Goal: Task Accomplishment & Management: Use online tool/utility

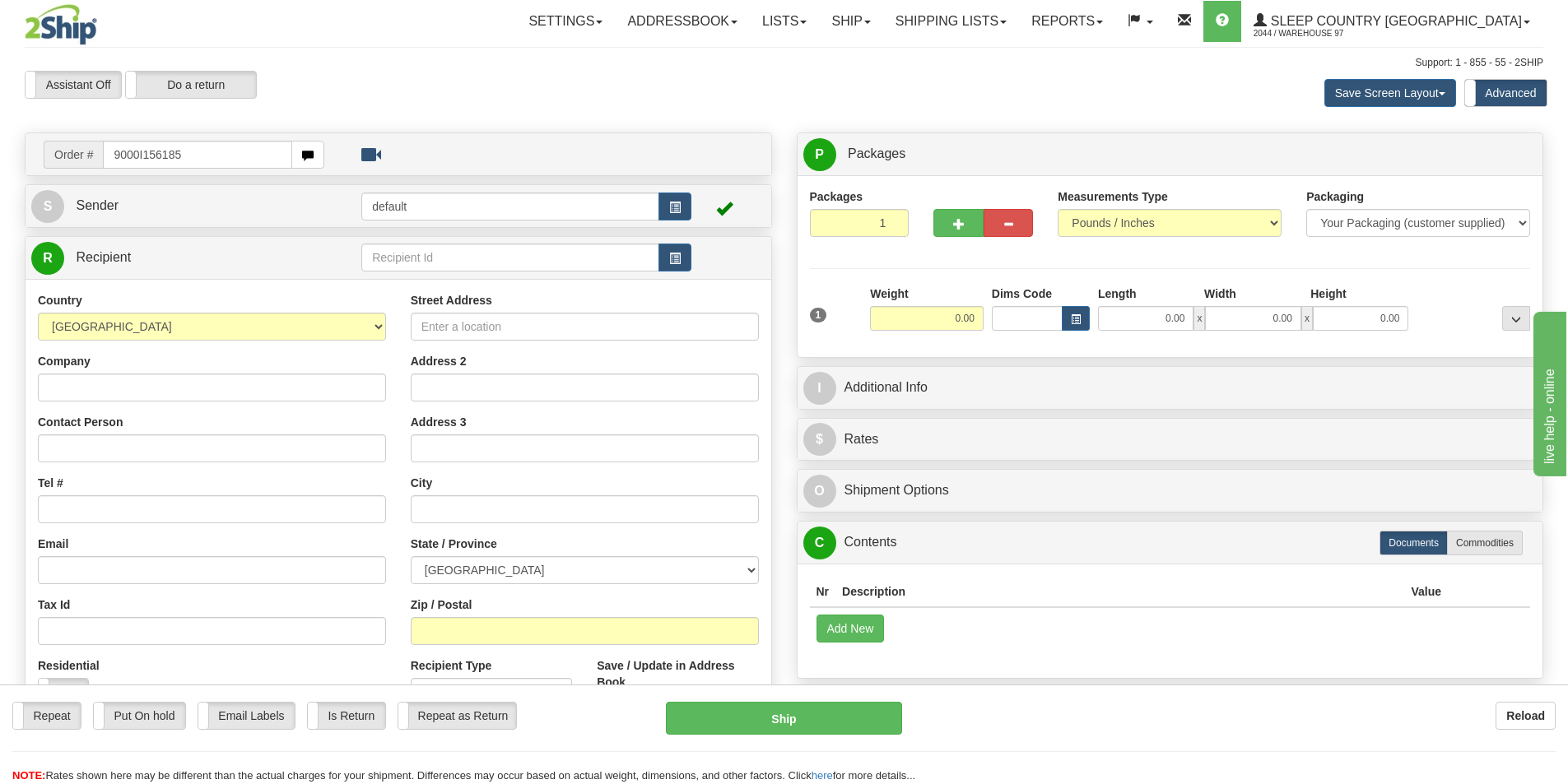
type input "9000I156185"
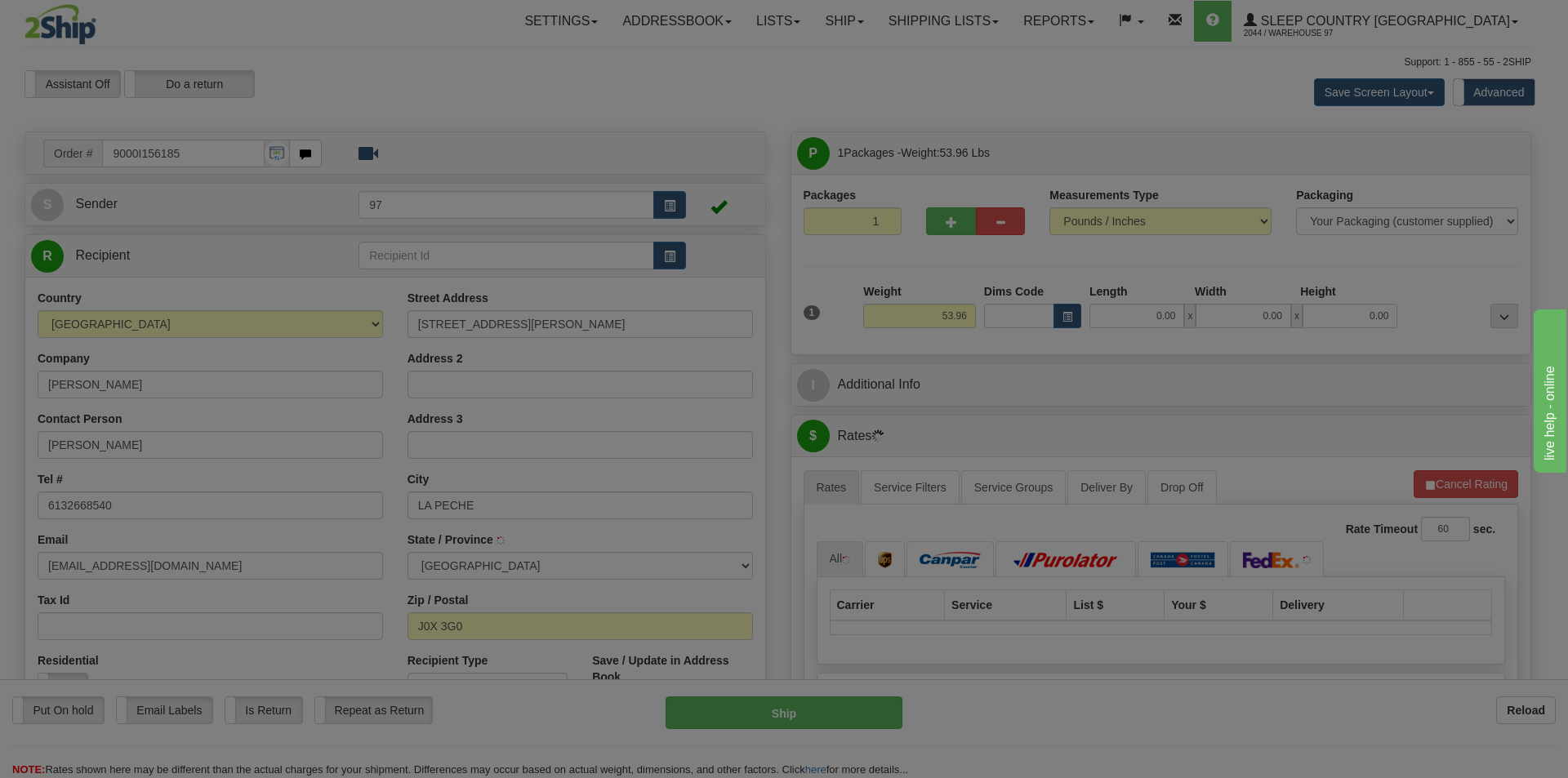
type input "WAKEFIELD"
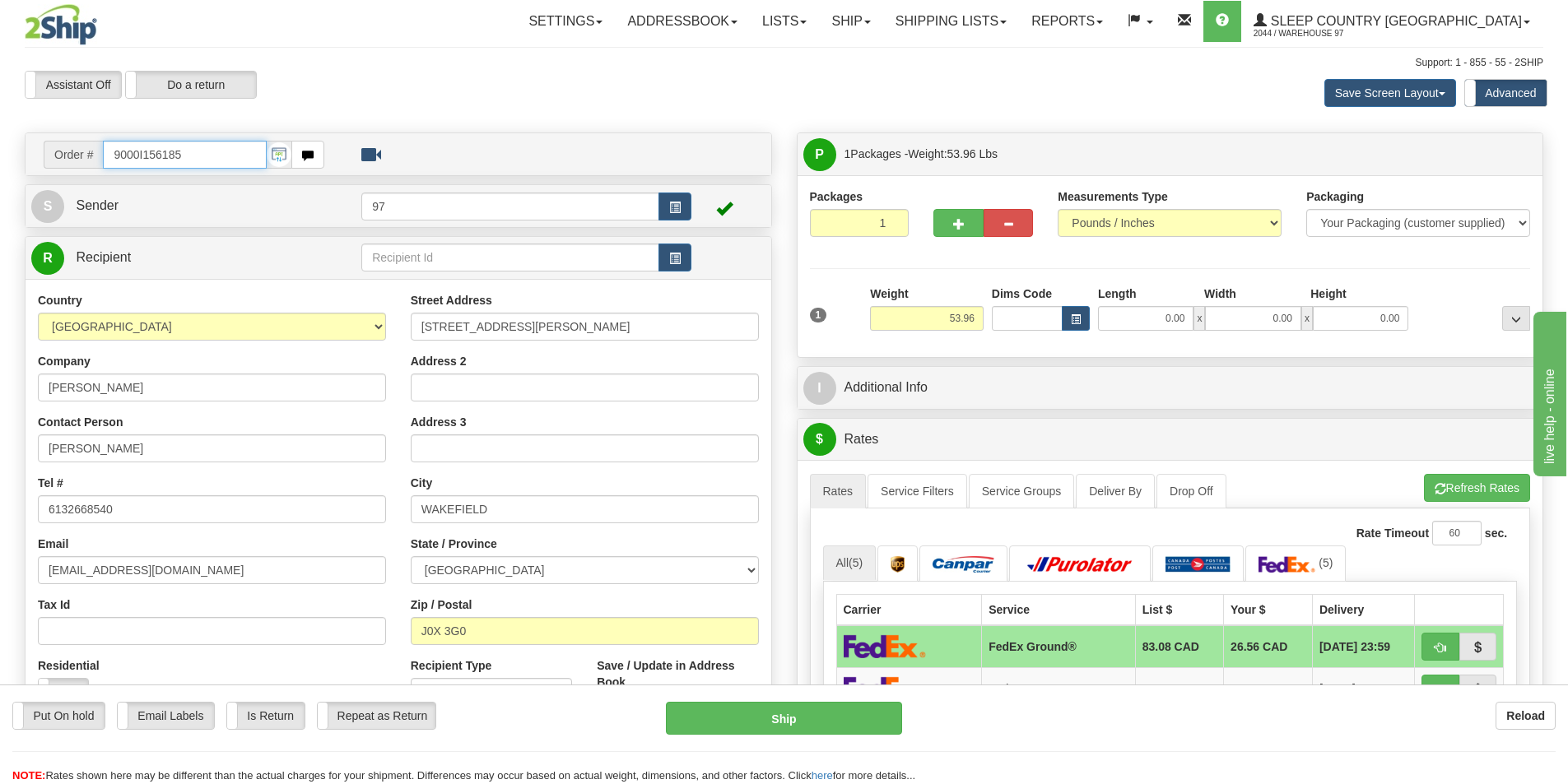
drag, startPoint x: 196, startPoint y: 154, endPoint x: 9, endPoint y: 164, distance: 187.3
click at [9, 164] on div "Toggle navigation Settings Shipping Preferences Fields Preferences New" at bounding box center [784, 760] width 1568 height 1519
type input "9000I157492"
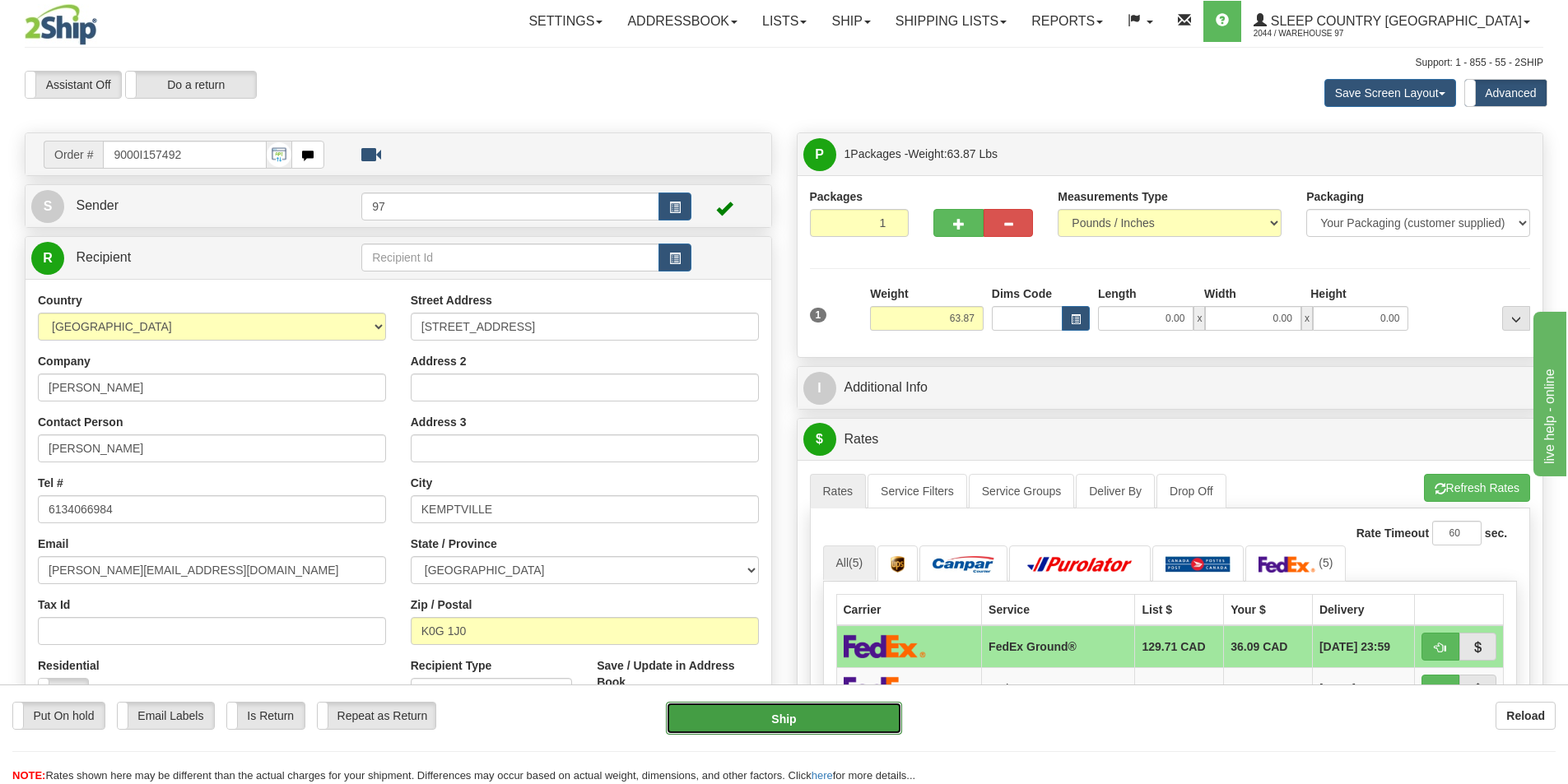
click at [879, 721] on button "Ship" at bounding box center [784, 718] width 236 height 33
type input "92"
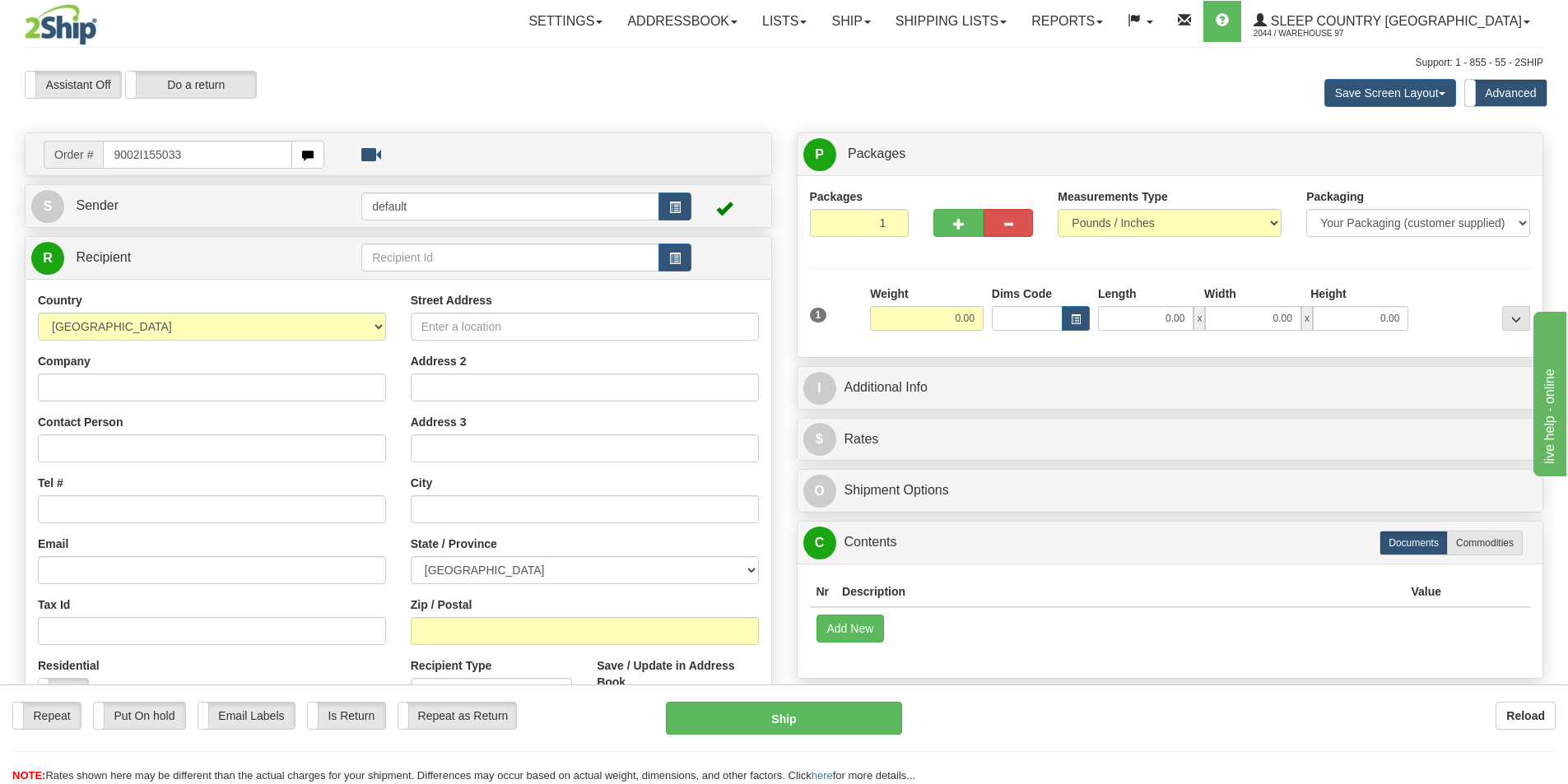
type input "9002I155033"
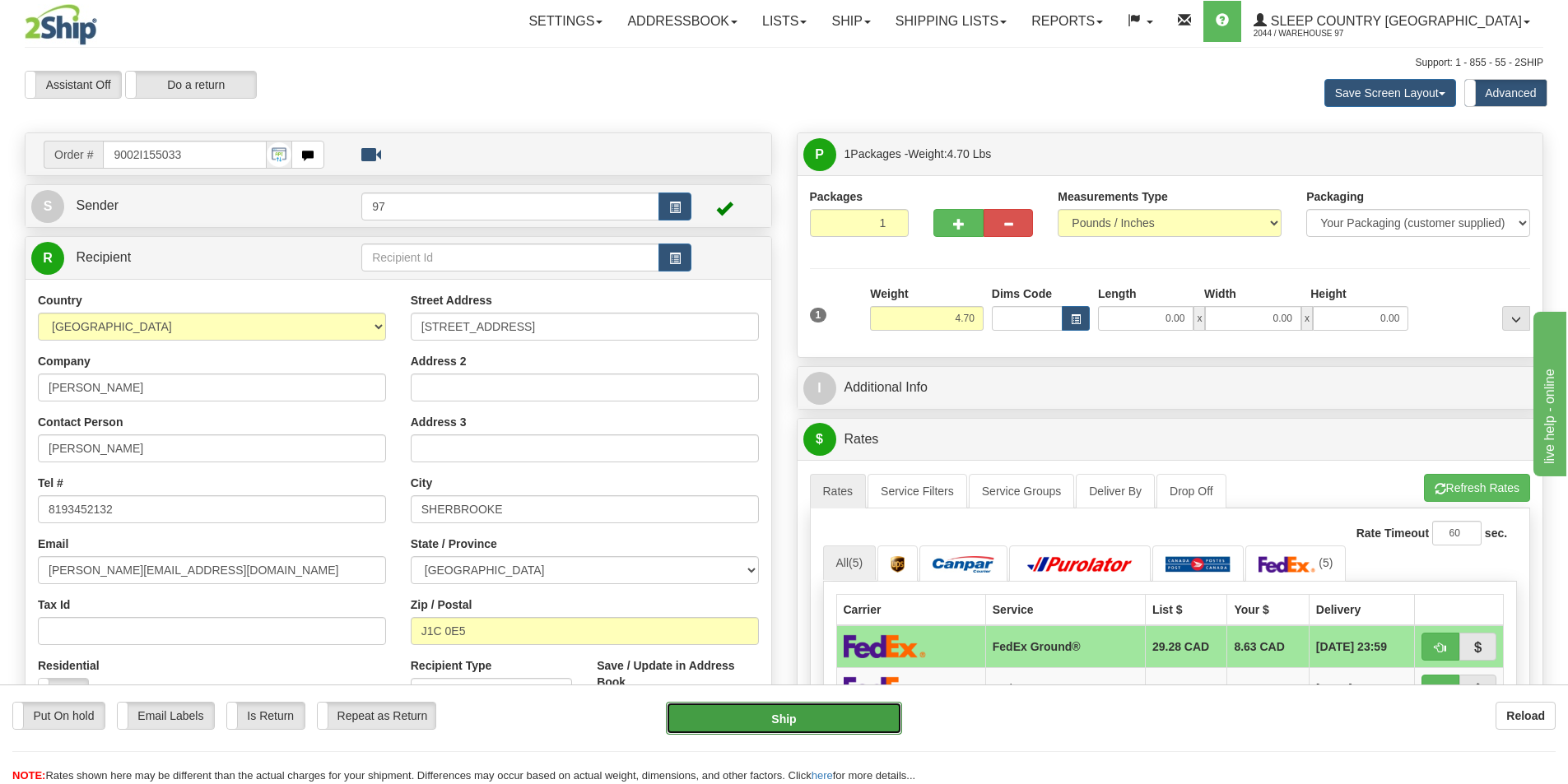
click at [870, 724] on button "Ship" at bounding box center [784, 718] width 236 height 33
type input "92"
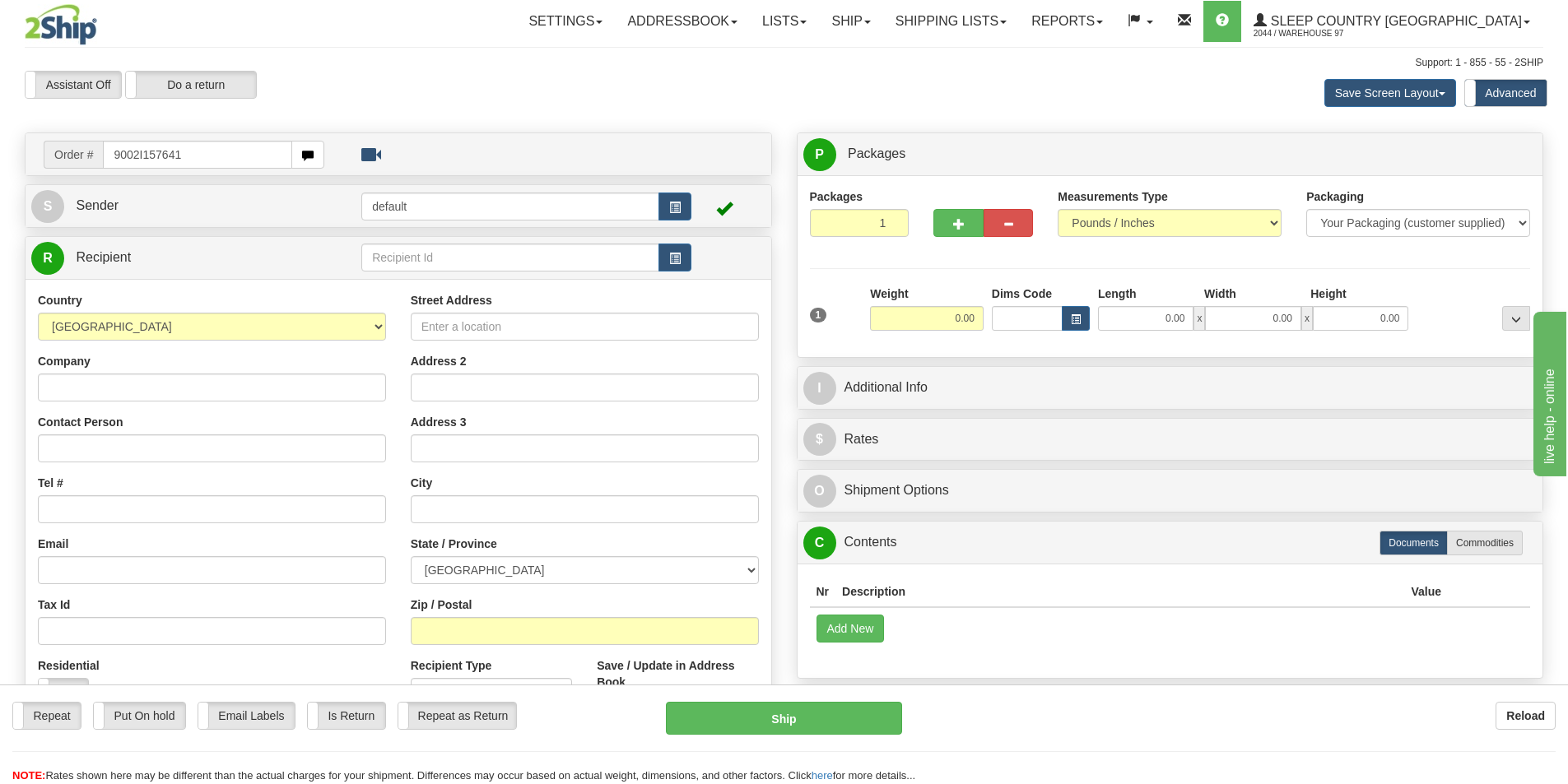
type input "9002I157641"
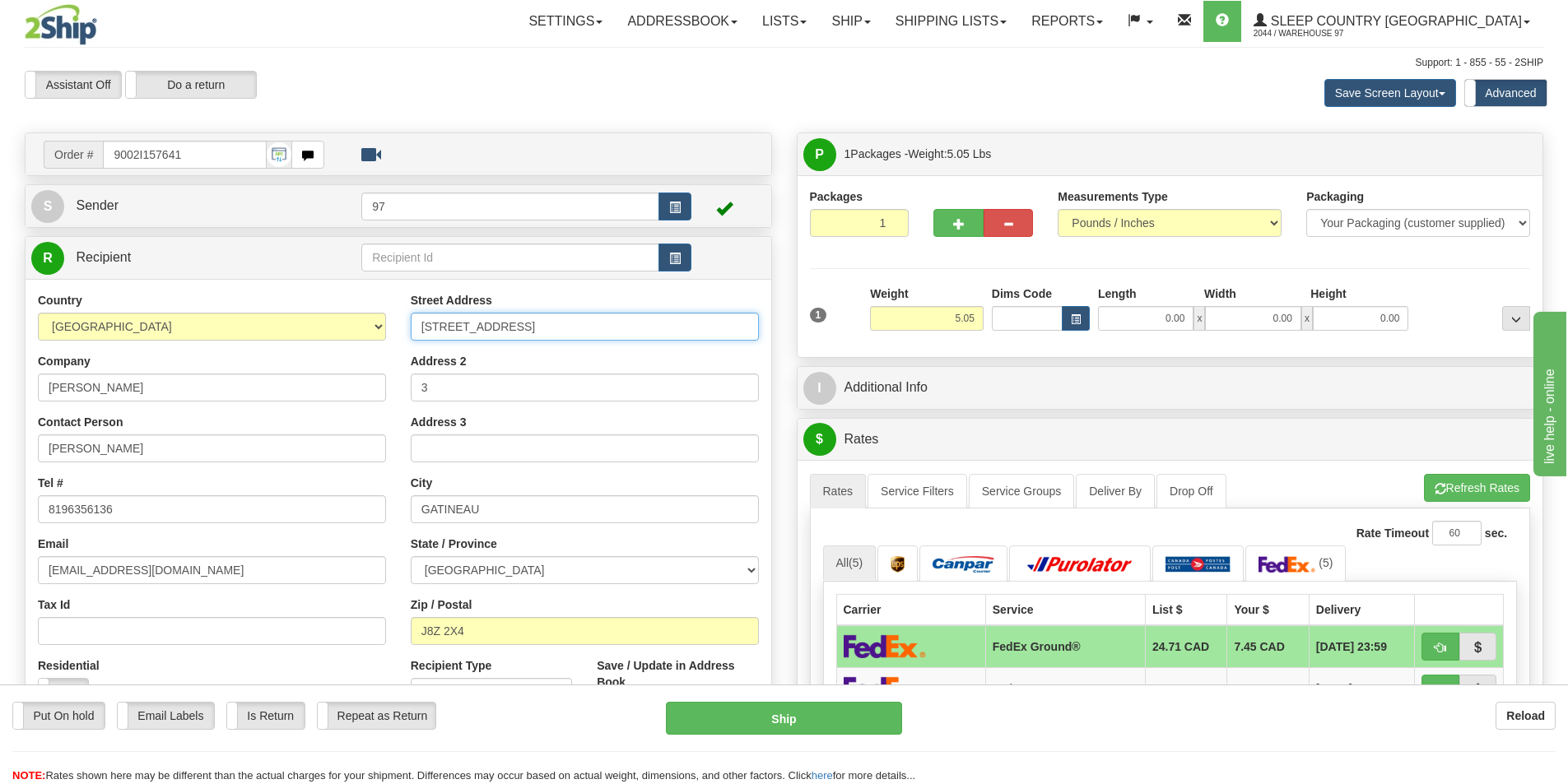
click at [418, 325] on input "7 RUE DE LA FALAISE" at bounding box center [584, 327] width 348 height 28
type input "#3-7 RUE DE LA FALAISE"
drag, startPoint x: 440, startPoint y: 388, endPoint x: 400, endPoint y: 381, distance: 40.6
click at [400, 381] on div "Street Address #3-7 RUE DE LA FALAISE Address 2 3 Address 3 City GATINEAU State…" at bounding box center [585, 513] width 373 height 443
click at [878, 716] on button "Ship" at bounding box center [784, 718] width 236 height 33
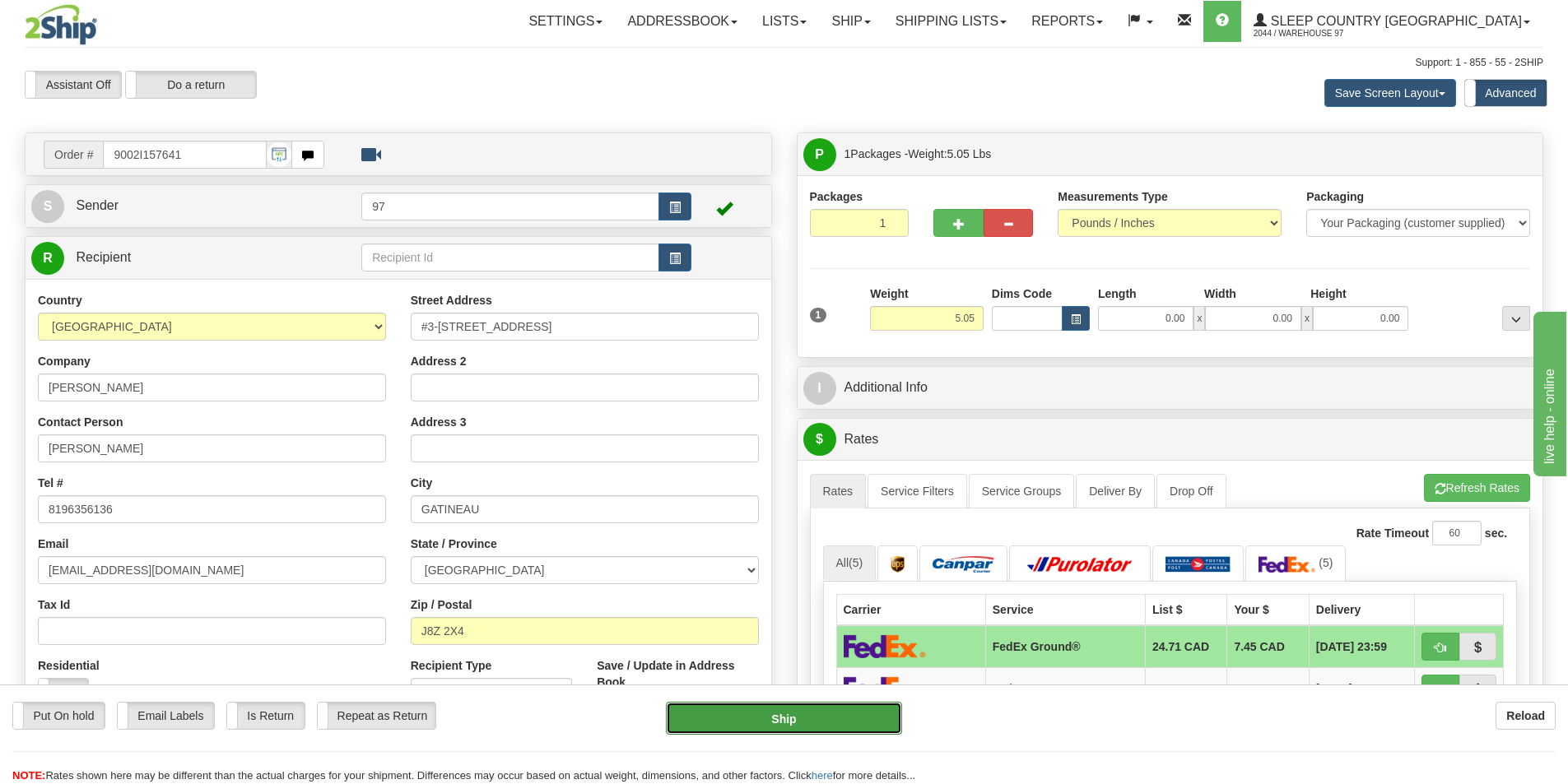
type input "92"
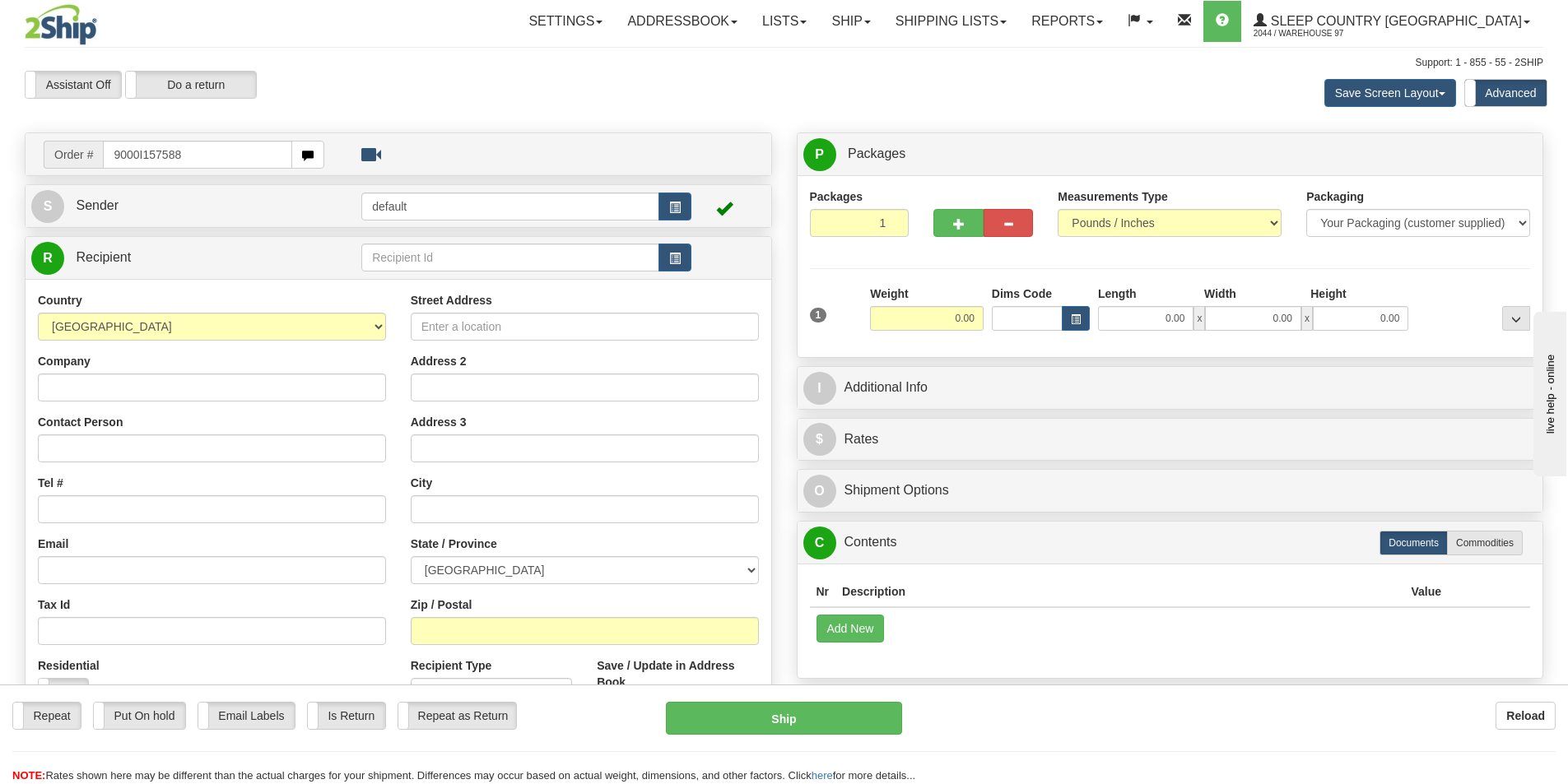
type input "9000I157588"
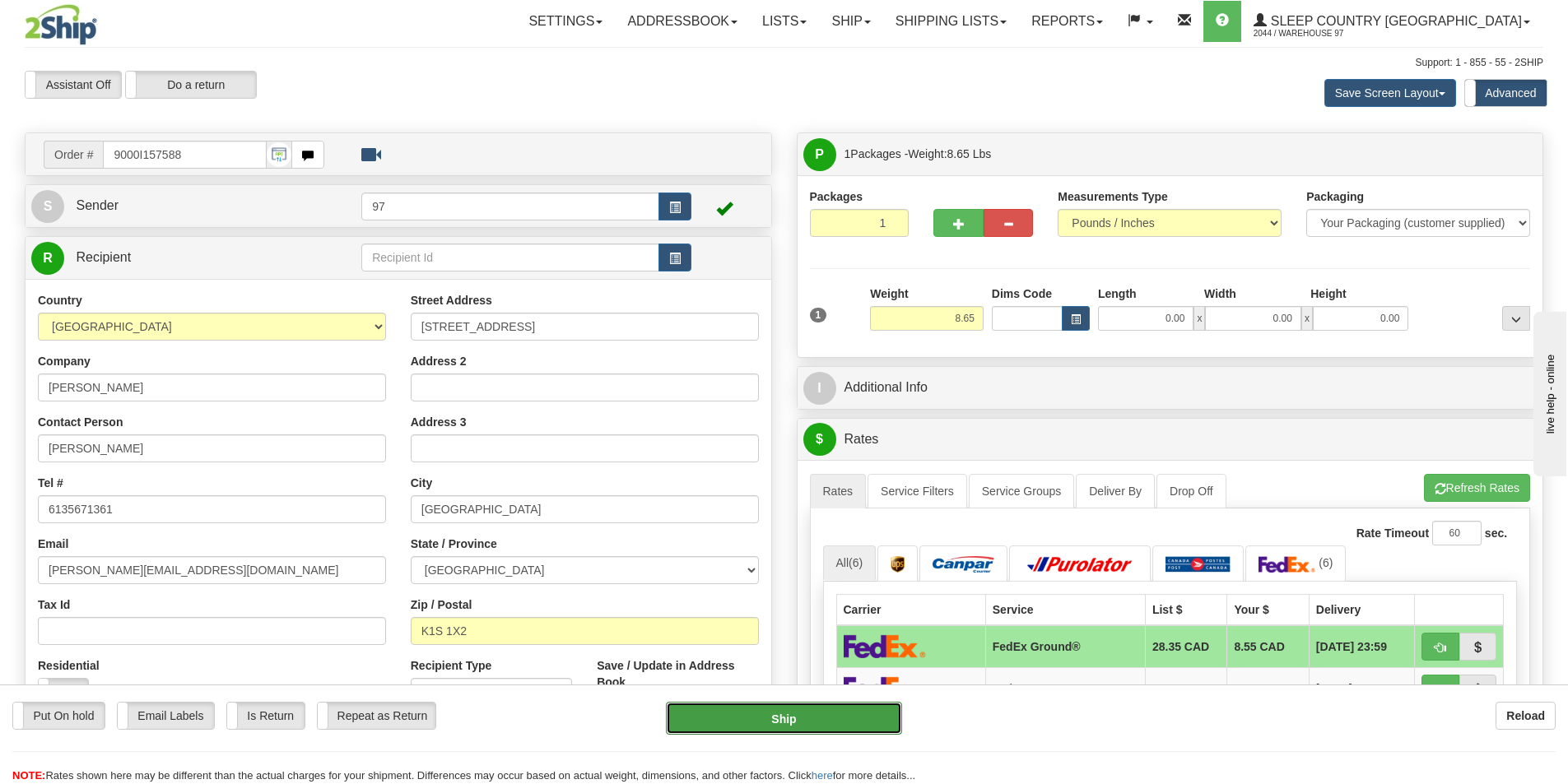
click at [862, 715] on button "Ship" at bounding box center [784, 718] width 236 height 33
type input "92"
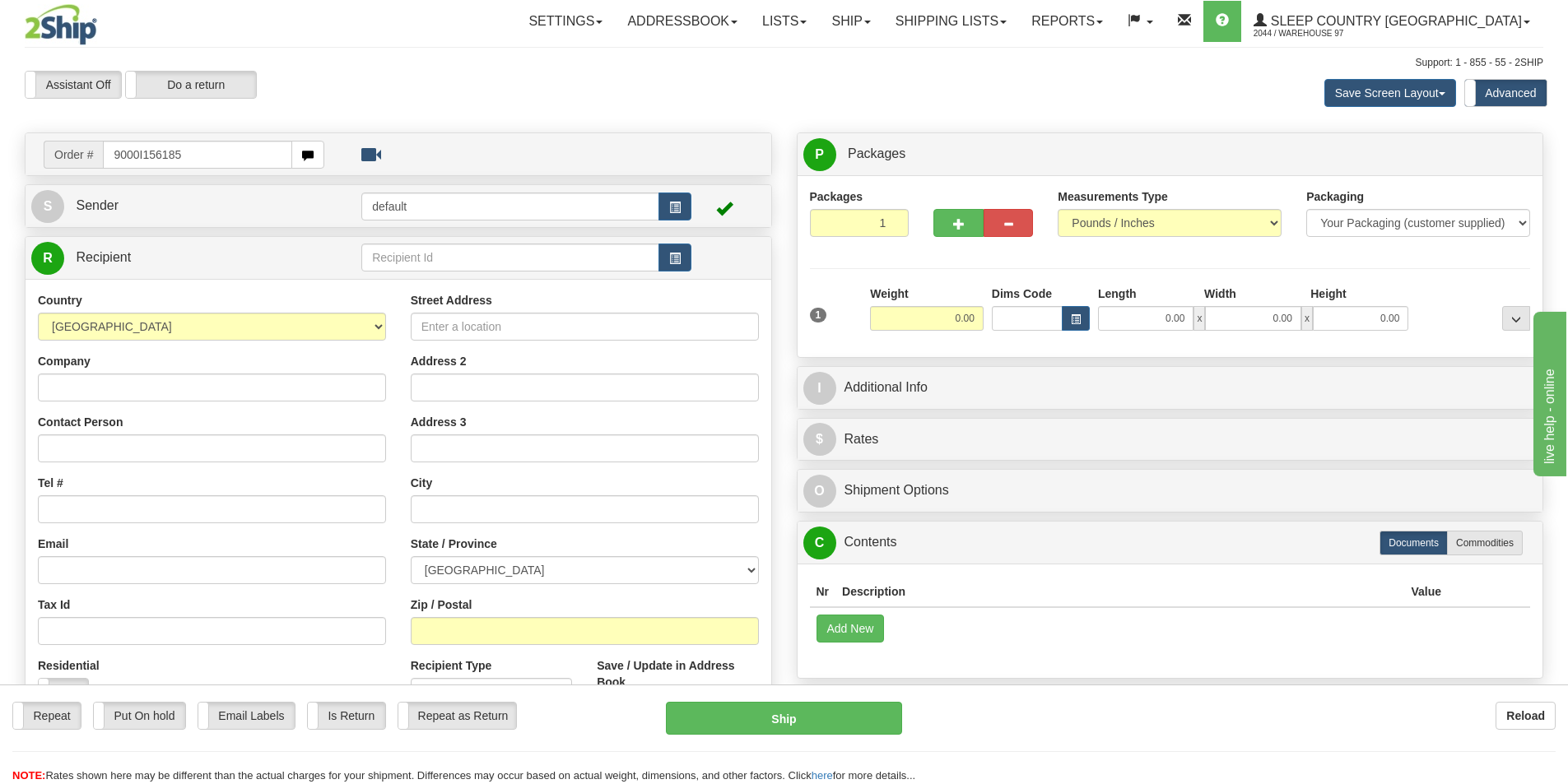
type input "9000I156185"
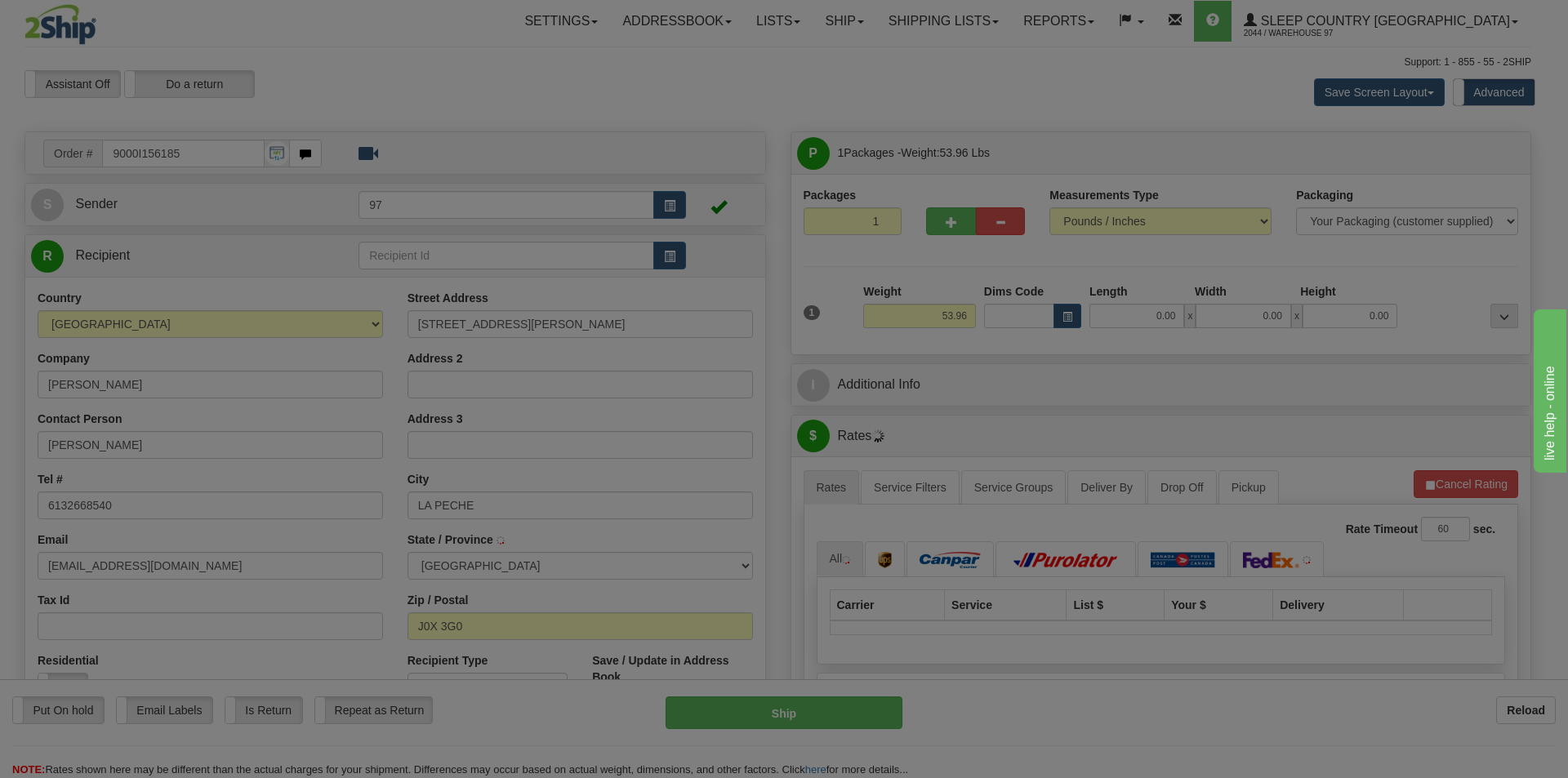
type input "WAKEFIELD"
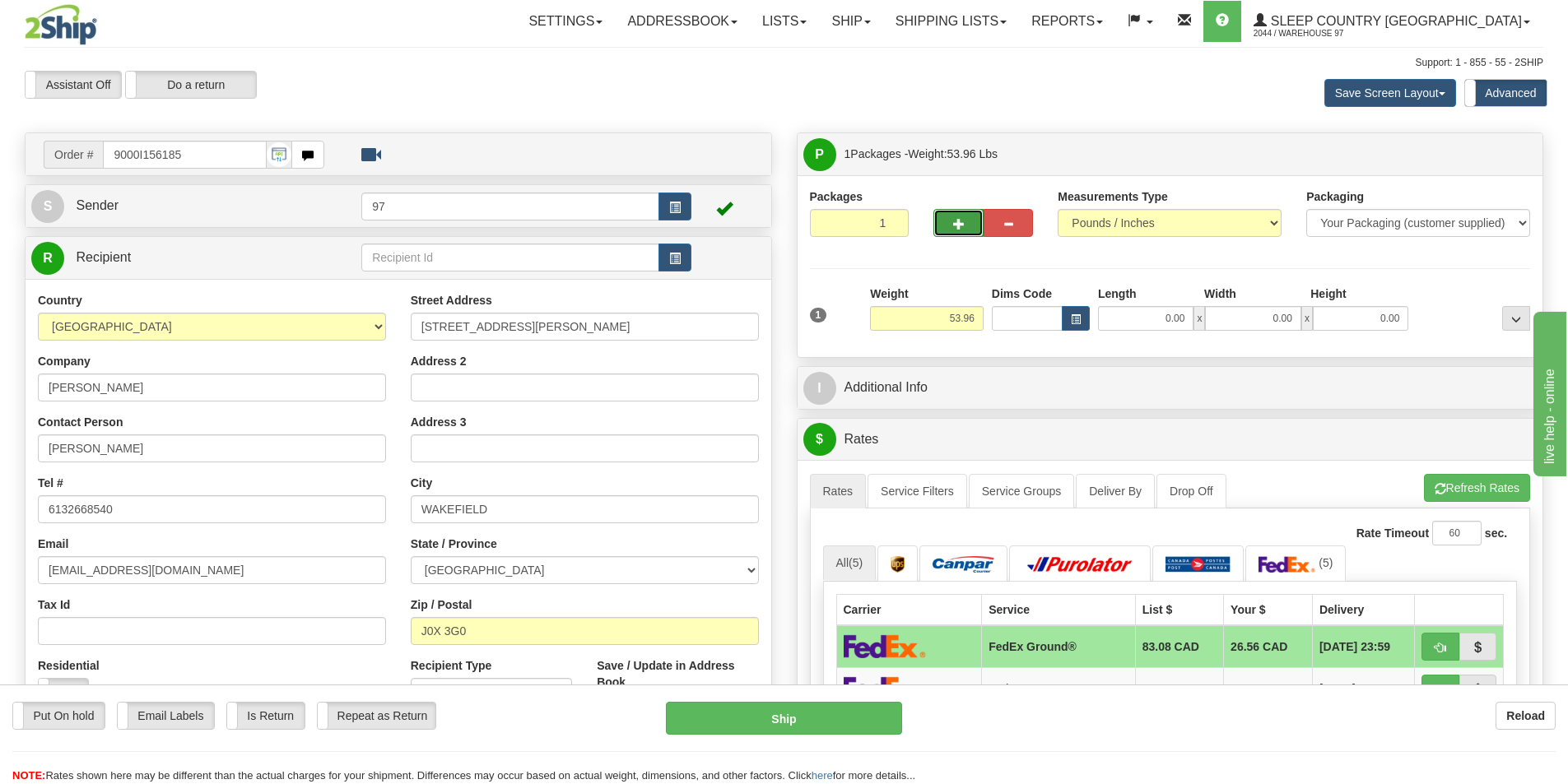
click at [966, 213] on button "button" at bounding box center [958, 223] width 50 height 28
type input "2"
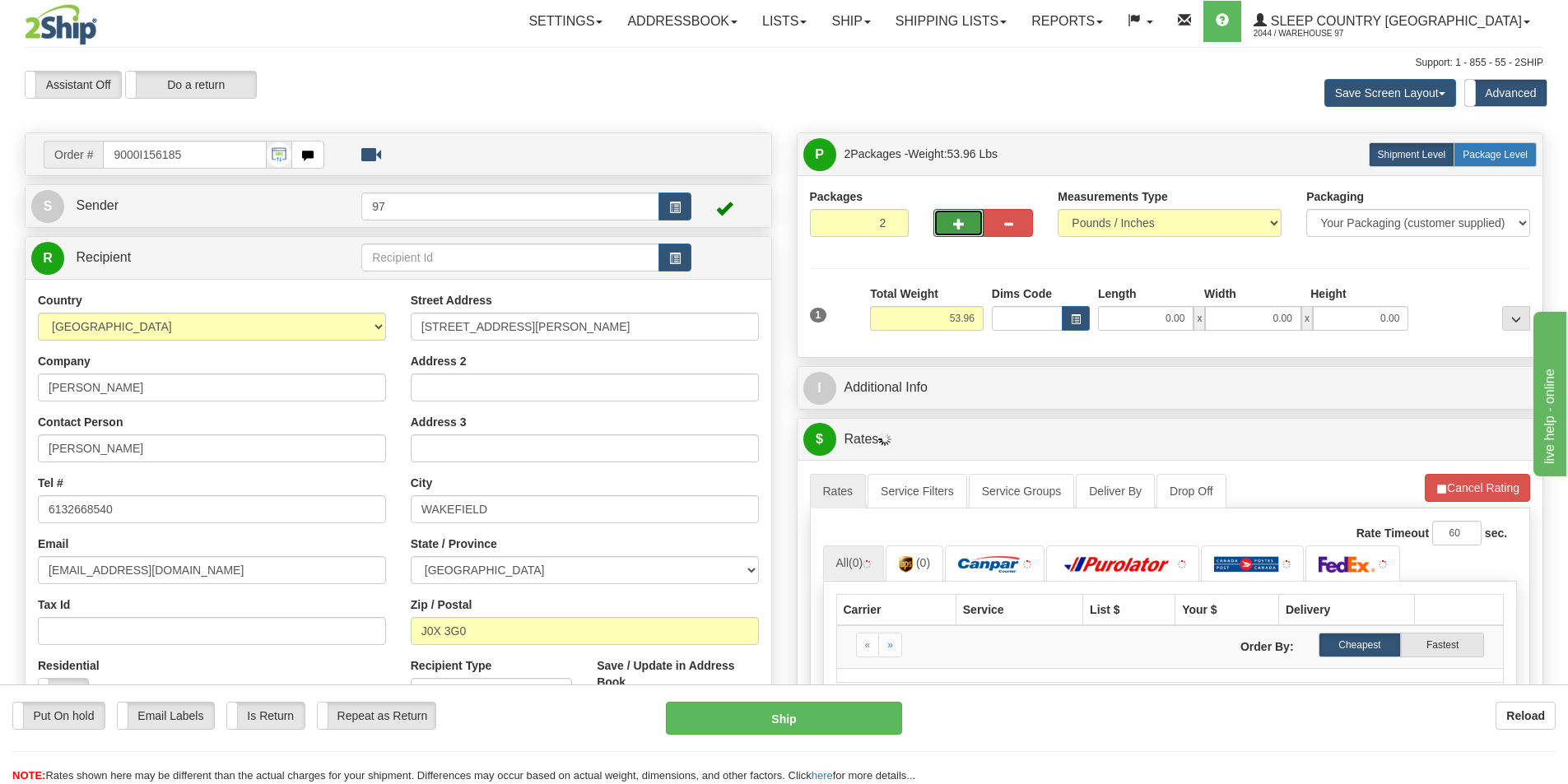
click at [1508, 151] on span "Package Level" at bounding box center [1495, 154] width 65 height 11
radio input "true"
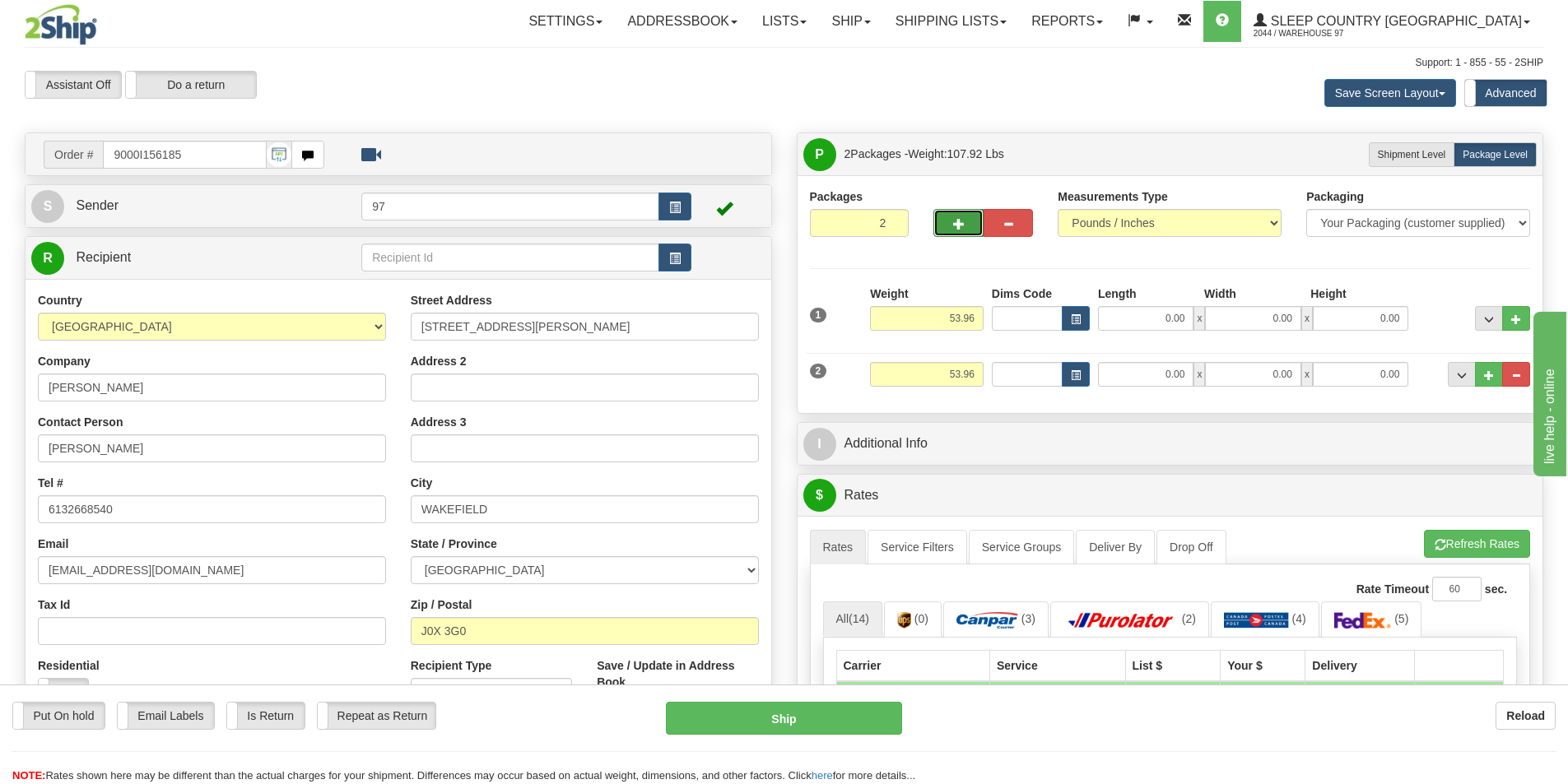
click at [956, 229] on span "button" at bounding box center [958, 224] width 11 height 10
type input "3"
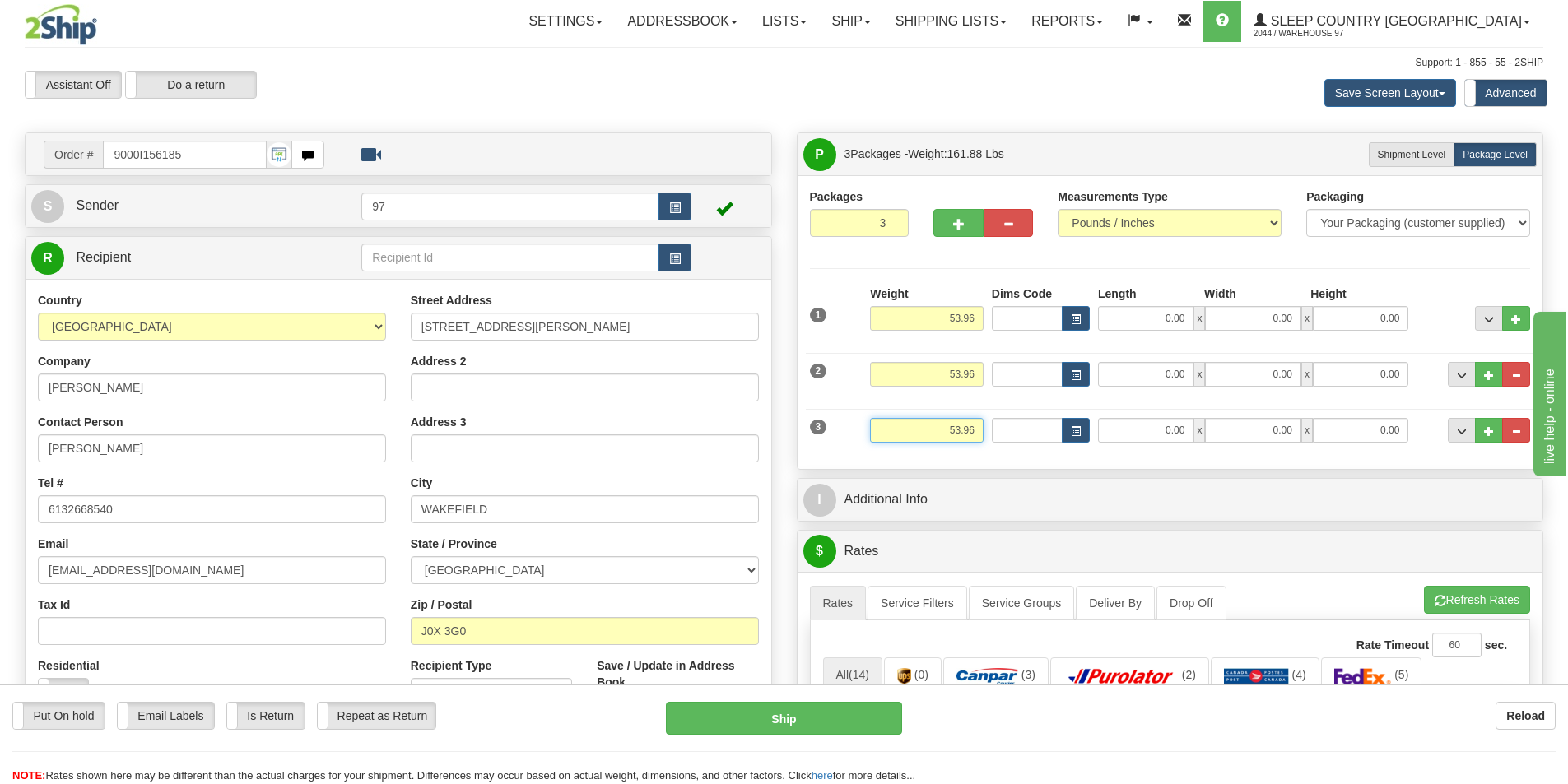
drag, startPoint x: 976, startPoint y: 429, endPoint x: 940, endPoint y: 437, distance: 36.9
click at [940, 437] on input "53.96" at bounding box center [927, 430] width 113 height 24
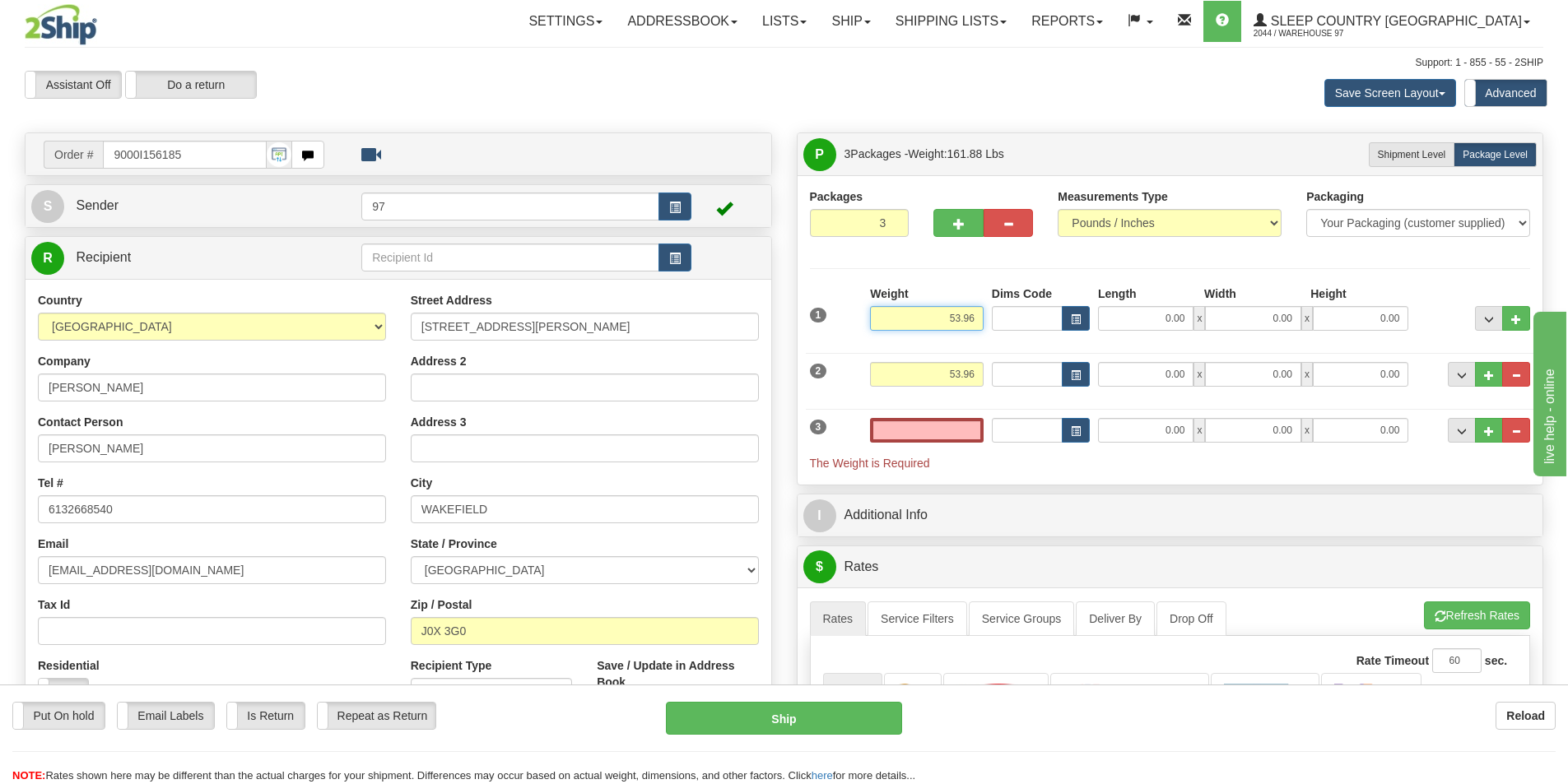
type input "0.00"
drag, startPoint x: 978, startPoint y: 316, endPoint x: 906, endPoint y: 331, distance: 73.5
click at [915, 326] on input "53.96" at bounding box center [927, 318] width 113 height 24
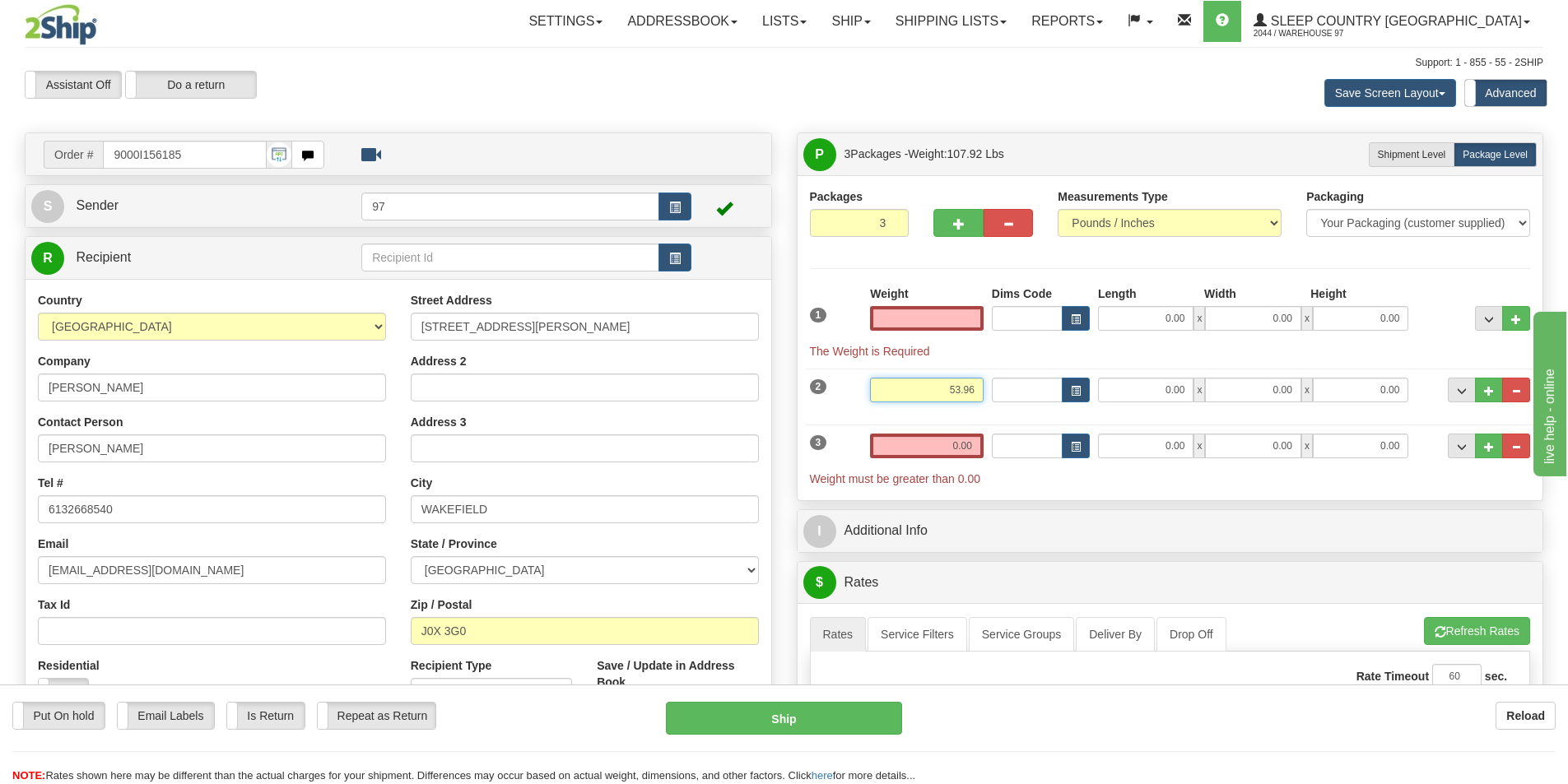
type input "0.00"
drag, startPoint x: 979, startPoint y: 389, endPoint x: 893, endPoint y: 399, distance: 86.6
click at [898, 407] on div "Weight 53.96" at bounding box center [927, 395] width 122 height 37
click button "Delete" at bounding box center [0, 0] width 0 height 0
drag, startPoint x: 977, startPoint y: 388, endPoint x: 920, endPoint y: 392, distance: 57.1
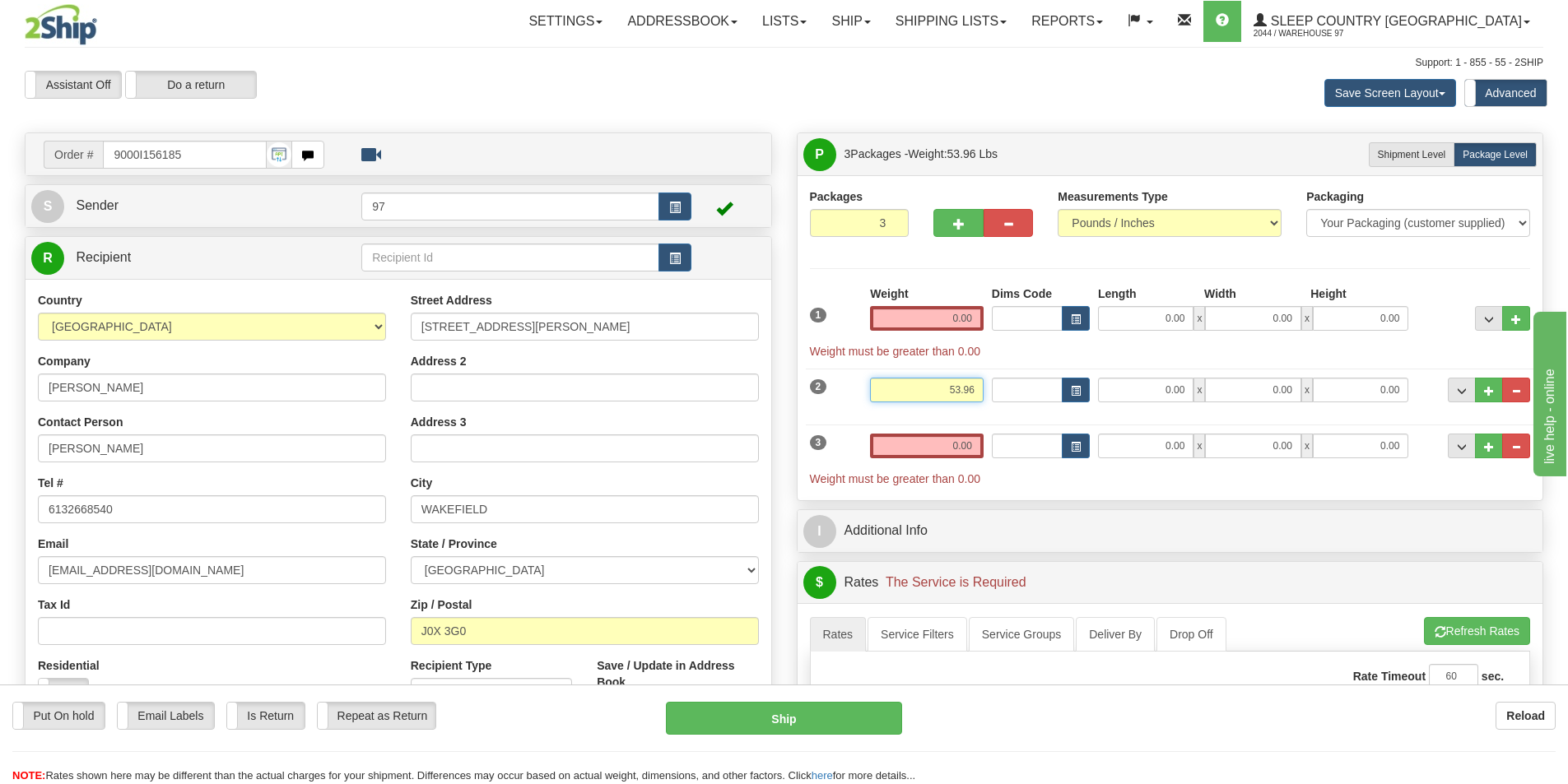
click at [922, 392] on input "53.96" at bounding box center [927, 389] width 113 height 24
type input "18.00"
drag, startPoint x: 974, startPoint y: 317, endPoint x: 928, endPoint y: 323, distance: 46.4
click at [928, 323] on input "0.00" at bounding box center [927, 318] width 113 height 24
type input "0.00"
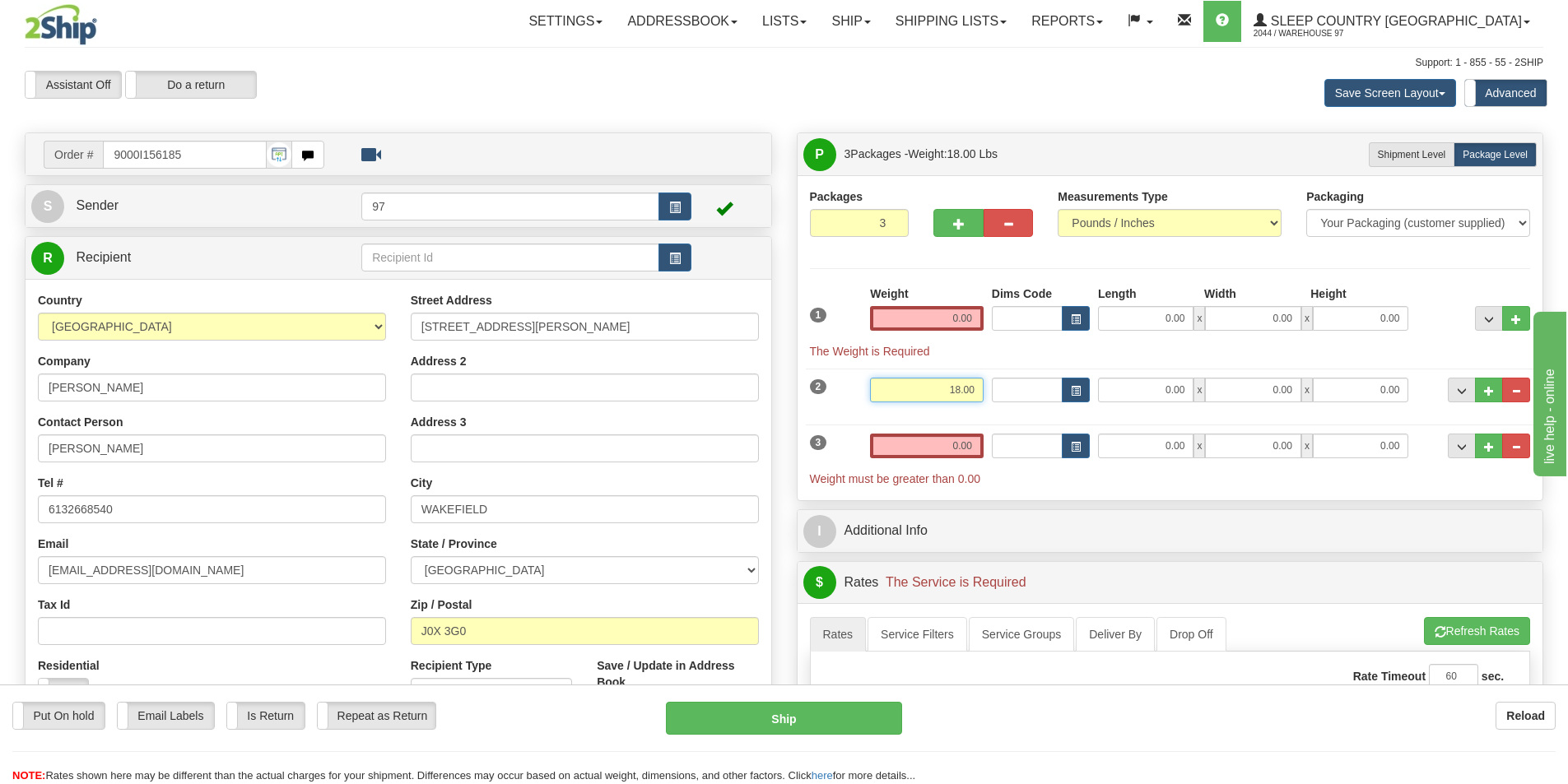
drag, startPoint x: 959, startPoint y: 390, endPoint x: 946, endPoint y: 390, distance: 13.0
click at [946, 390] on input "18.00" at bounding box center [927, 389] width 113 height 24
type input "20.00"
click at [963, 319] on input "0.00" at bounding box center [927, 318] width 113 height 24
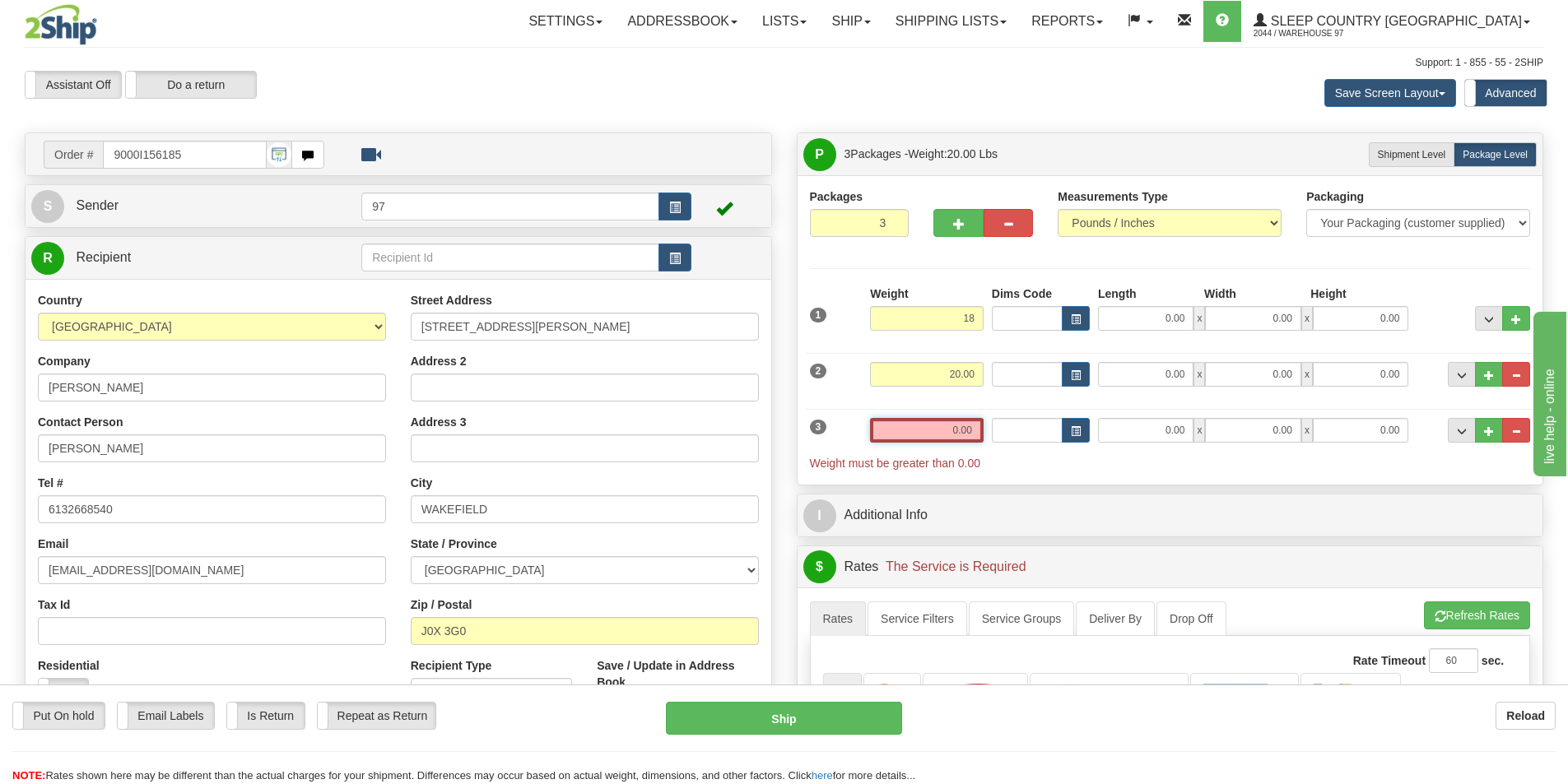
type input "18.00"
drag, startPoint x: 973, startPoint y: 429, endPoint x: 938, endPoint y: 418, distance: 36.7
click at [938, 418] on input "0.00" at bounding box center [927, 430] width 113 height 24
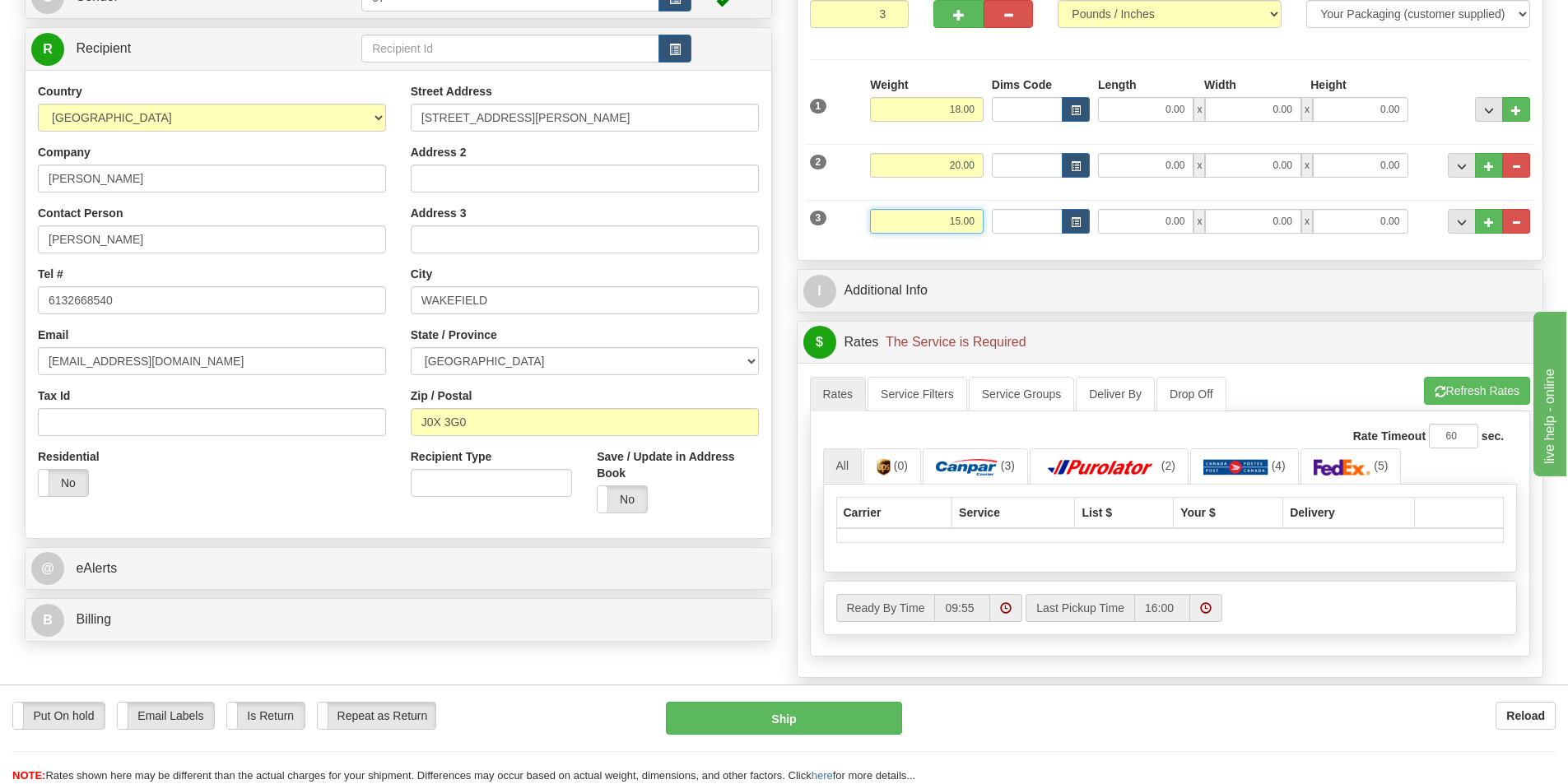
scroll to position [247, 0]
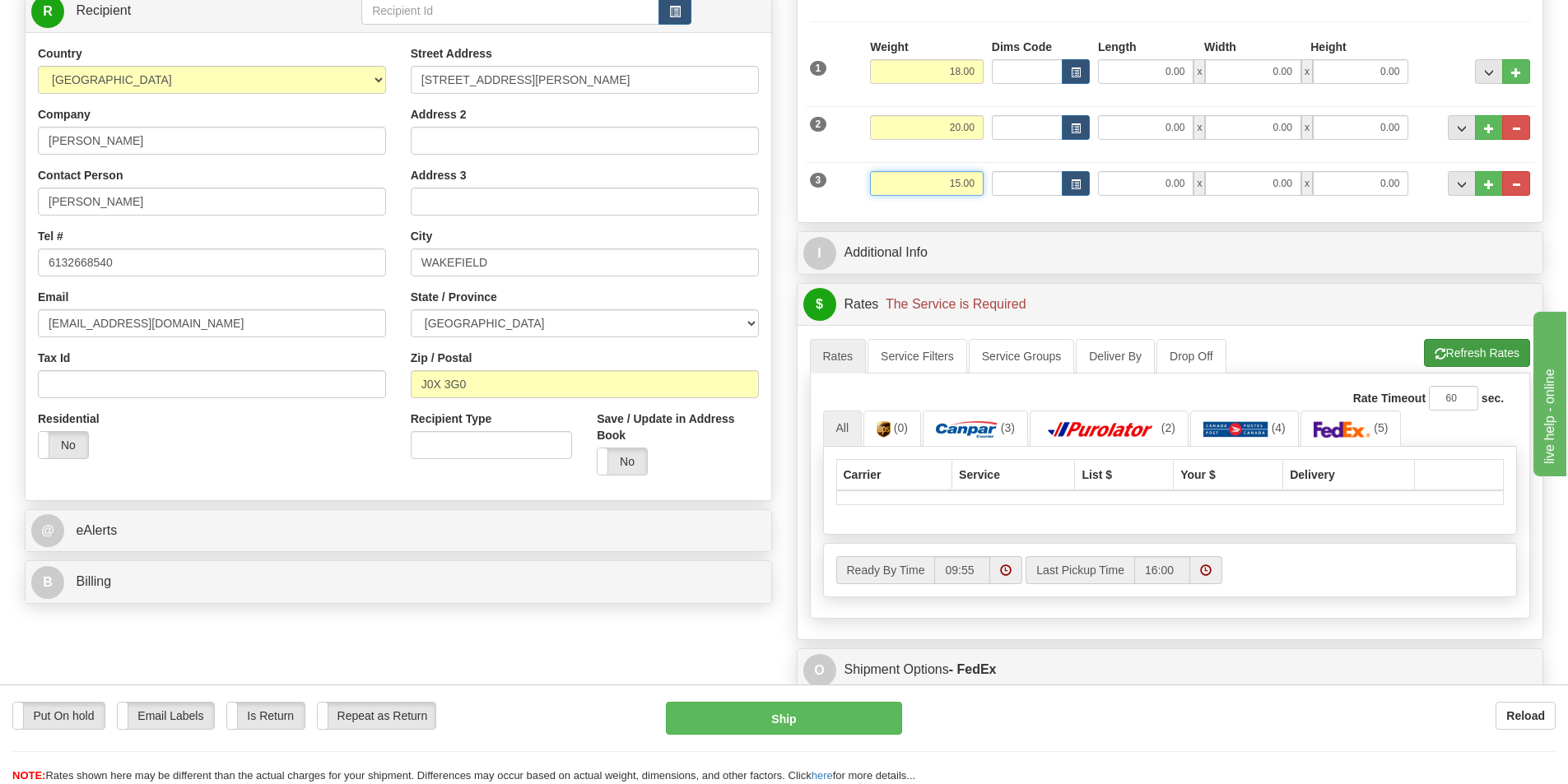
type input "15.00"
click at [1476, 354] on li "Refresh Rates Cancel Rating" at bounding box center [1476, 353] width 105 height 28
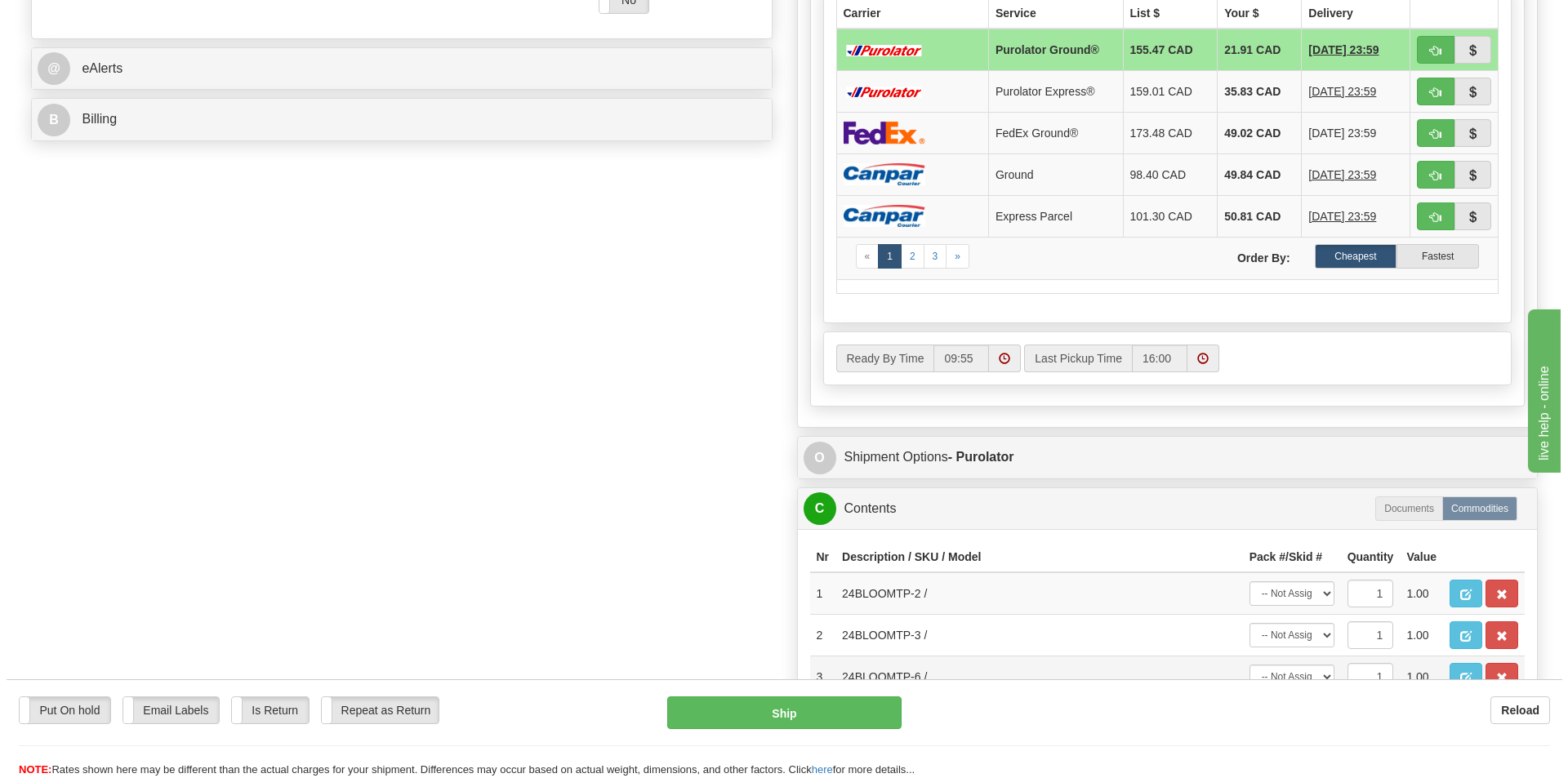
scroll to position [735, 0]
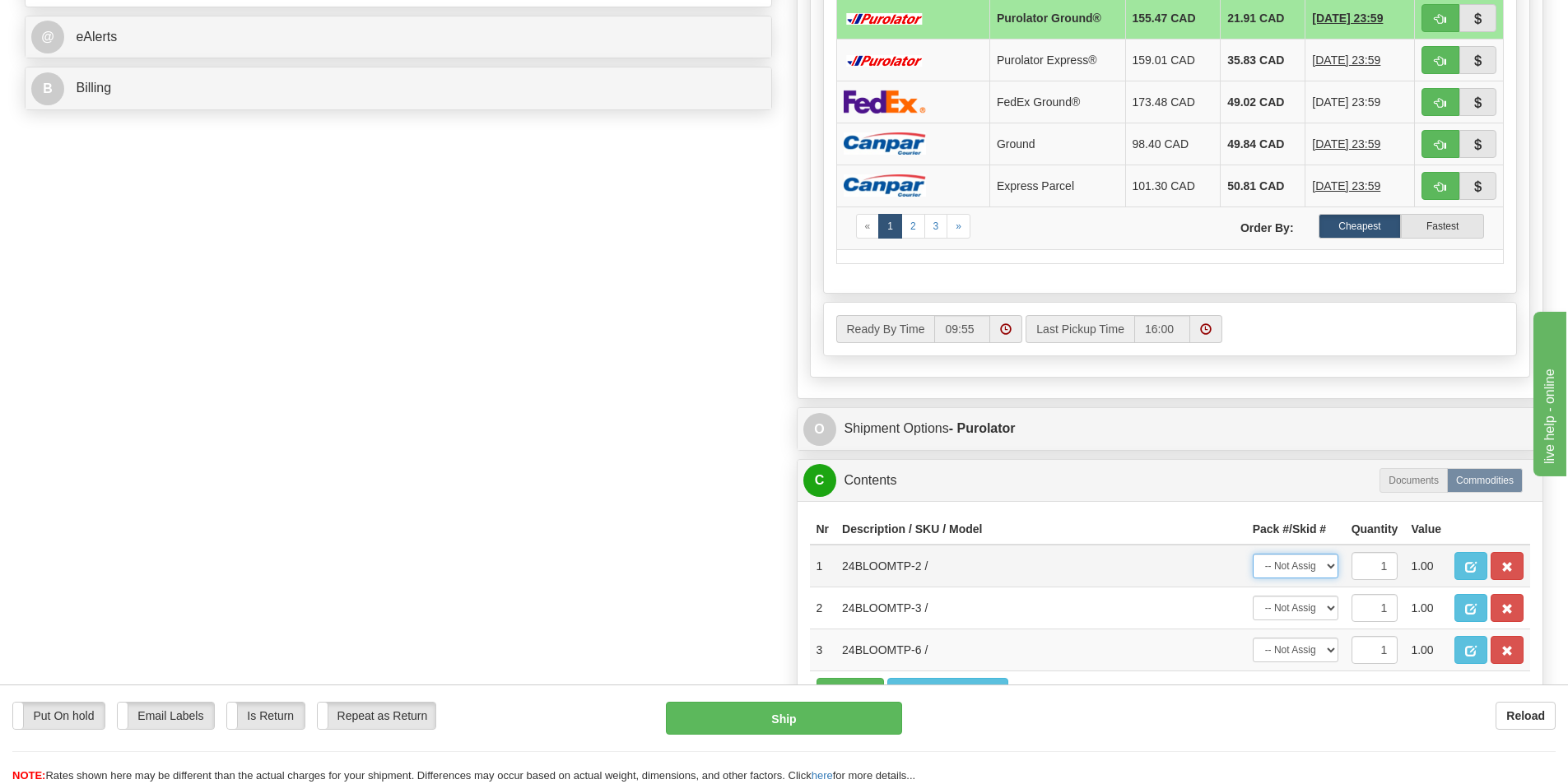
click at [1331, 564] on select "-- Not Assigned -- Package 1 Package 2 Package 3" at bounding box center [1295, 565] width 85 height 24
select select "0"
click at [1252, 553] on select "-- Not Assigned -- Package 1 Package 2 Package 3" at bounding box center [1295, 565] width 85 height 24
click at [1334, 651] on select "-- Not Assigned -- Package 1 Package 2 Package 3" at bounding box center [1295, 650] width 85 height 24
select select "0"
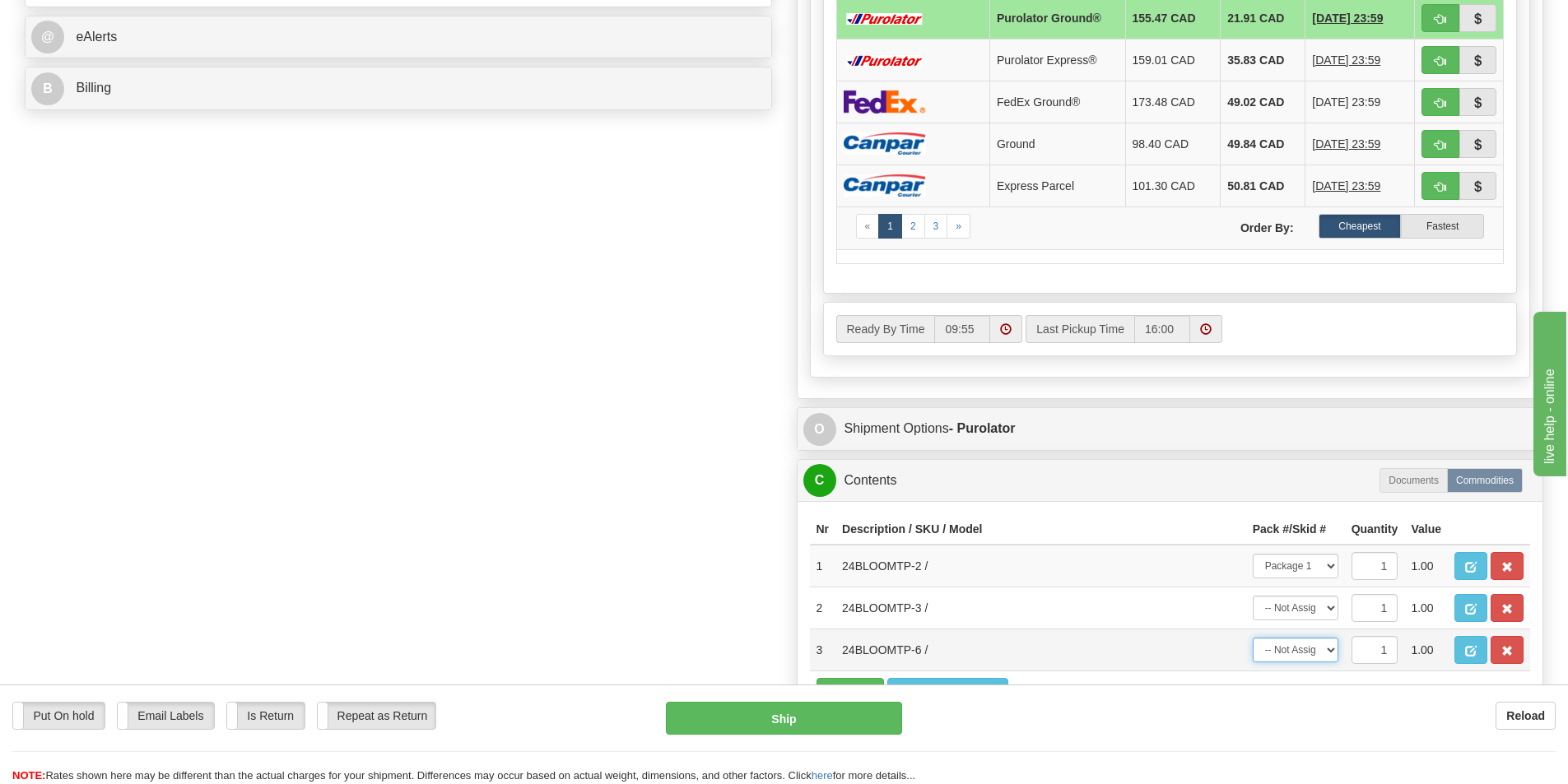
click at [1252, 638] on select "-- Not Assigned -- Package 1 Package 2 Package 3" at bounding box center [1295, 650] width 85 height 24
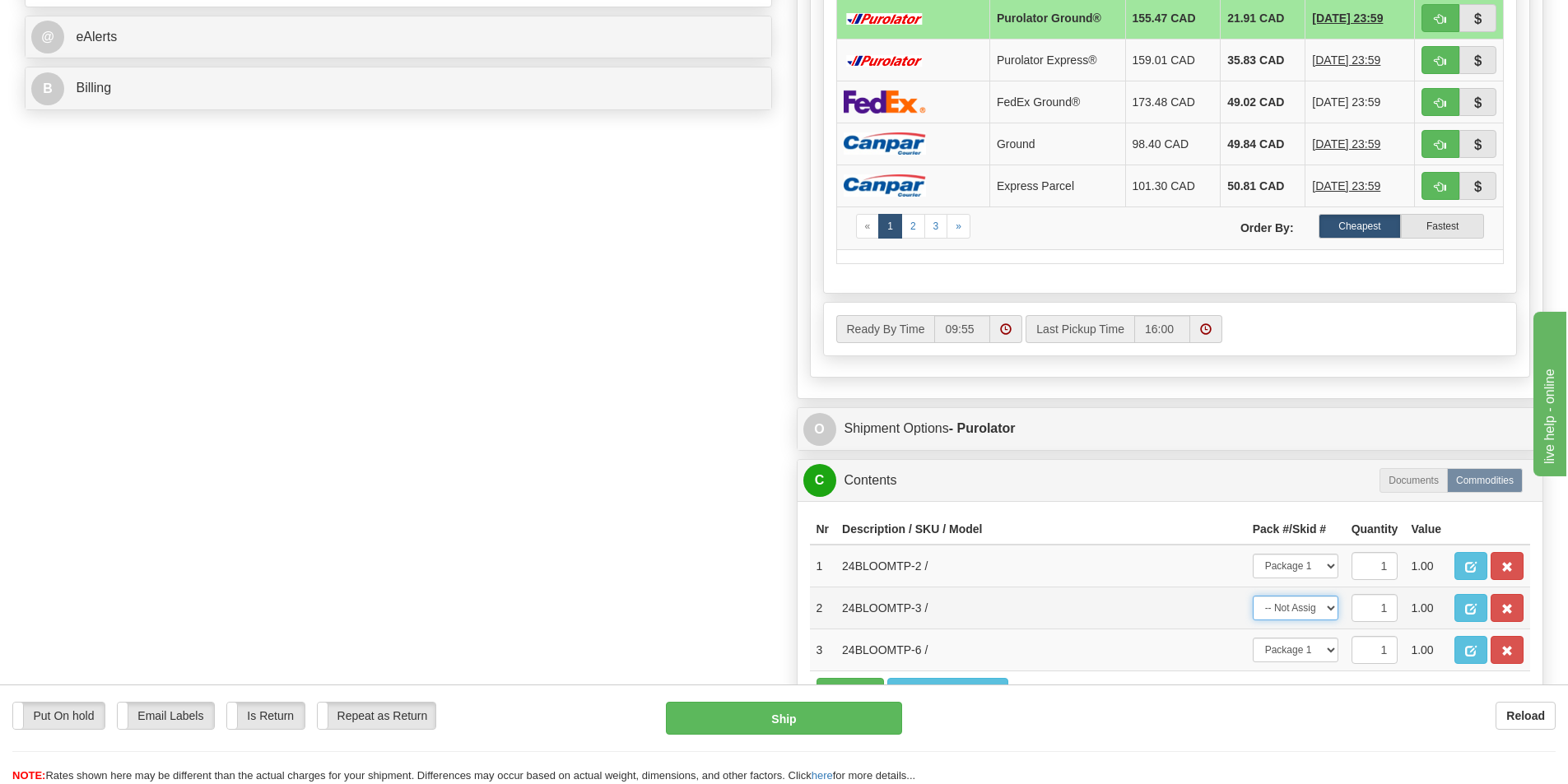
click at [1331, 606] on select "-- Not Assigned -- Package 1 Package 2 Package 3" at bounding box center [1295, 608] width 85 height 24
select select "1"
click at [1252, 596] on select "-- Not Assigned -- Package 1 Package 2 Package 3" at bounding box center [1295, 608] width 85 height 24
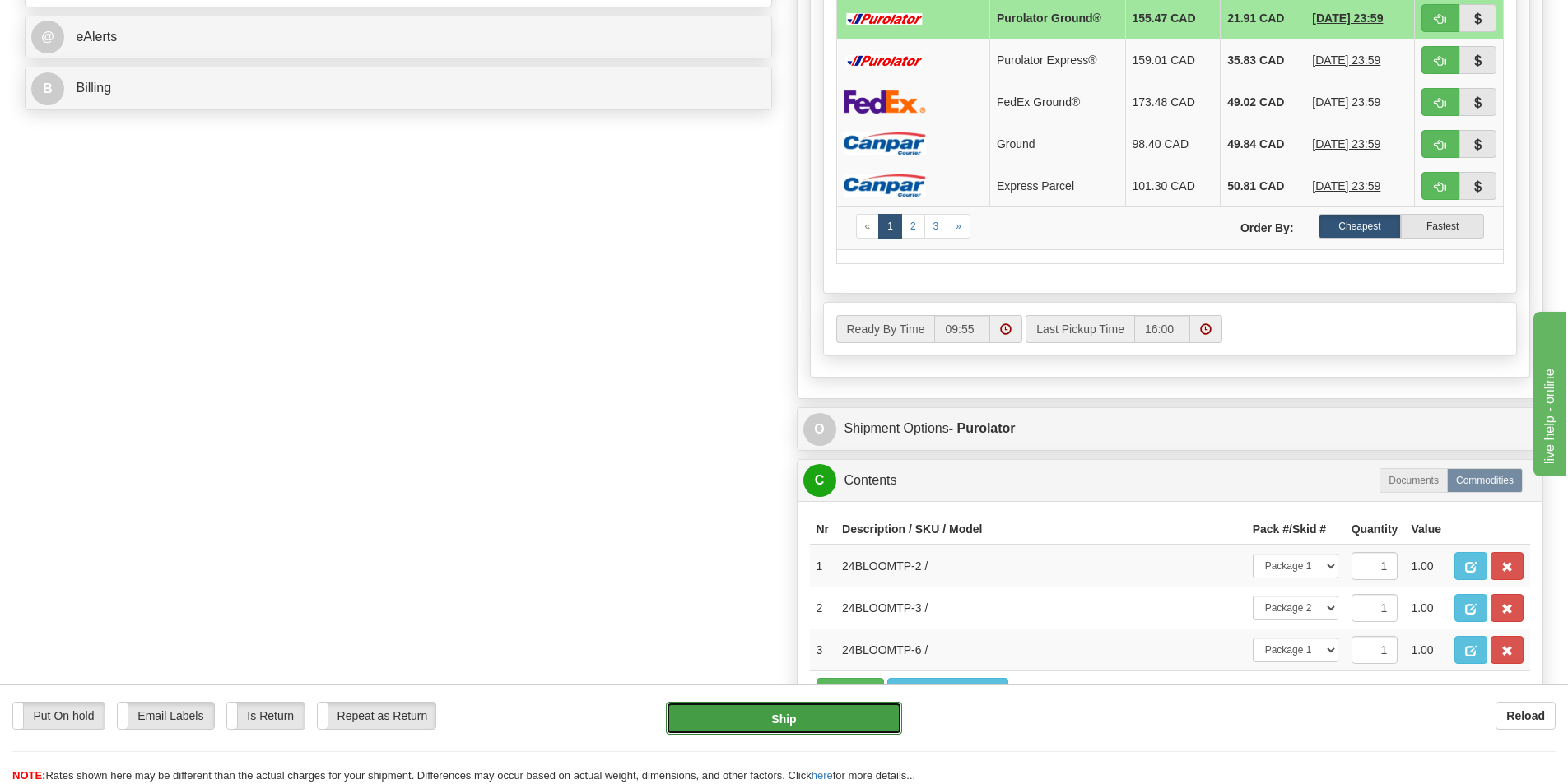
click at [843, 715] on button "Ship" at bounding box center [784, 718] width 236 height 33
type input "260"
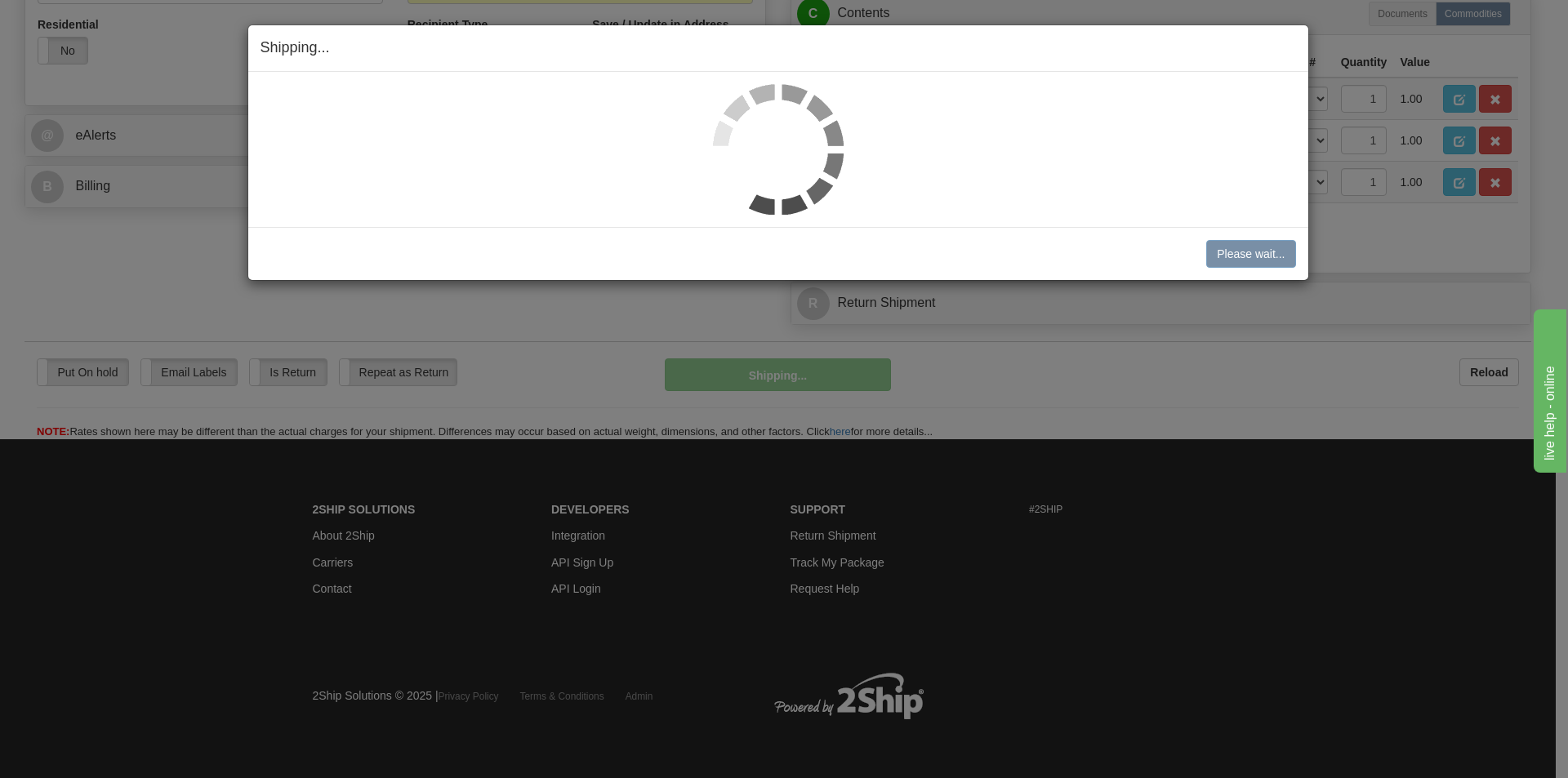
scroll to position [636, 0]
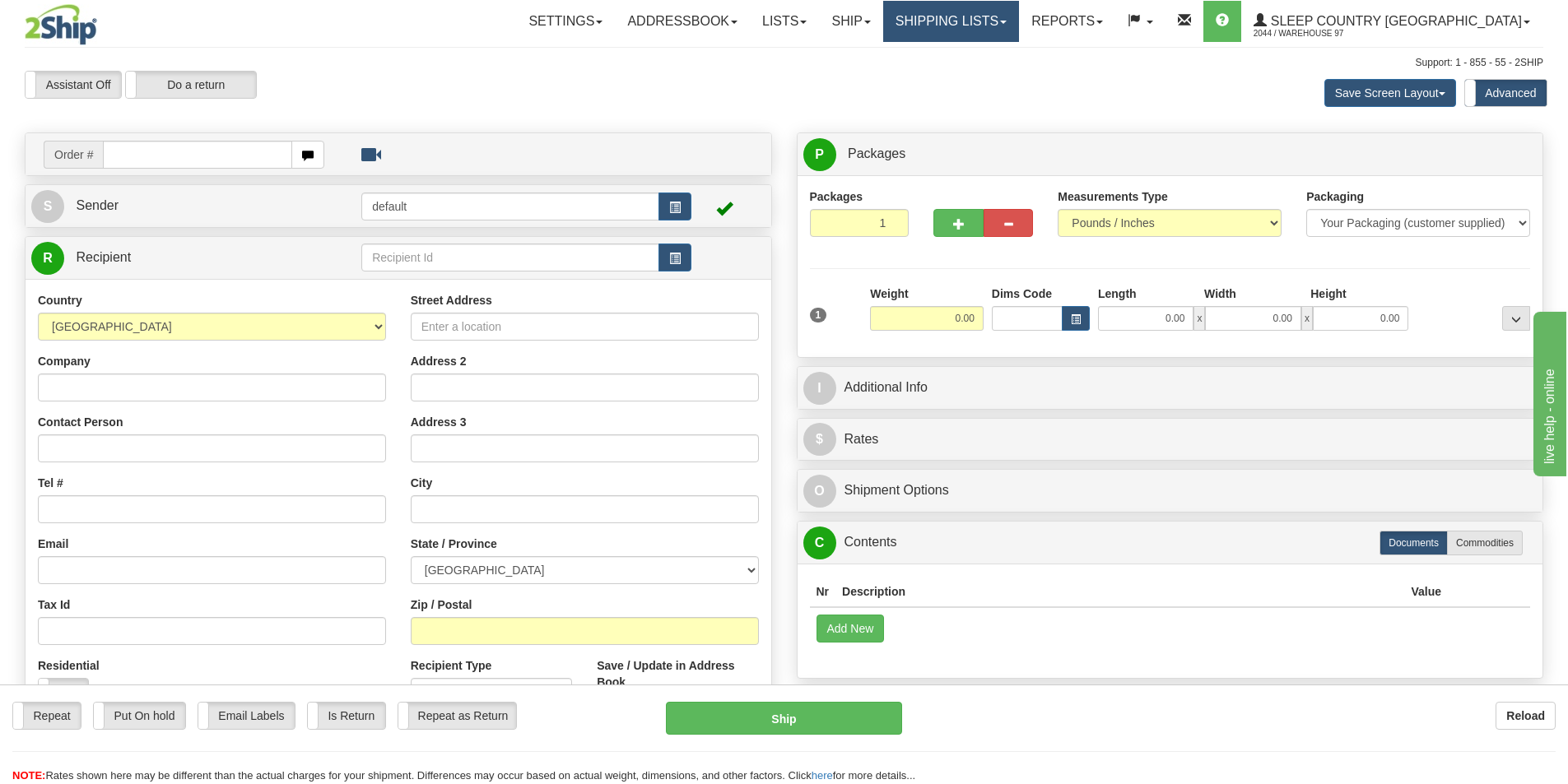
click at [1019, 20] on link "Shipping lists" at bounding box center [951, 21] width 136 height 41
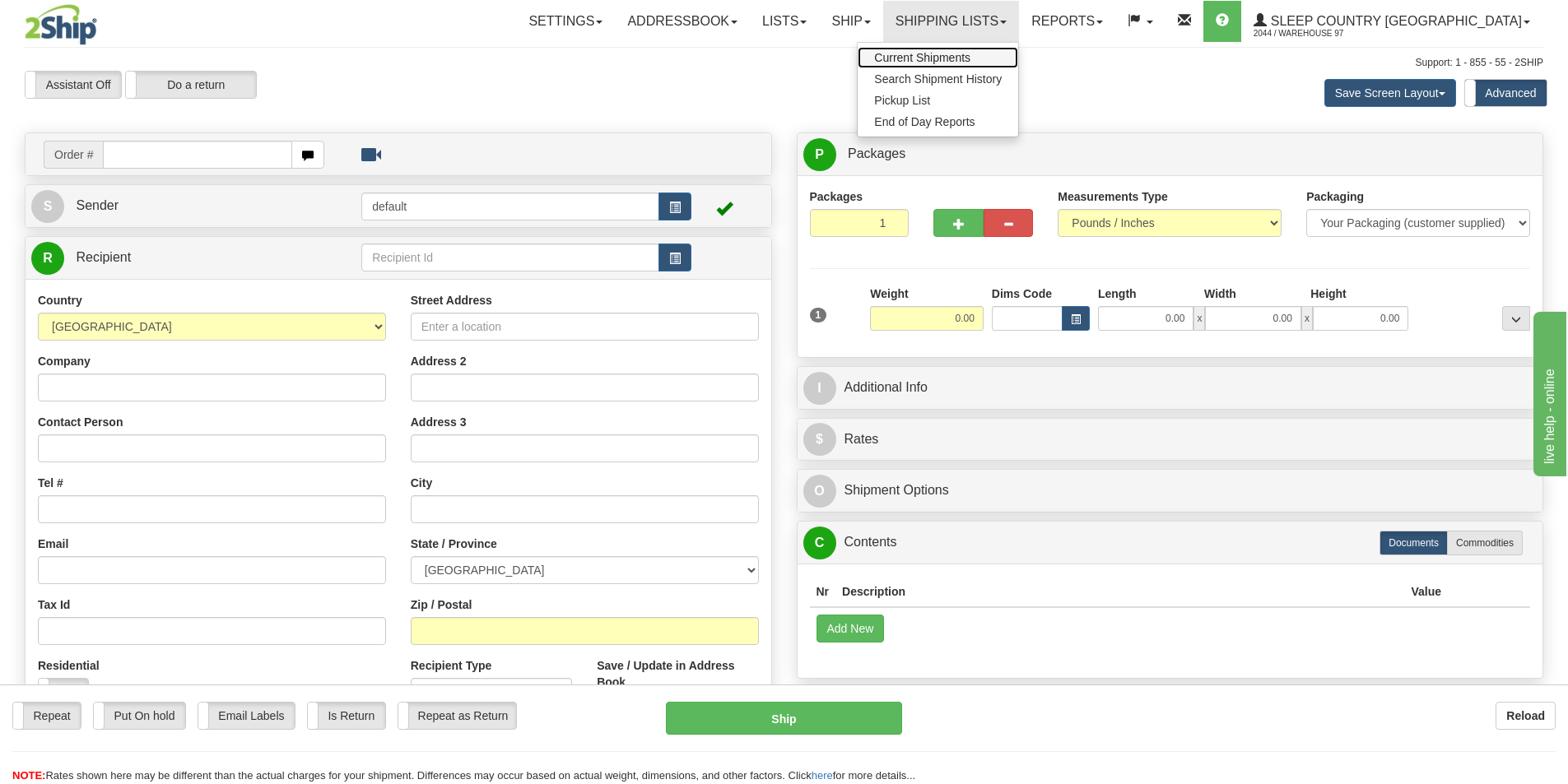
click at [970, 53] on span "Current Shipments" at bounding box center [922, 57] width 96 height 13
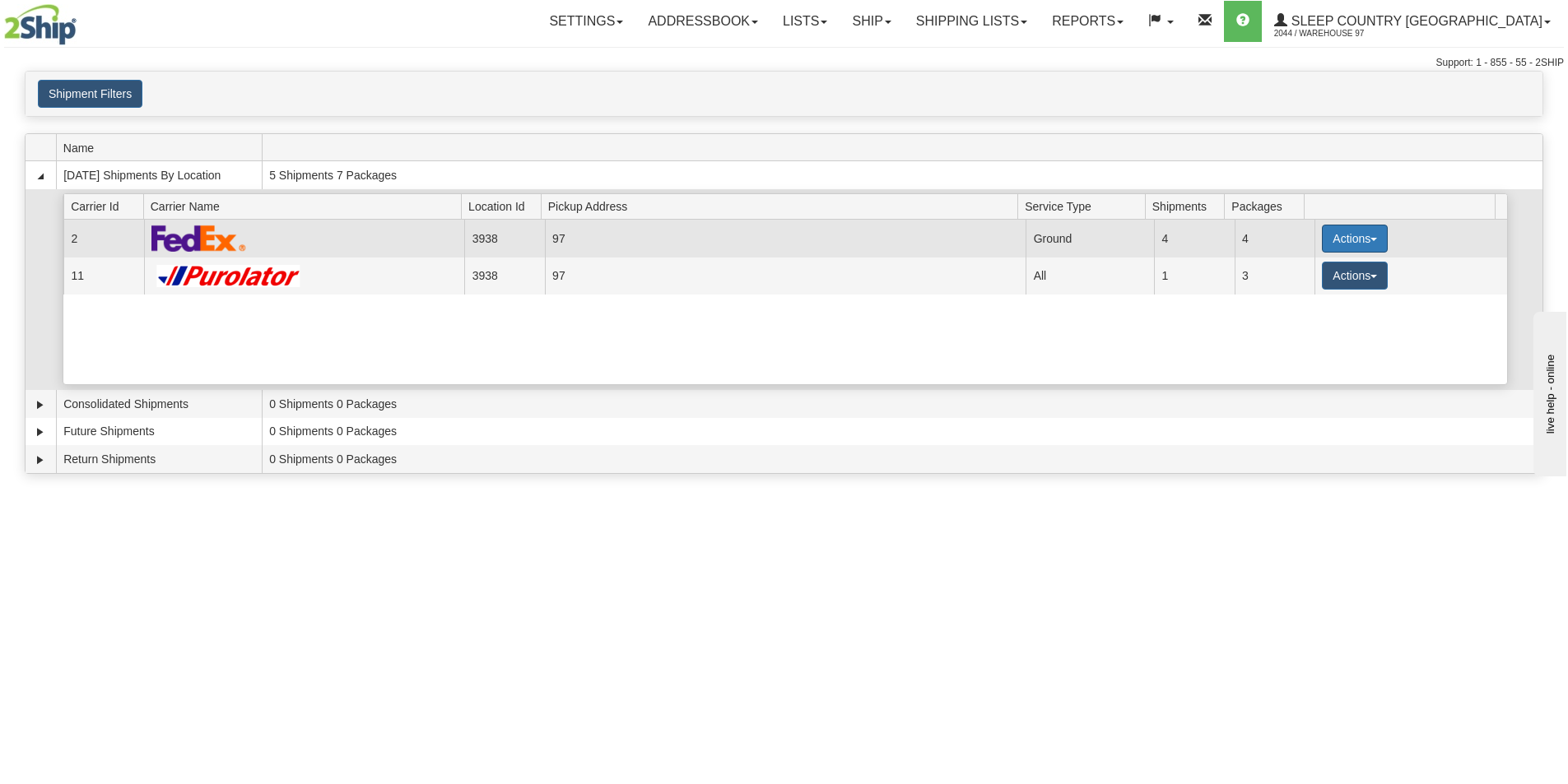
click at [1345, 241] on button "Actions" at bounding box center [1354, 239] width 66 height 28
click at [1298, 295] on span "Close" at bounding box center [1290, 290] width 37 height 11
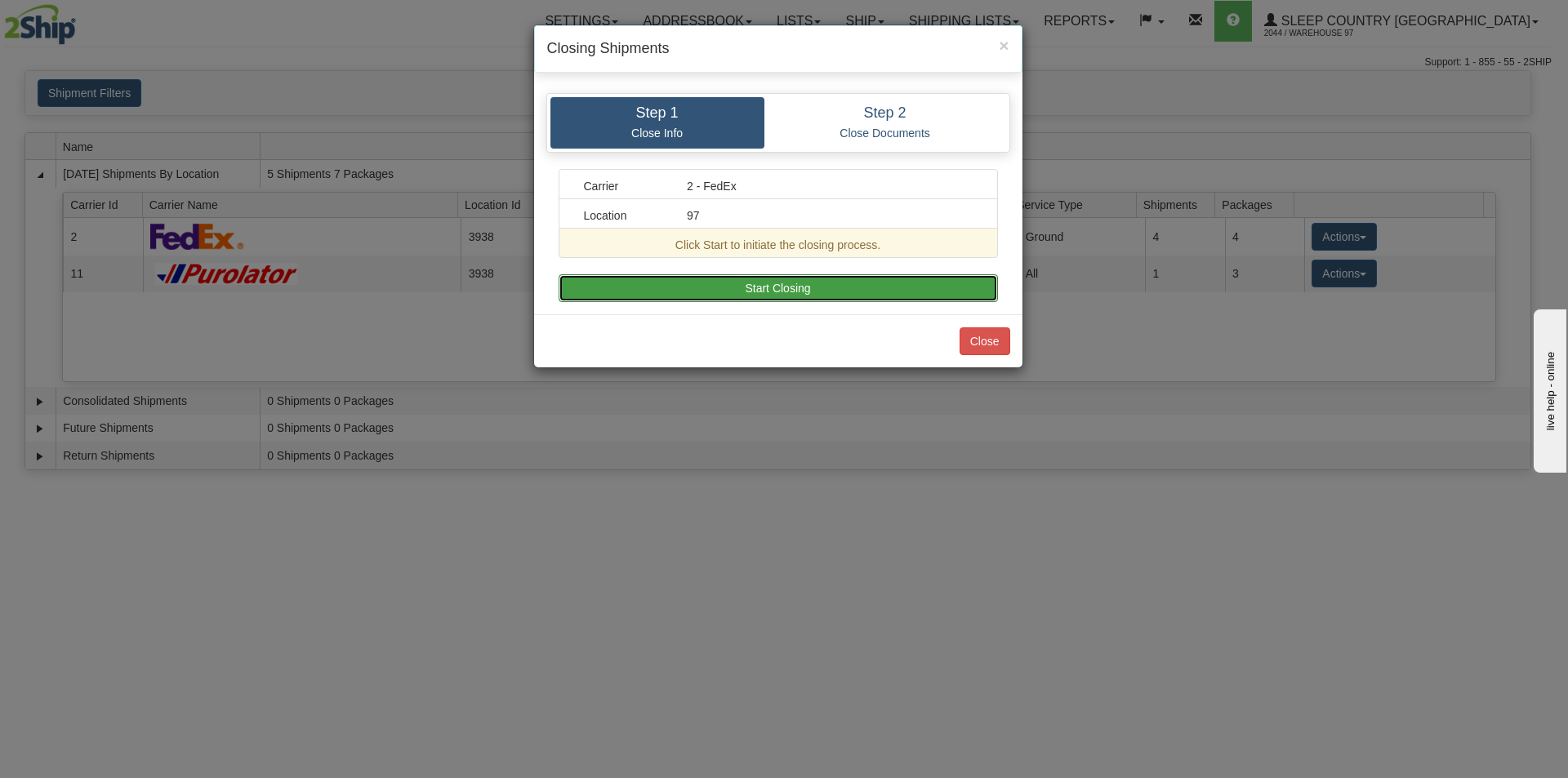
click at [914, 284] on button "Start Closing" at bounding box center [778, 288] width 439 height 28
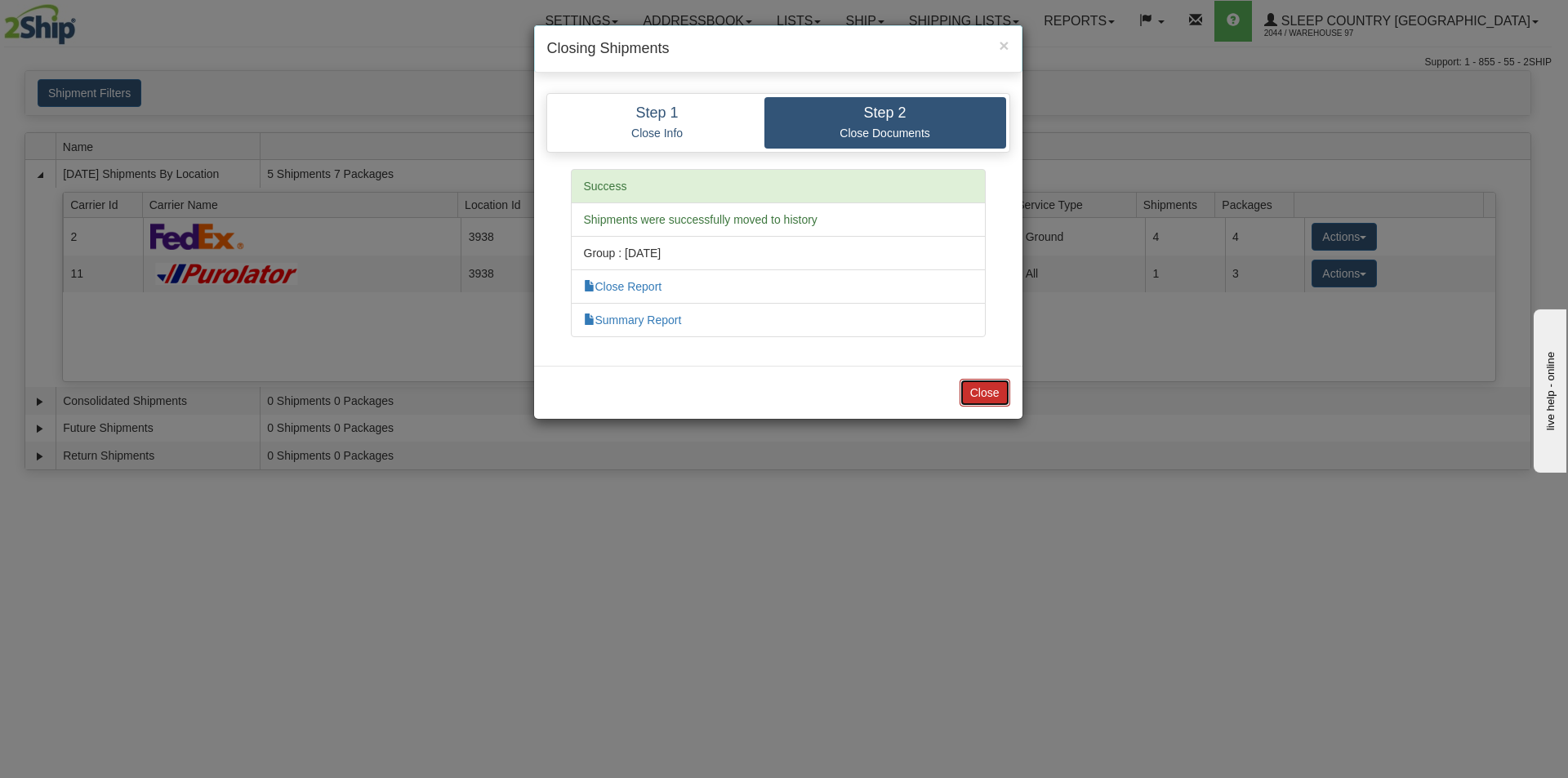
click at [982, 400] on button "Close" at bounding box center [984, 392] width 51 height 28
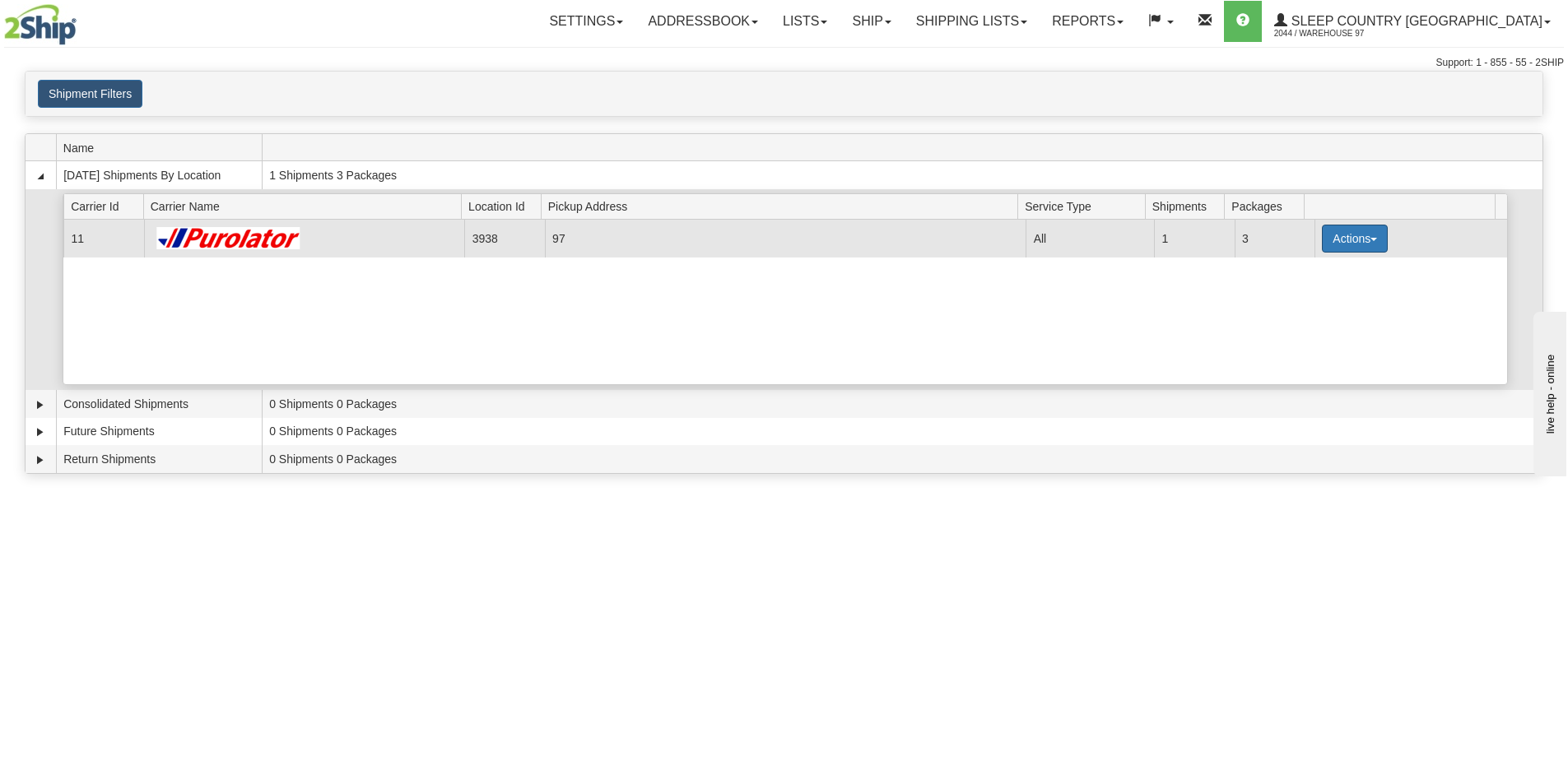
click at [1352, 240] on button "Actions" at bounding box center [1354, 239] width 66 height 28
click at [1304, 314] on span "Pickup" at bounding box center [1293, 311] width 44 height 11
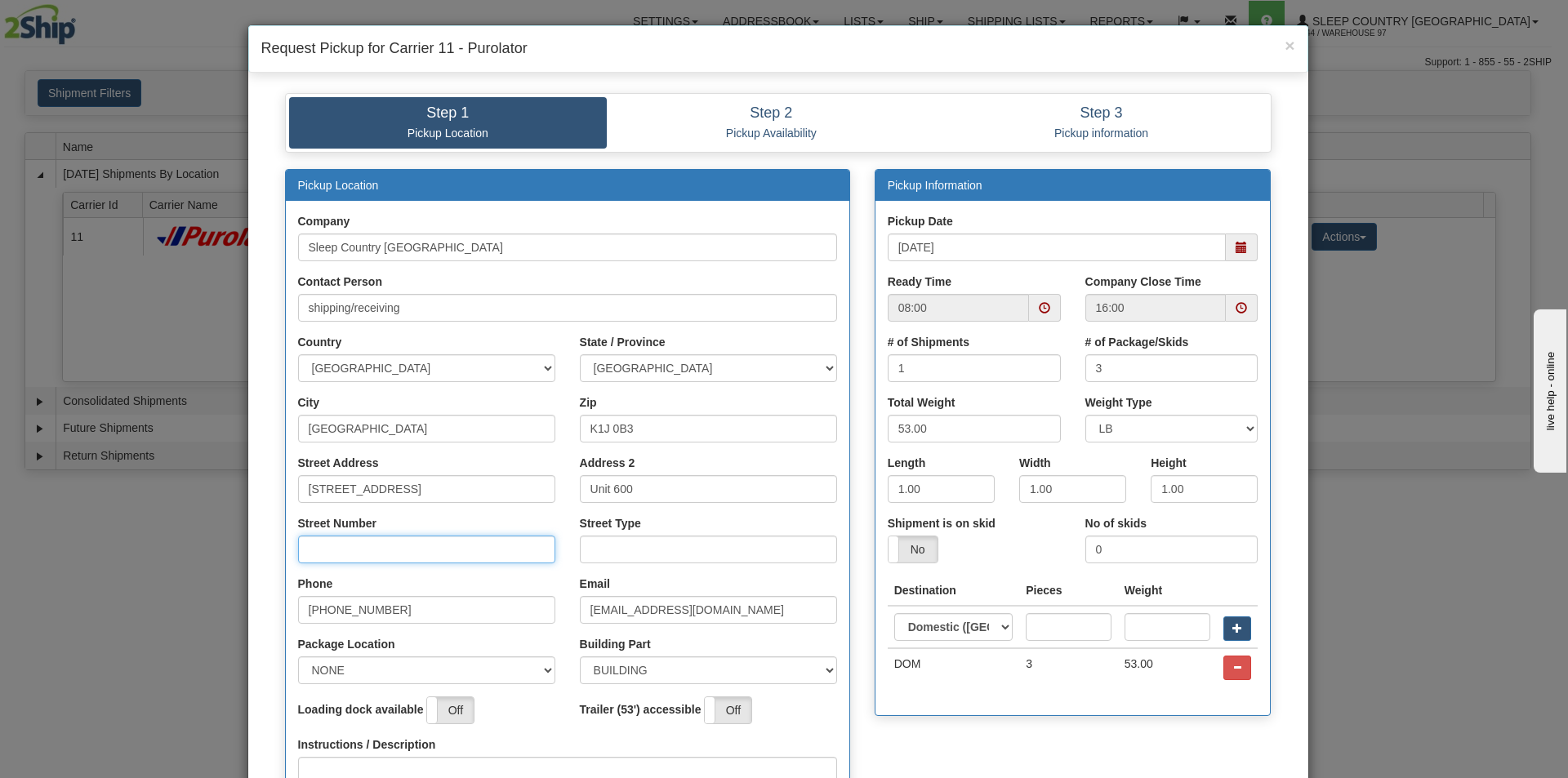
click at [317, 548] on input "Street Number" at bounding box center [426, 549] width 257 height 28
click at [588, 545] on input "Street Type" at bounding box center [707, 549] width 257 height 28
type input "STREET"
click at [311, 550] on input "Street Number" at bounding box center [426, 549] width 257 height 28
click at [1039, 305] on span at bounding box center [1044, 307] width 11 height 11
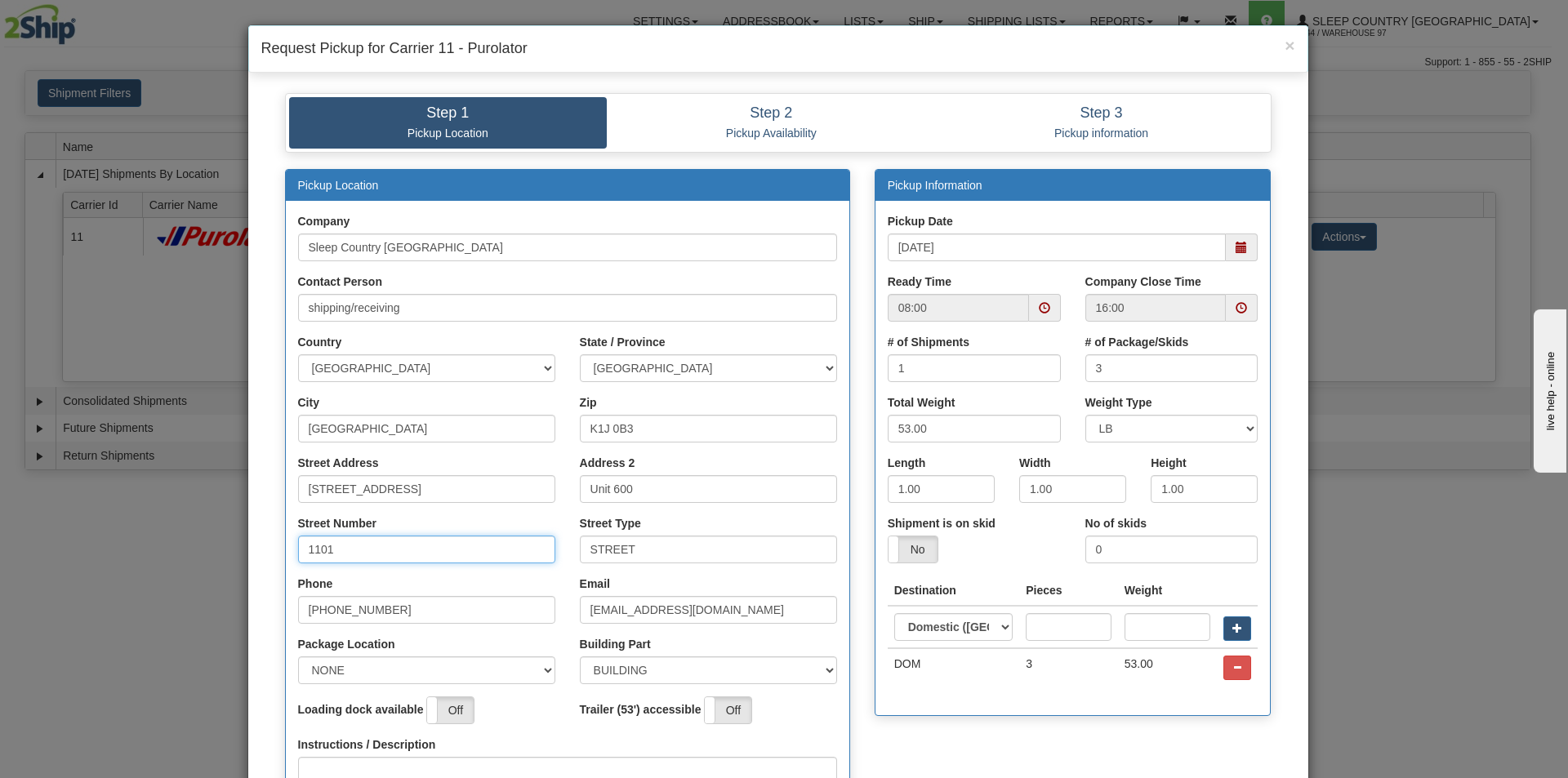
type input "1101"
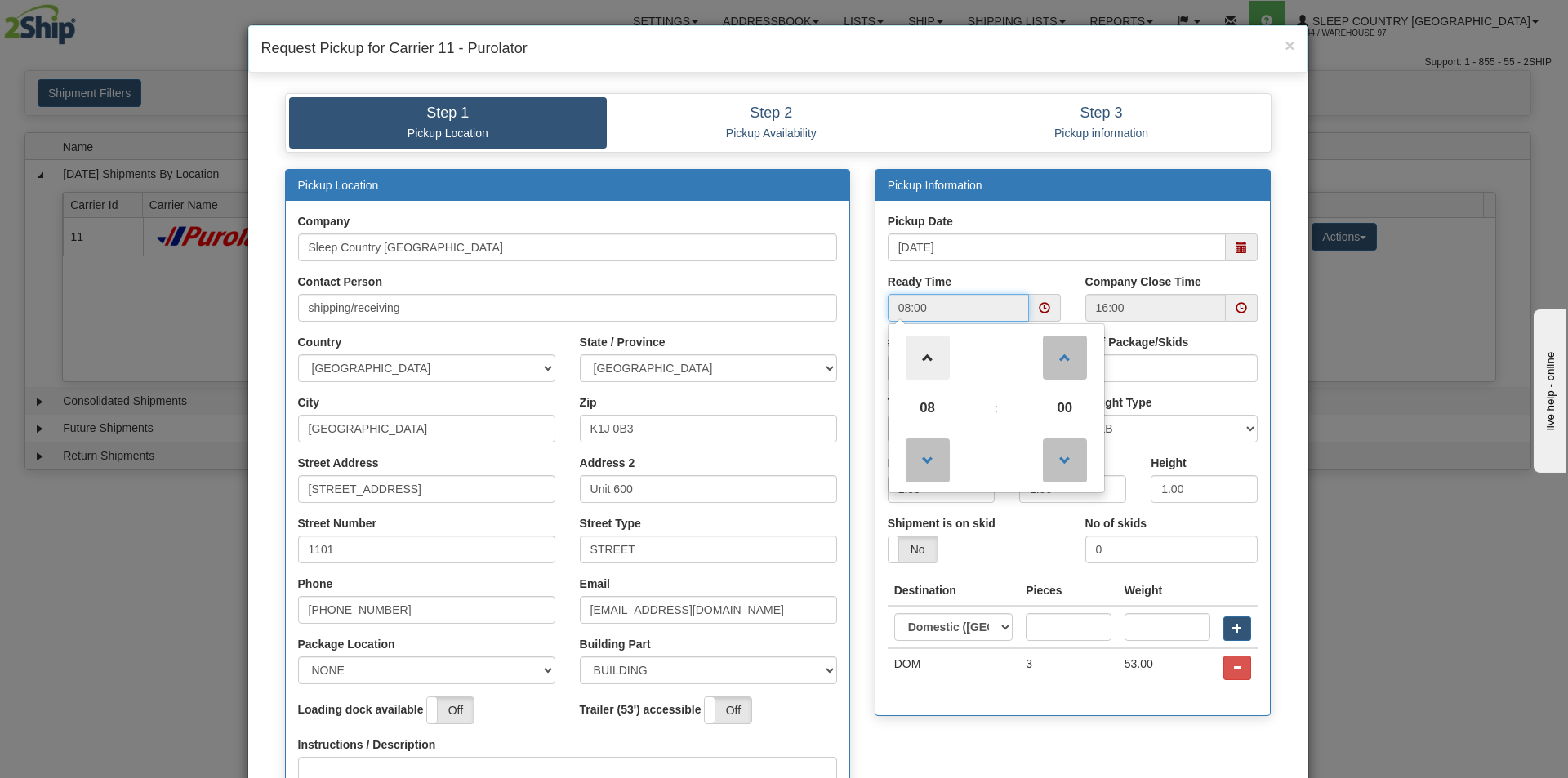
click at [922, 355] on span at bounding box center [927, 357] width 44 height 44
click at [923, 355] on span at bounding box center [927, 357] width 44 height 44
click at [924, 356] on span at bounding box center [927, 357] width 44 height 44
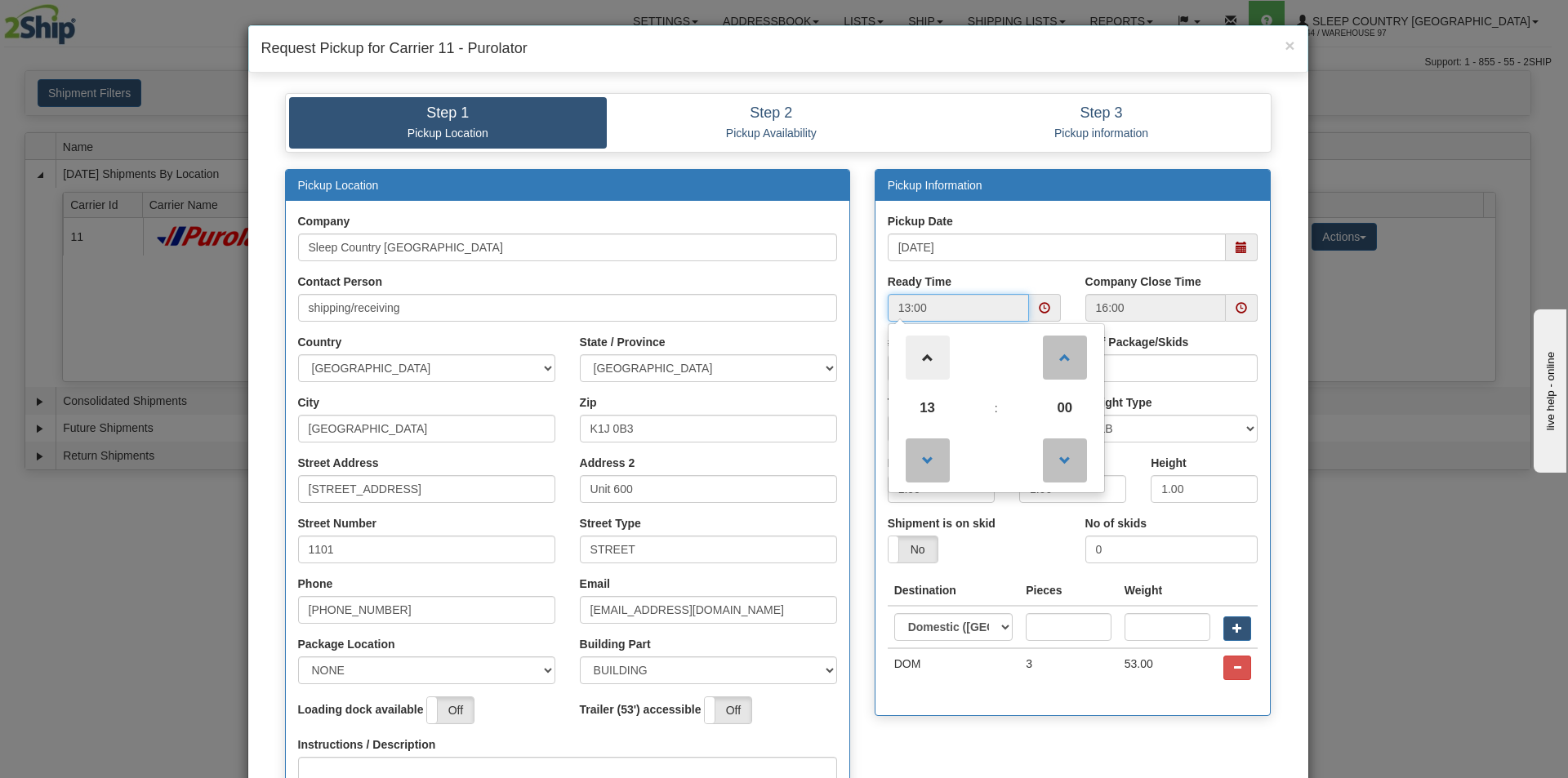
click at [924, 356] on span at bounding box center [927, 357] width 44 height 44
click at [1057, 357] on span at bounding box center [1065, 357] width 44 height 44
click at [1058, 455] on span at bounding box center [1065, 460] width 44 height 44
type input "14:00"
click at [1236, 306] on span at bounding box center [1241, 307] width 11 height 11
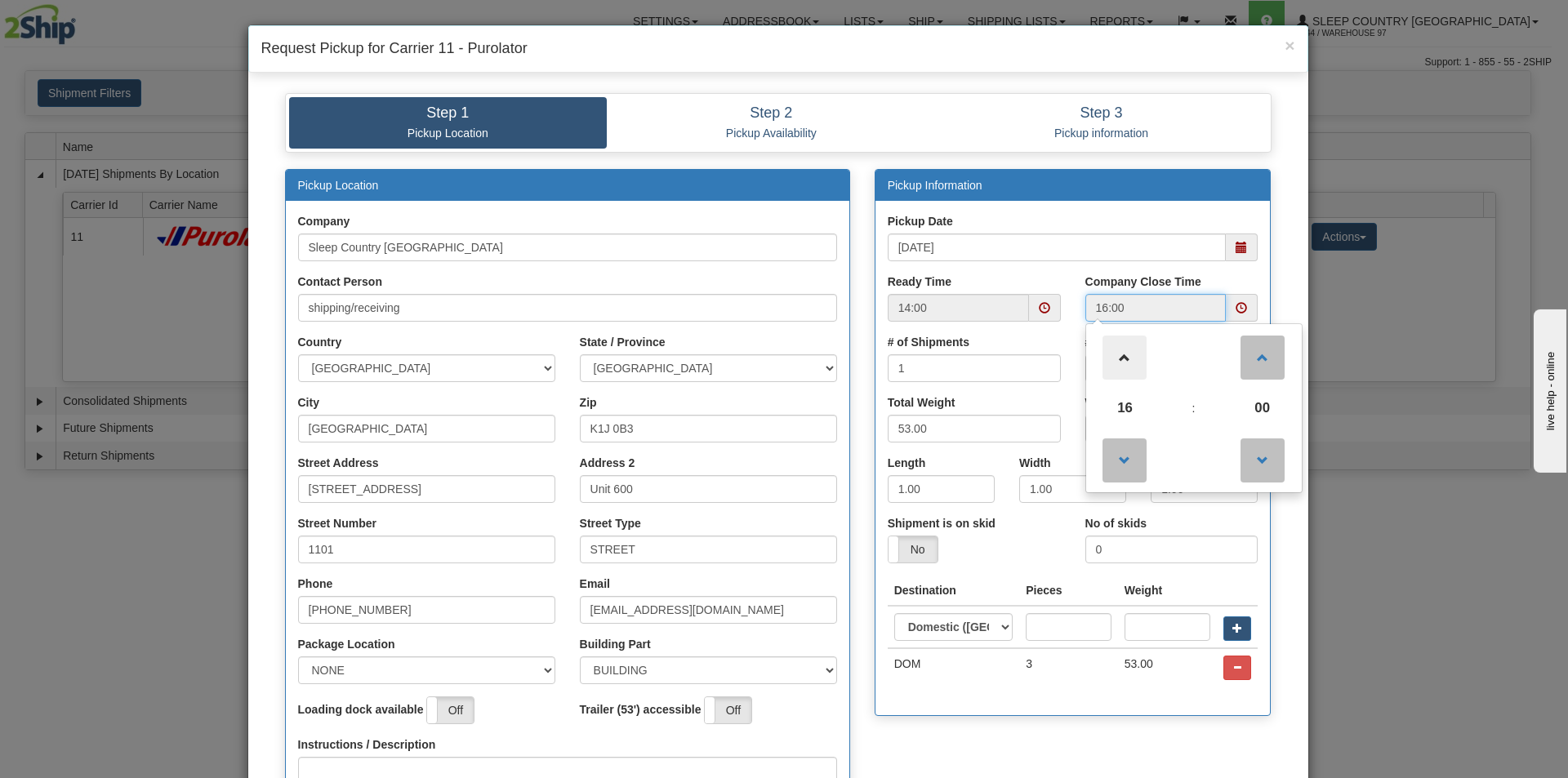
click at [1123, 355] on span at bounding box center [1124, 357] width 44 height 44
type input "17:00"
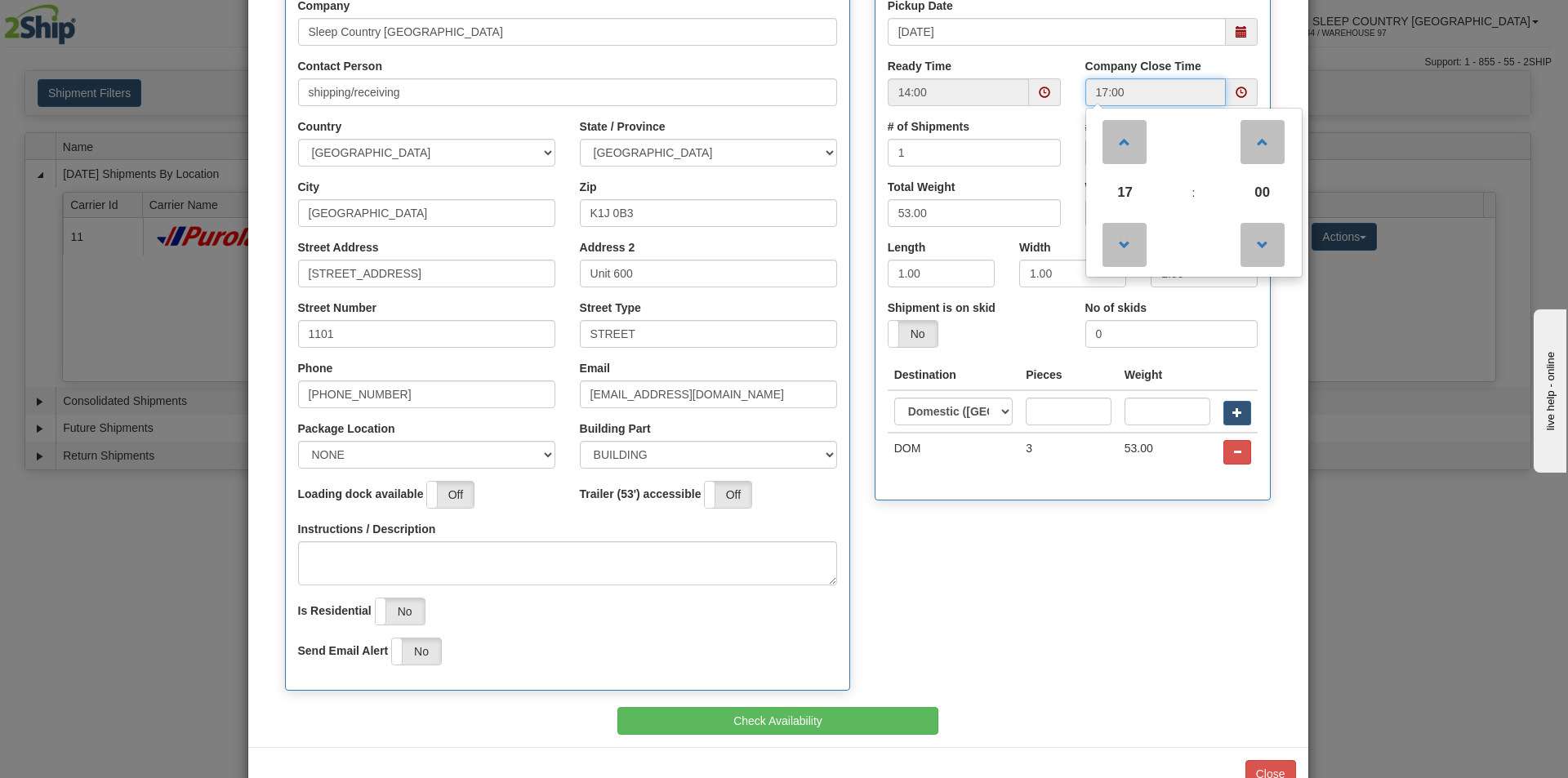
scroll to position [263, 0]
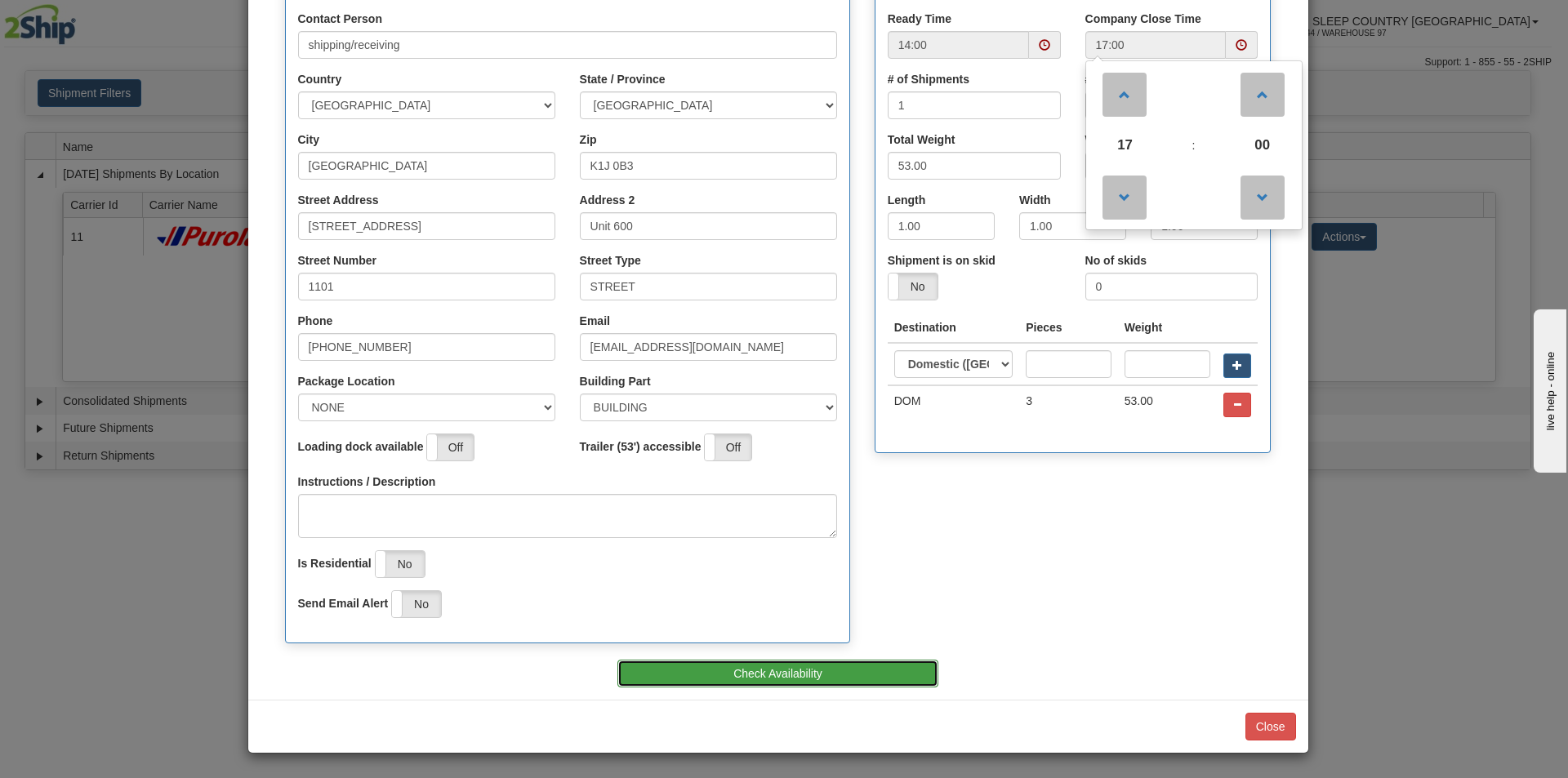
click at [758, 670] on button "Check Availability" at bounding box center [778, 673] width 321 height 28
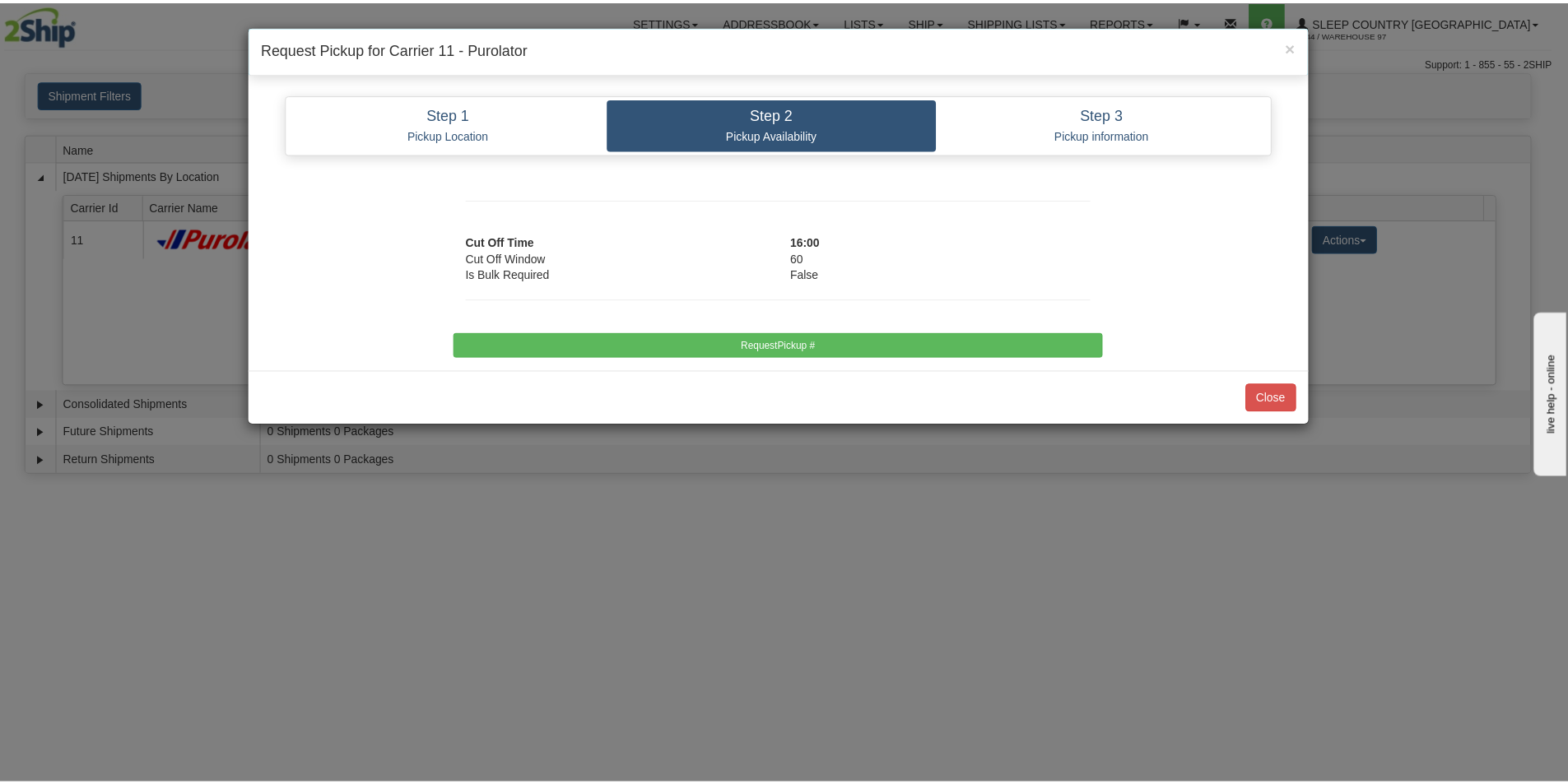
scroll to position [0, 0]
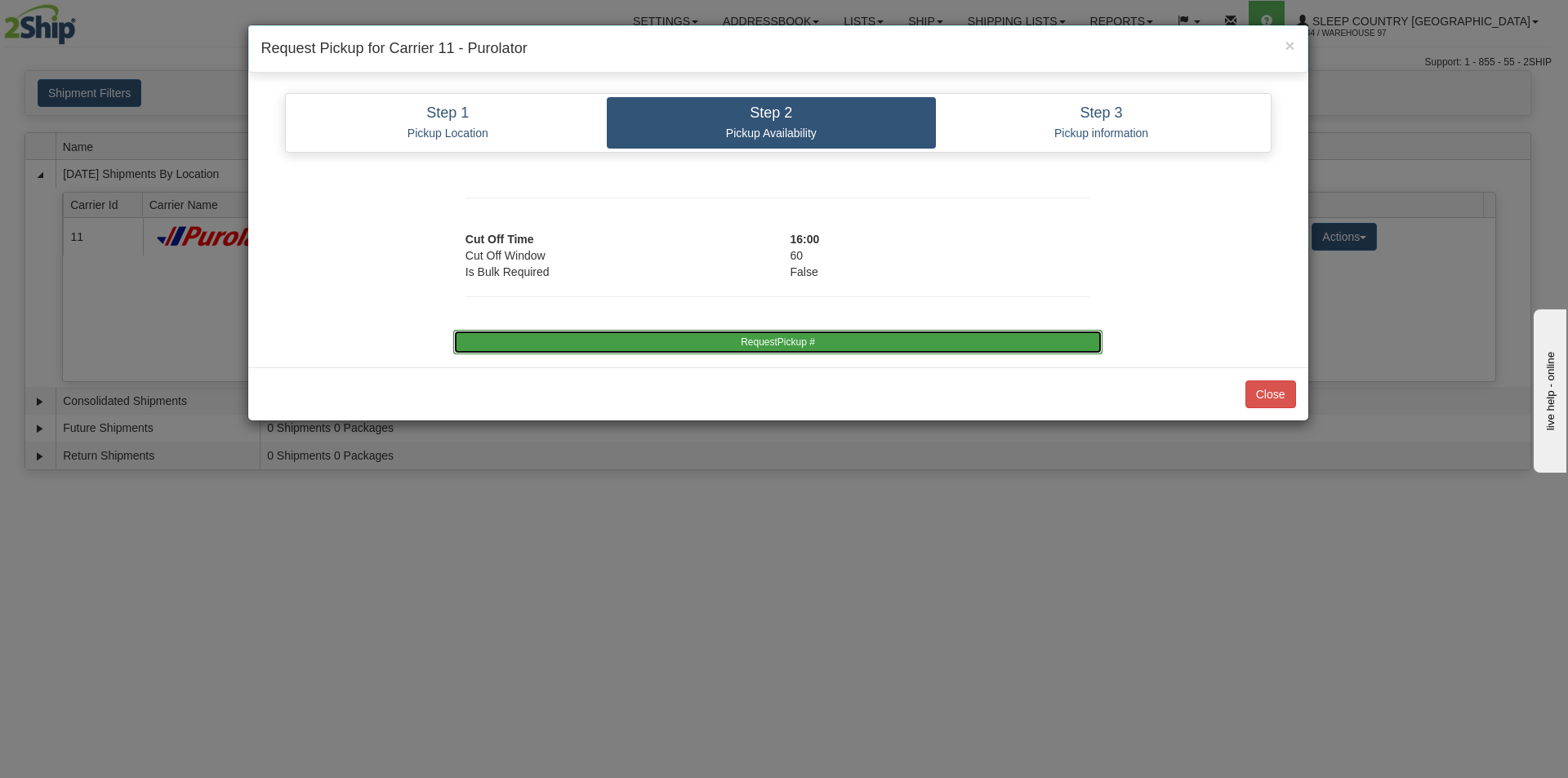
click at [778, 338] on button "RequestPickup #" at bounding box center [778, 341] width 650 height 24
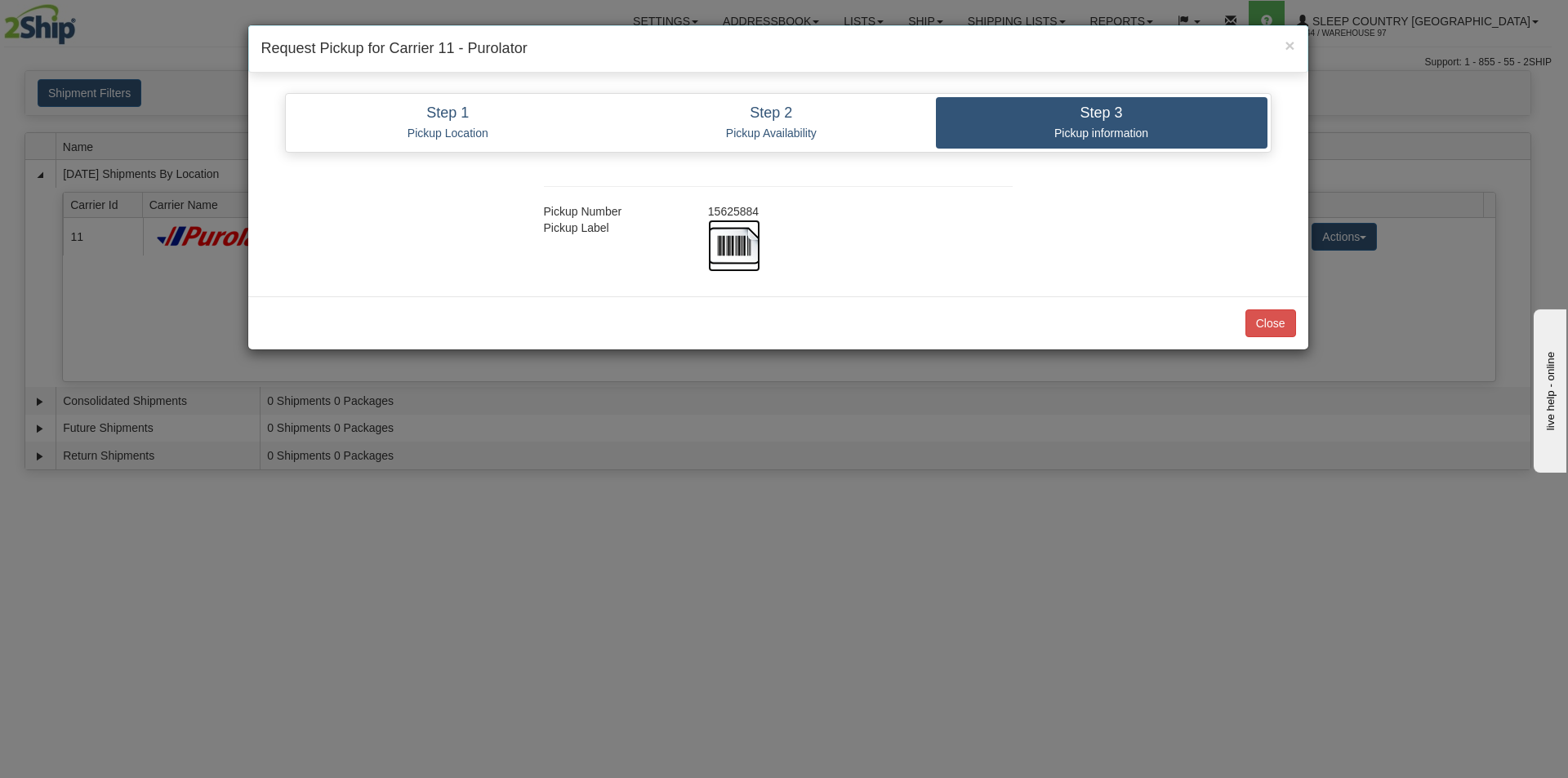
click at [731, 244] on img at bounding box center [734, 246] width 52 height 52
click at [1260, 320] on button "Close" at bounding box center [1270, 323] width 51 height 28
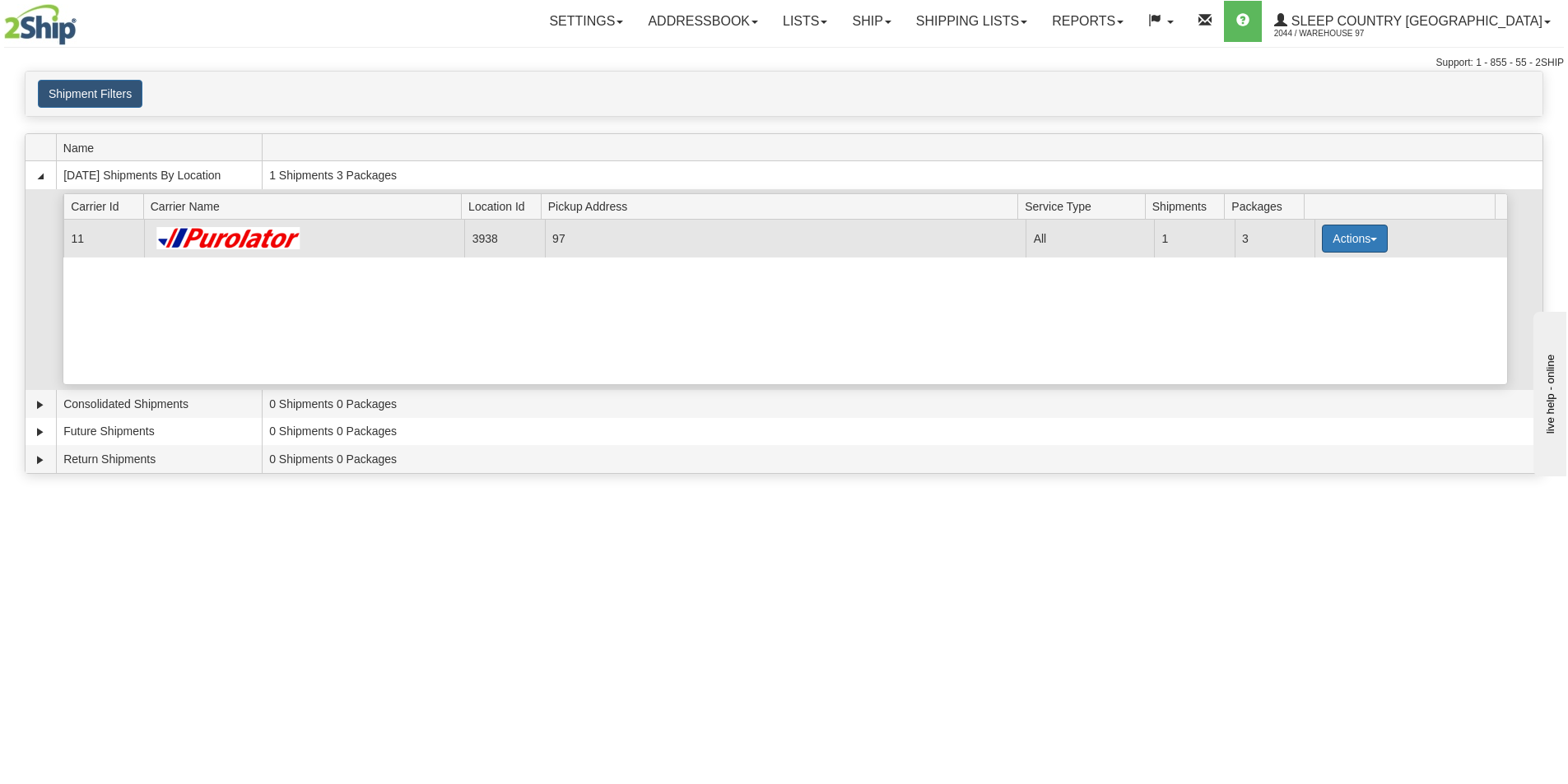
click at [1329, 240] on button "Actions" at bounding box center [1354, 239] width 66 height 28
click at [1304, 291] on span "Close" at bounding box center [1290, 290] width 37 height 11
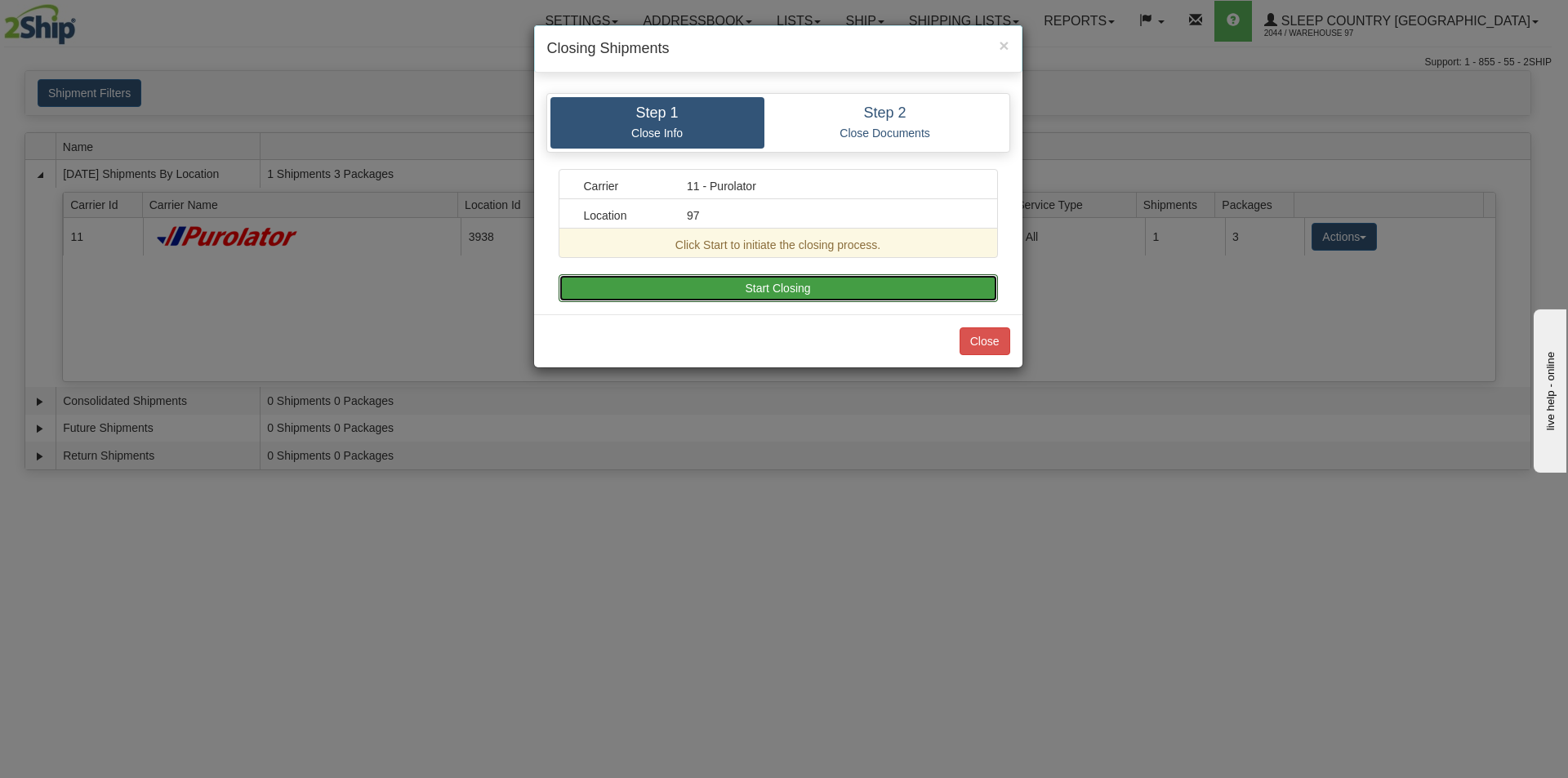
click at [905, 289] on button "Start Closing" at bounding box center [778, 288] width 439 height 28
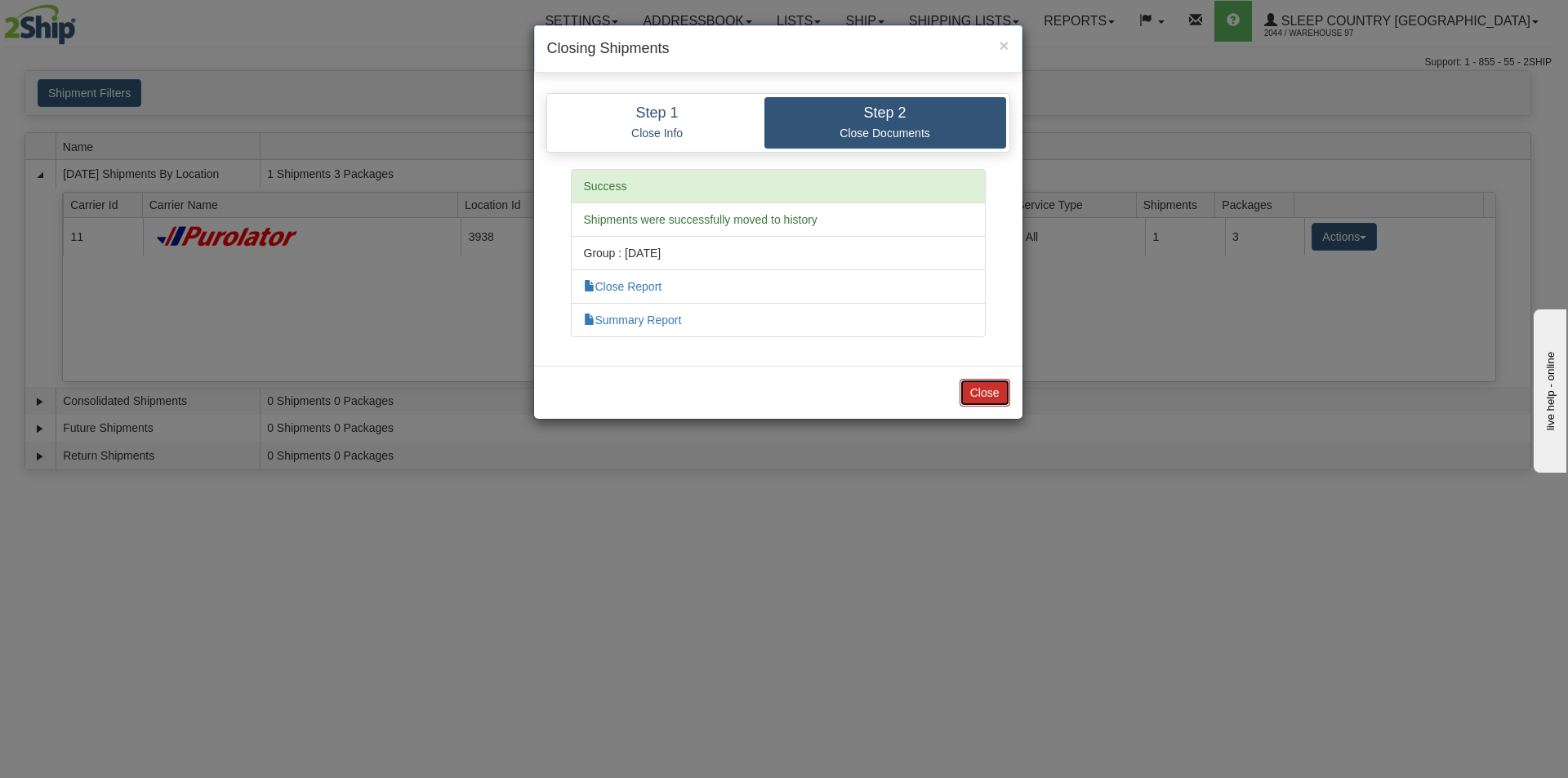
click at [985, 392] on button "Close" at bounding box center [984, 392] width 51 height 28
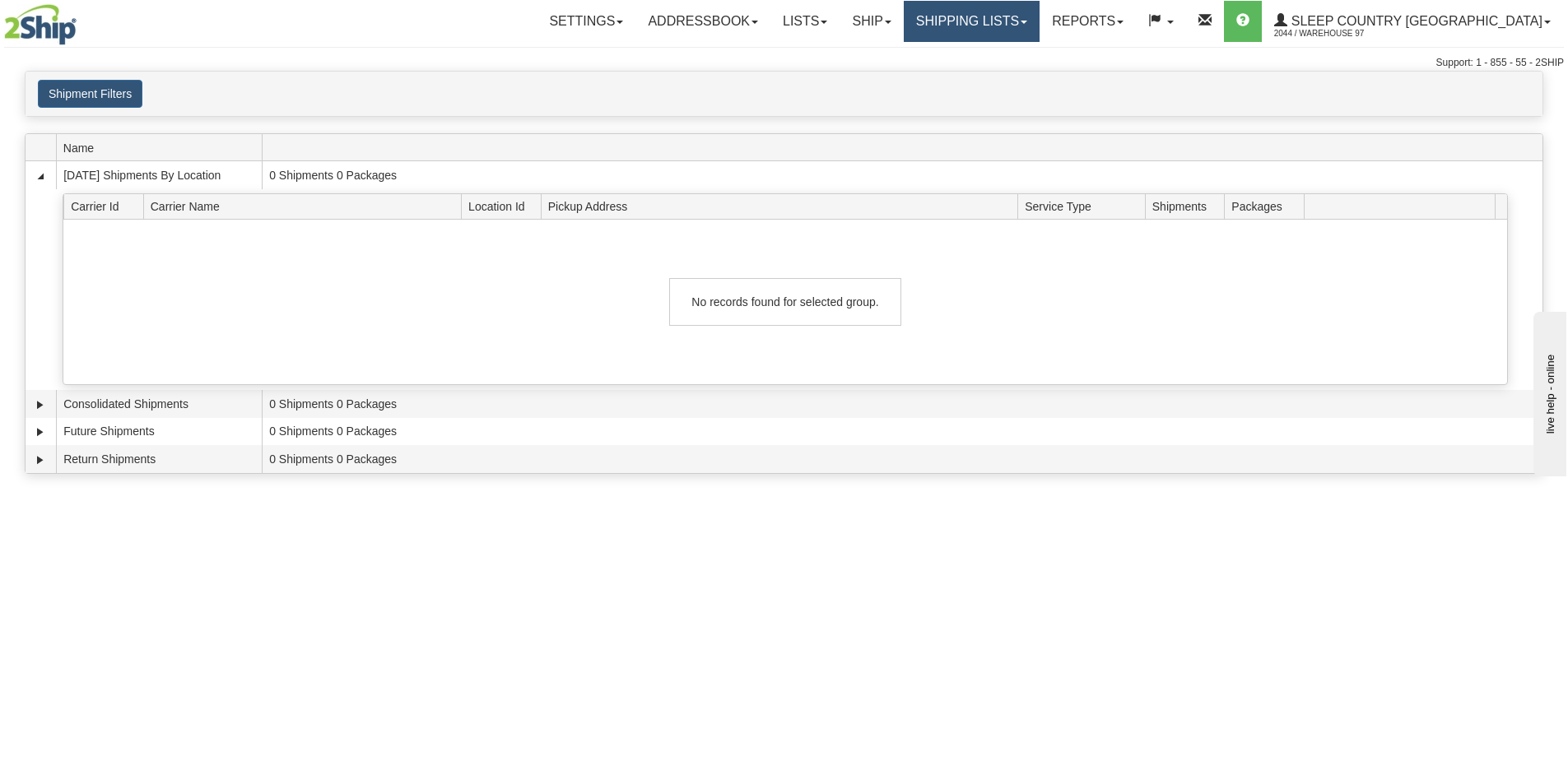
click at [1031, 22] on link "Shipping lists" at bounding box center [972, 21] width 136 height 41
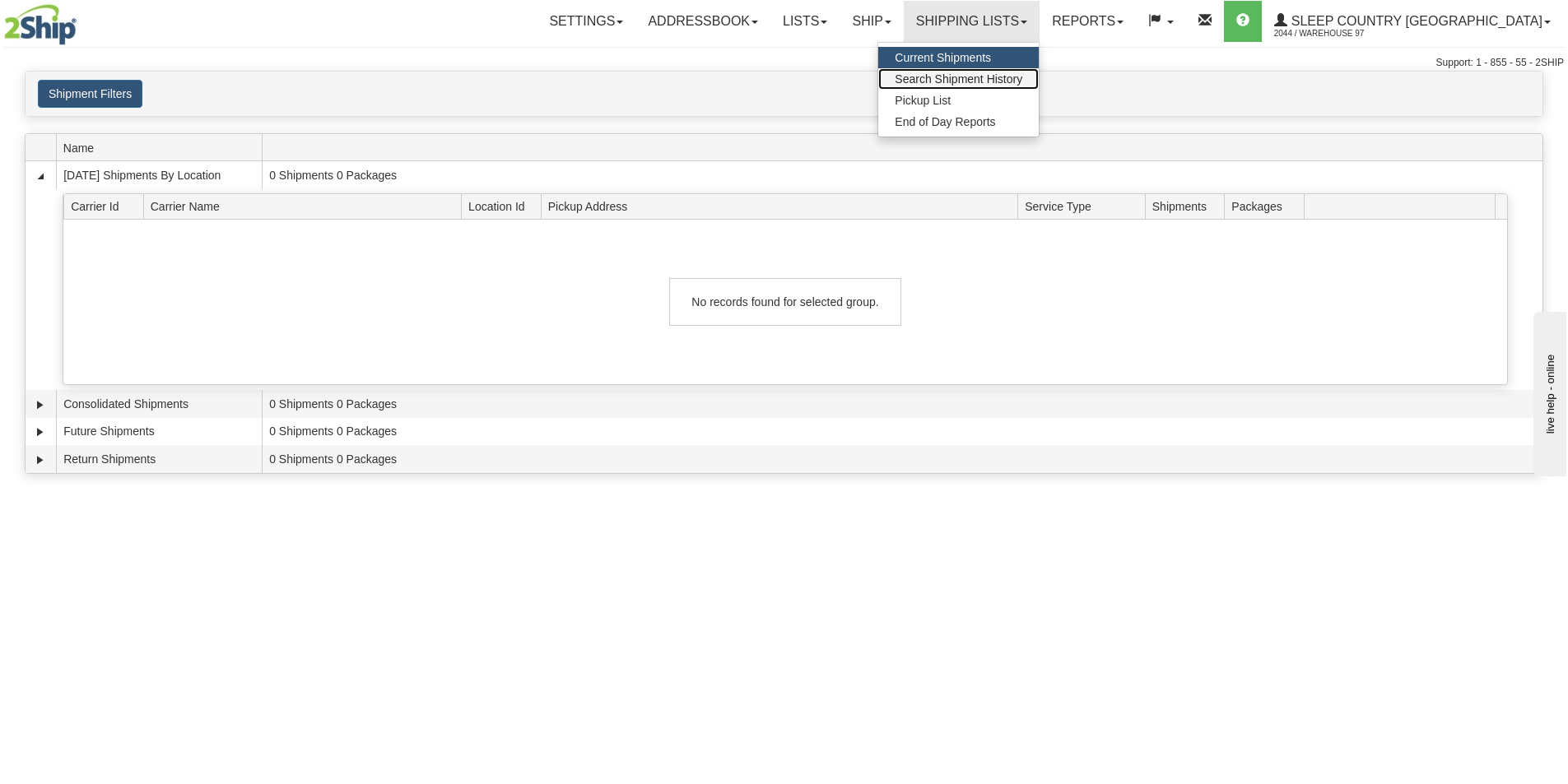
click at [1022, 80] on span "Search Shipment History" at bounding box center [958, 78] width 127 height 13
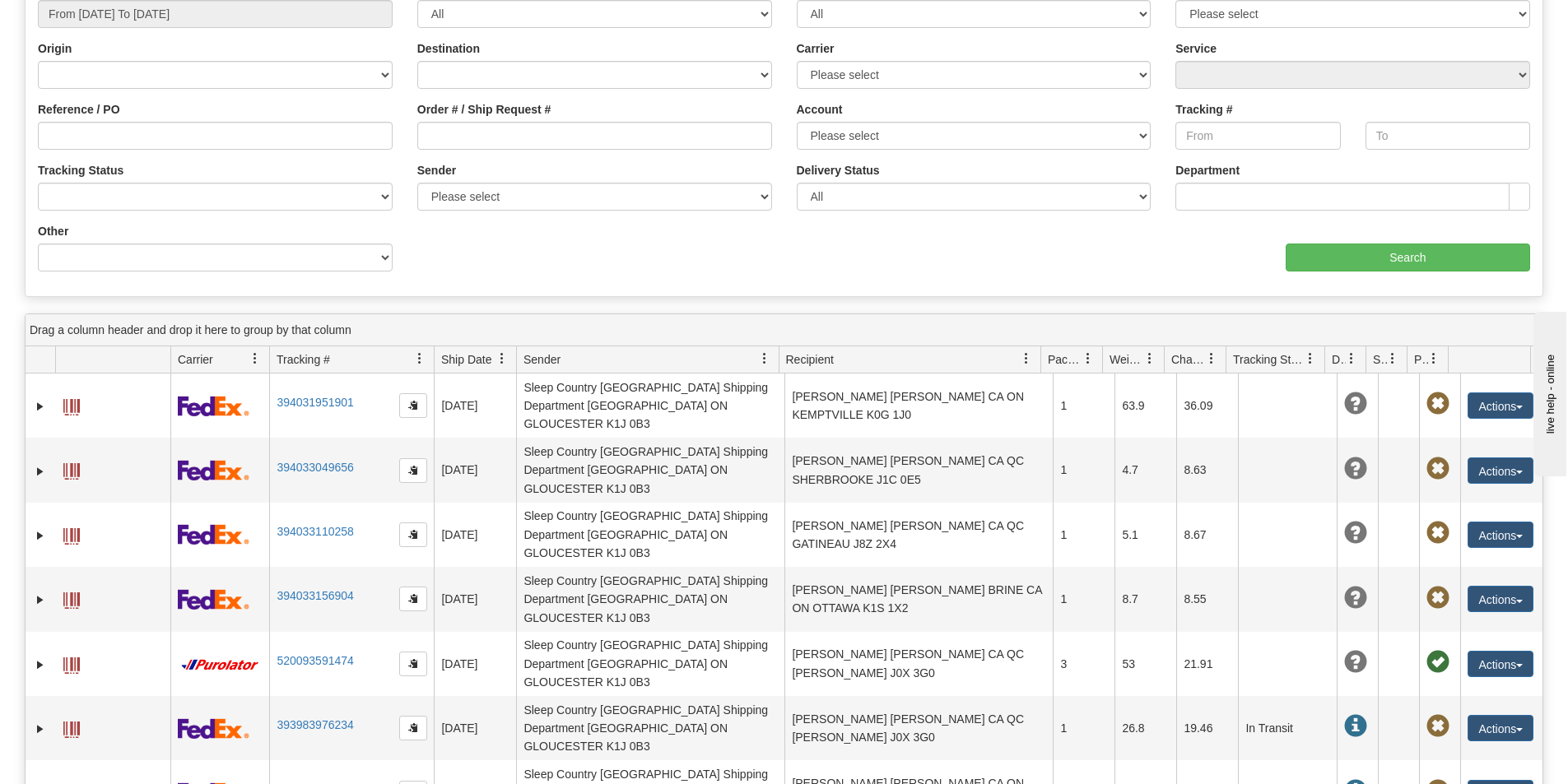
scroll to position [165, 0]
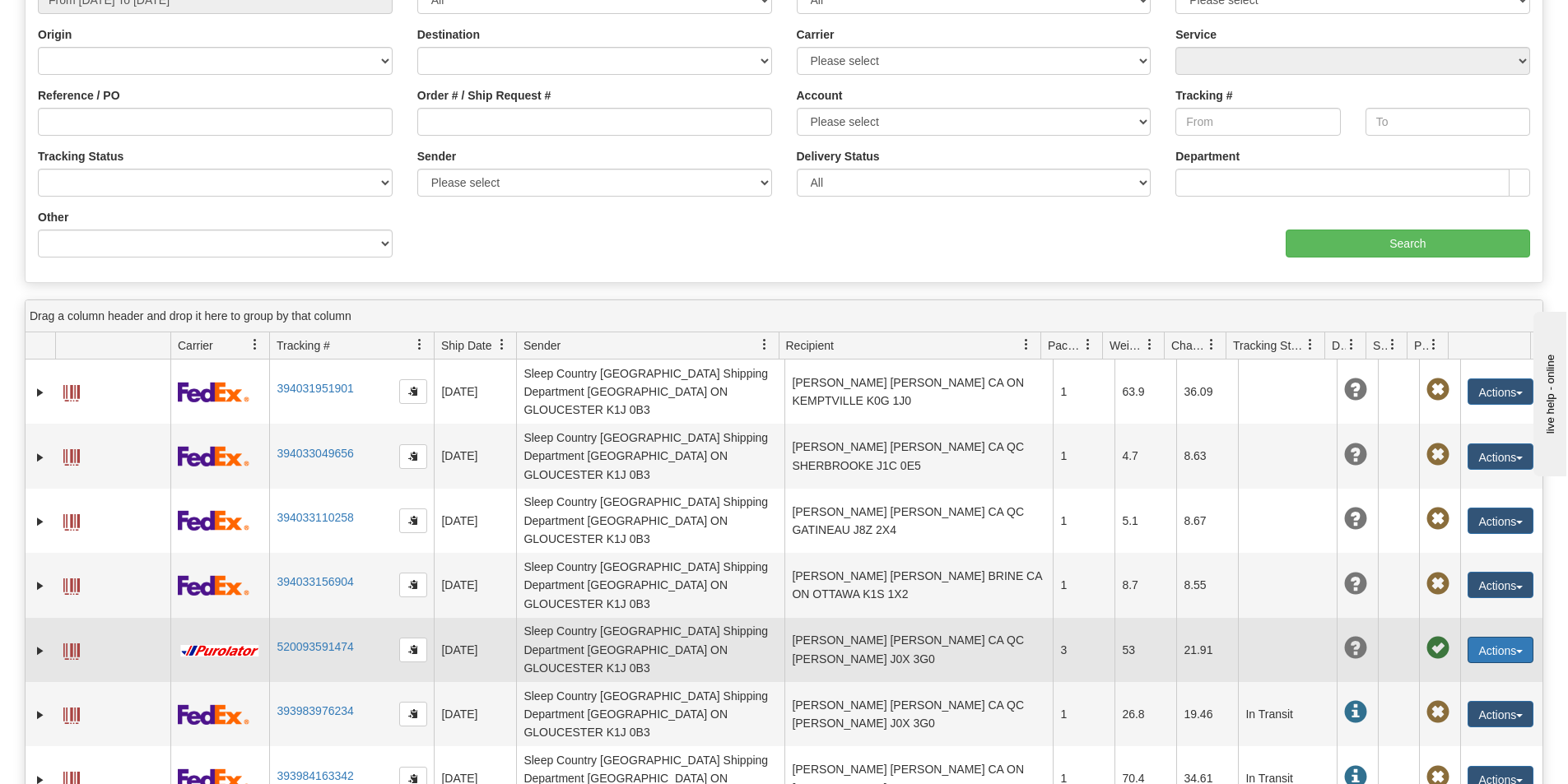
click at [1477, 637] on button "Actions" at bounding box center [1500, 650] width 66 height 26
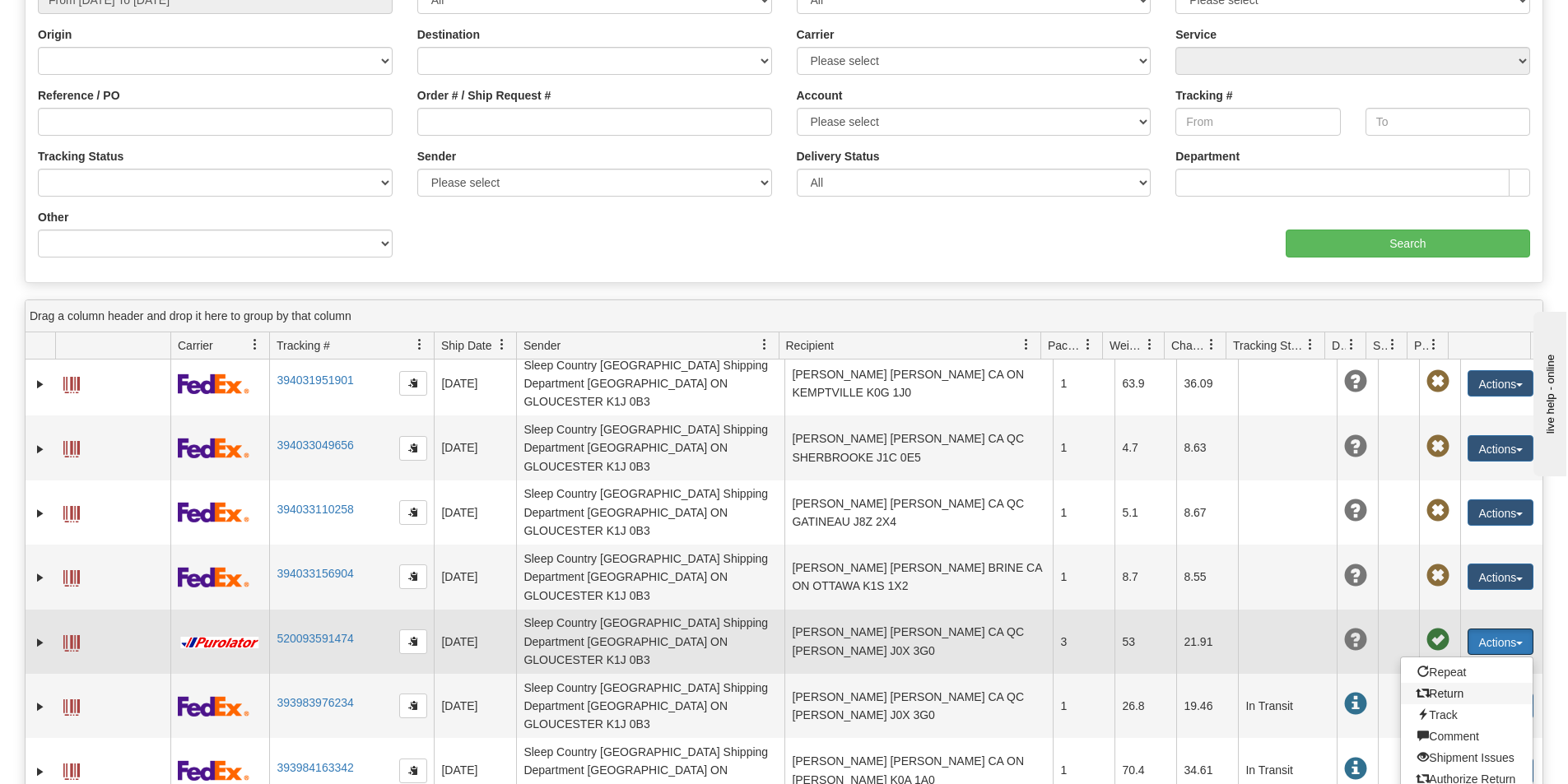
scroll to position [0, 0]
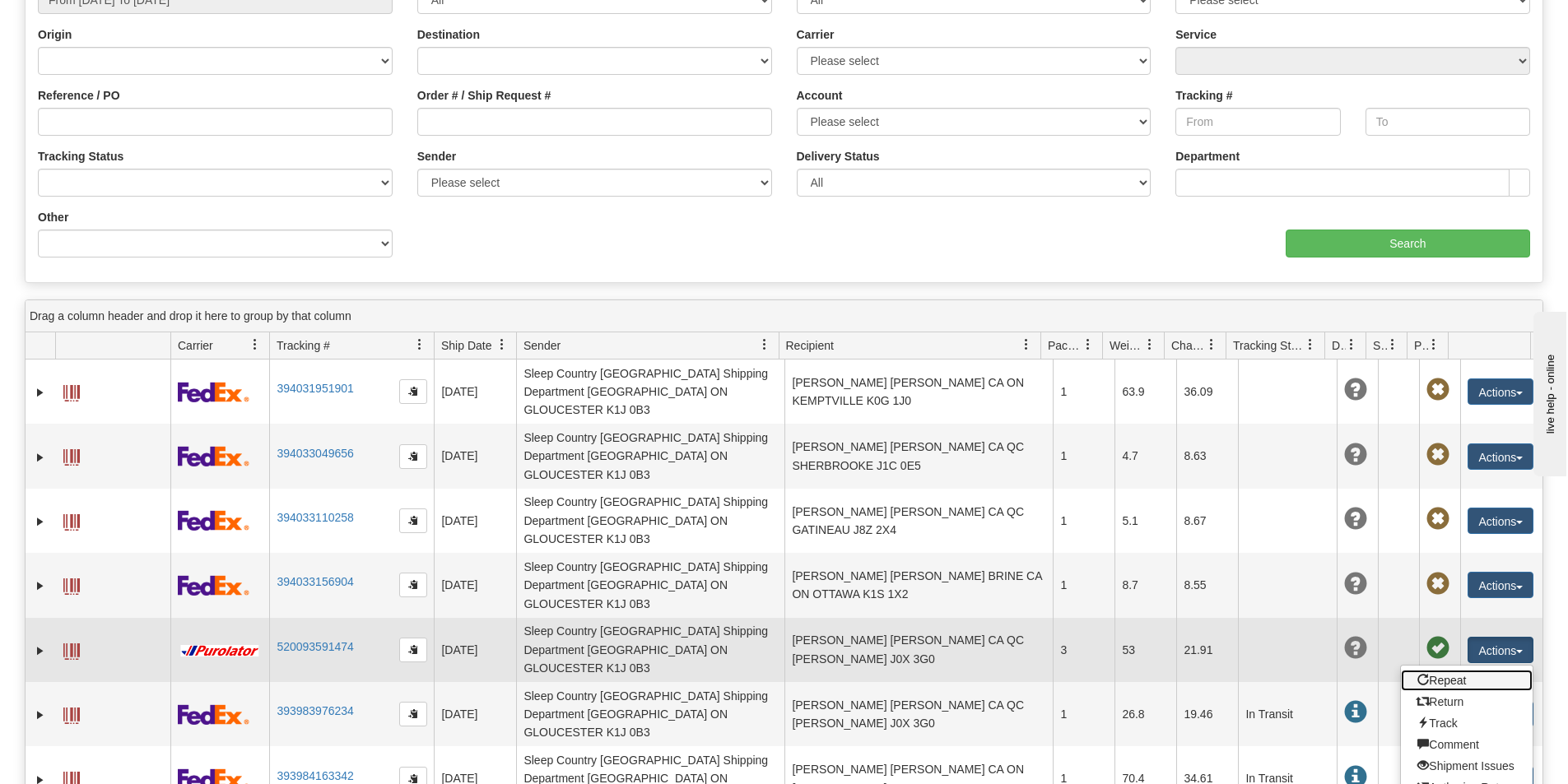
click at [1442, 670] on link "Repeat" at bounding box center [1466, 680] width 132 height 22
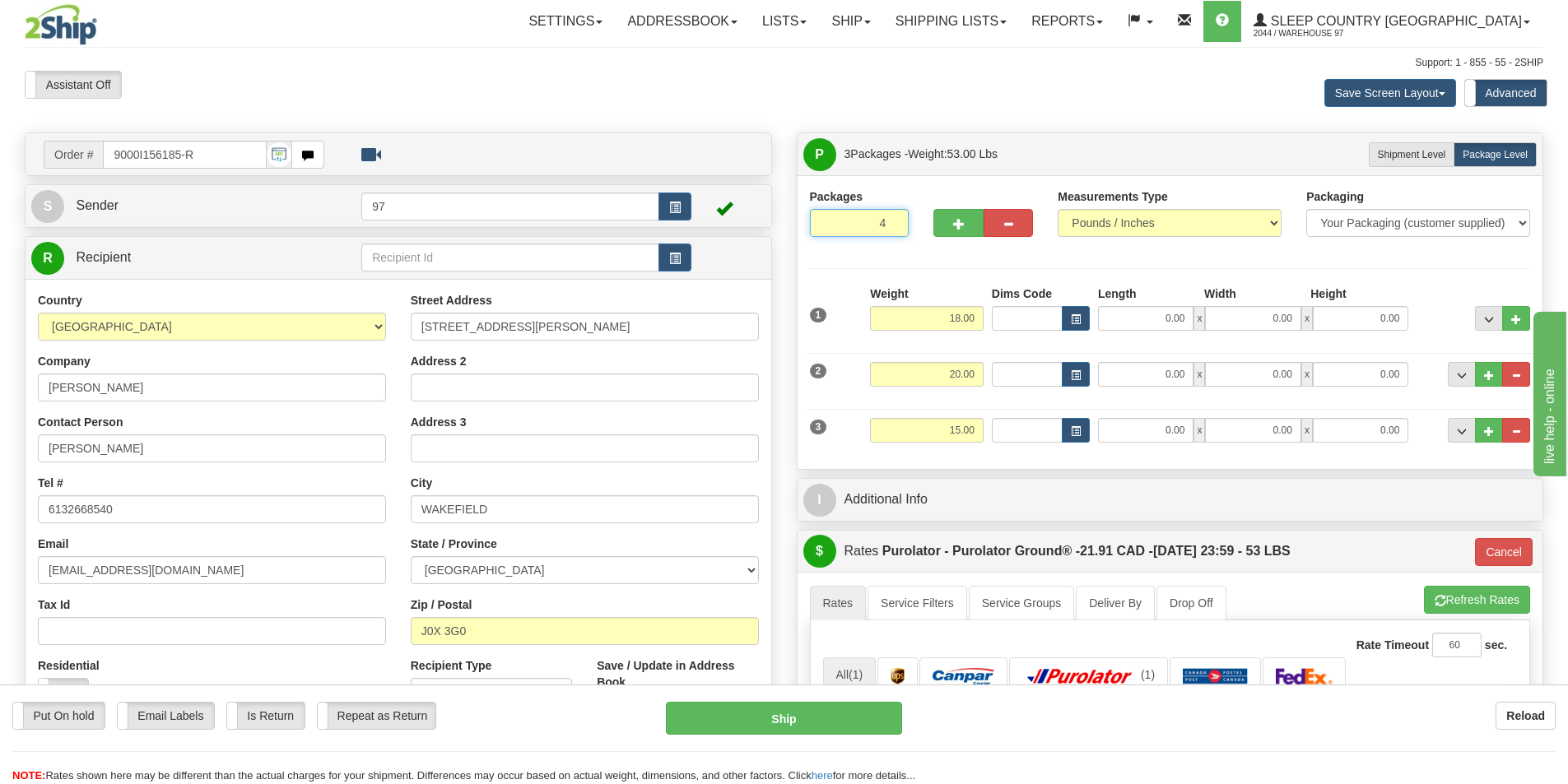
type input "4"
click at [890, 219] on input "4" at bounding box center [859, 223] width 99 height 28
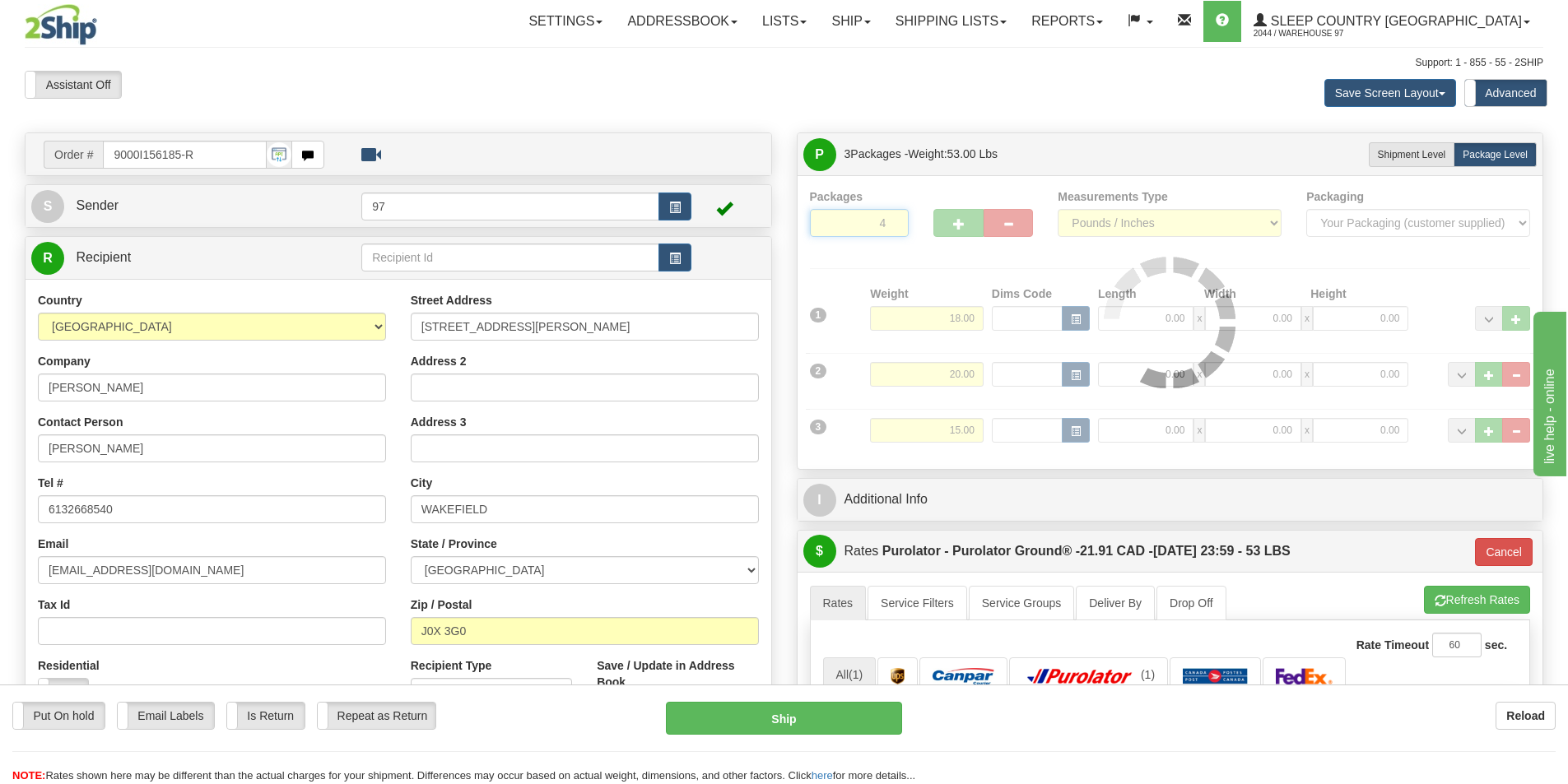
type input "260"
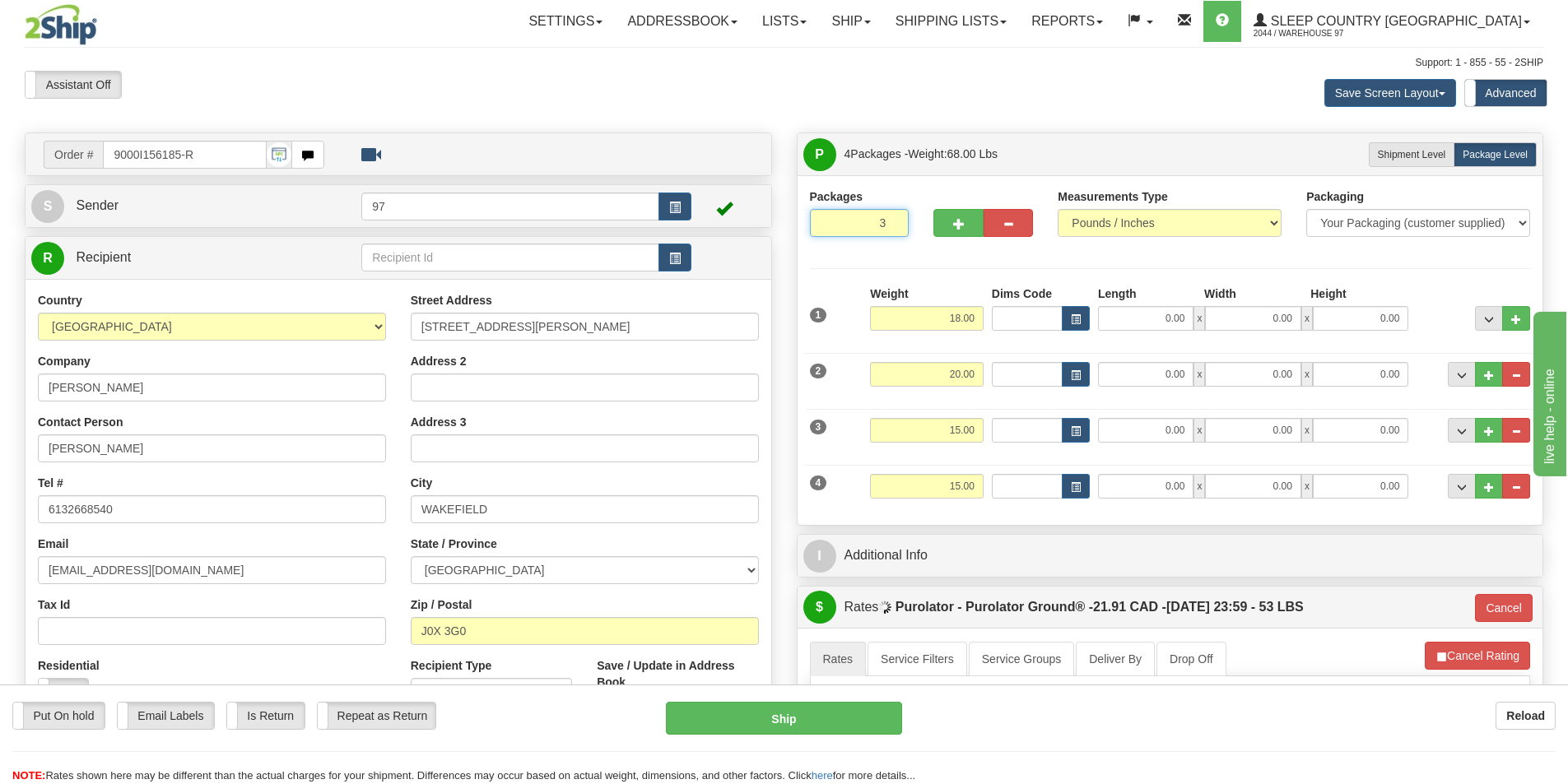
type input "3"
click at [891, 225] on input "3" at bounding box center [859, 223] width 99 height 28
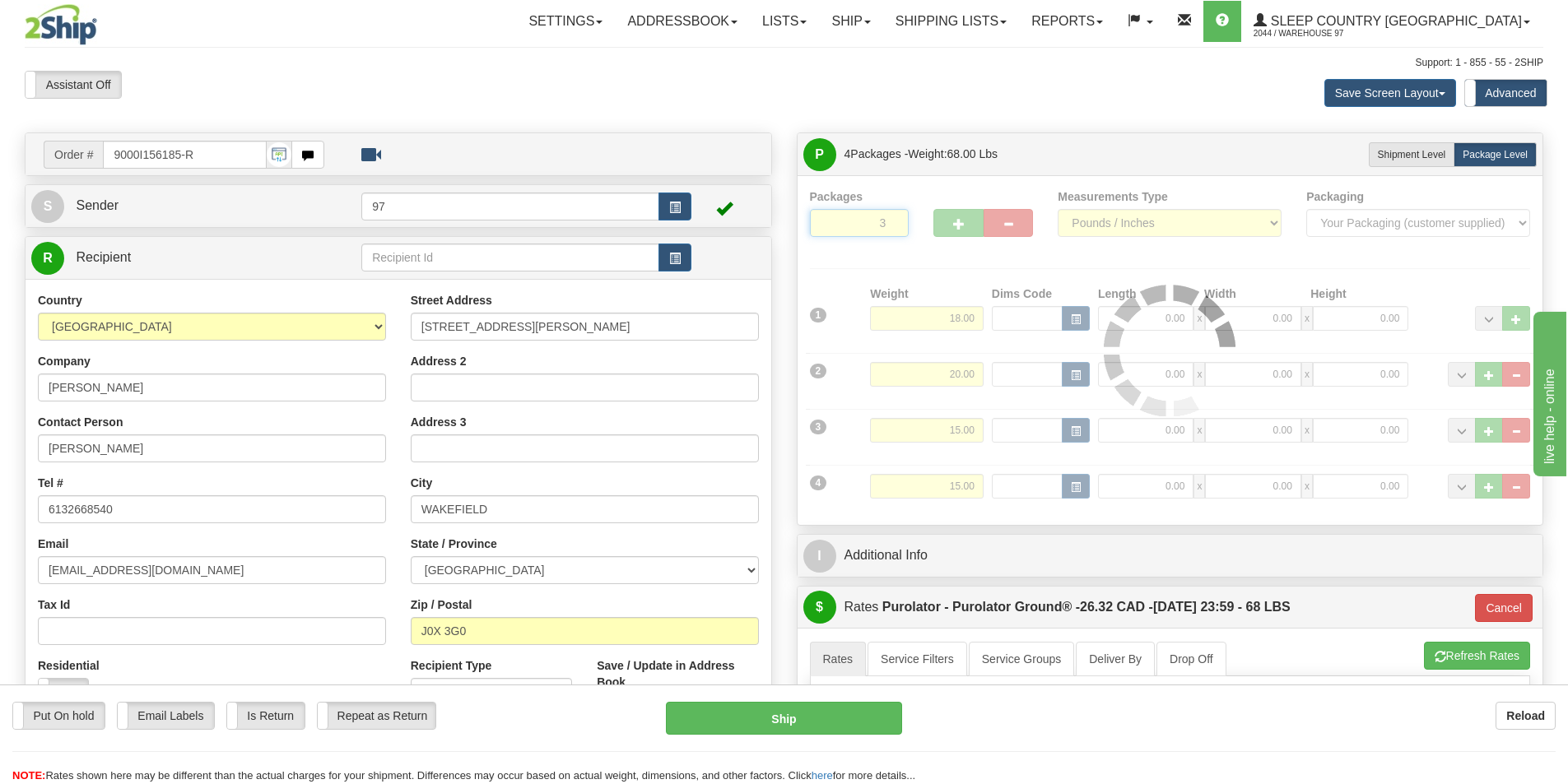
type input "260"
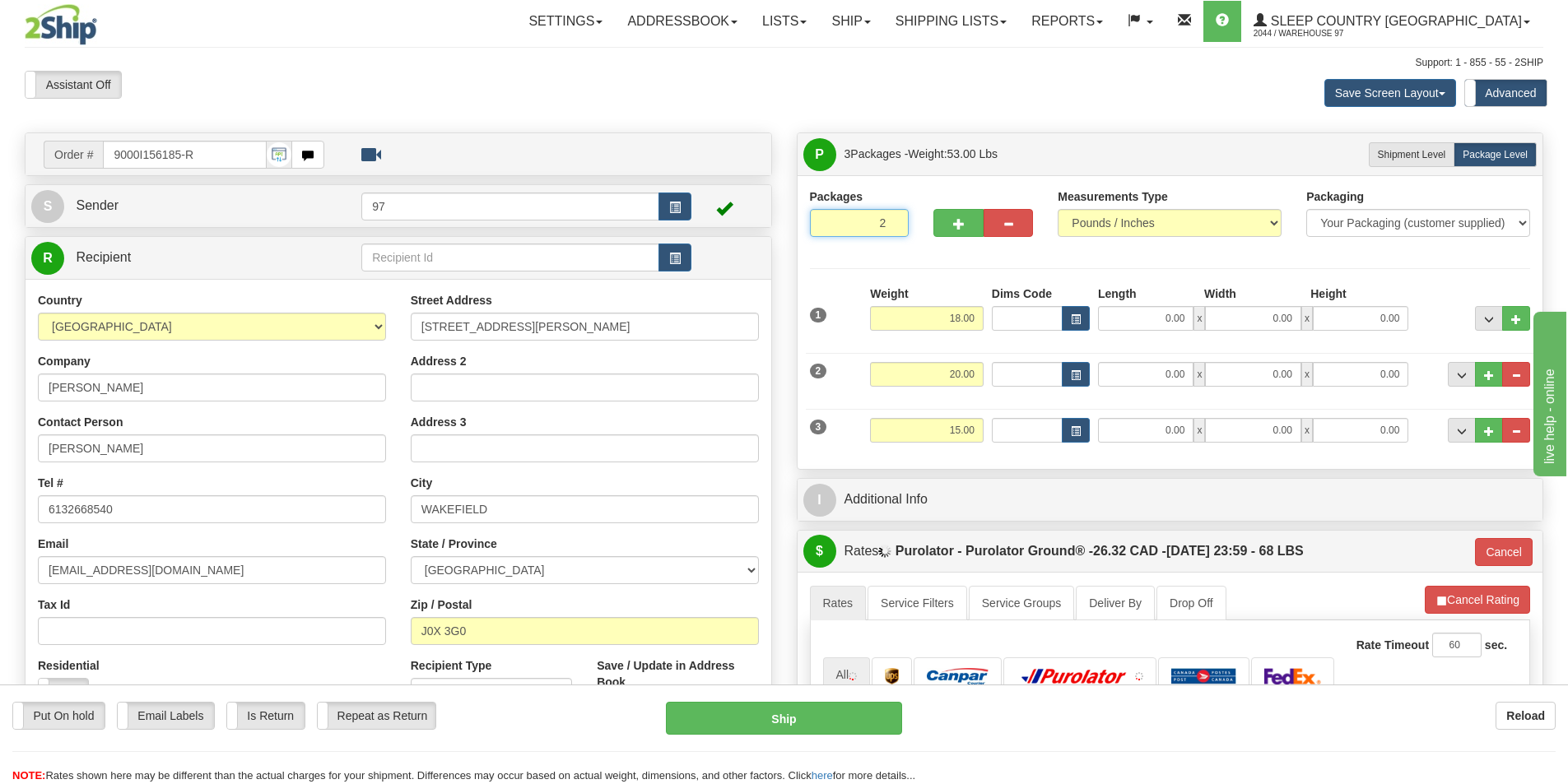
type input "2"
click at [891, 225] on input "2" at bounding box center [859, 223] width 99 height 28
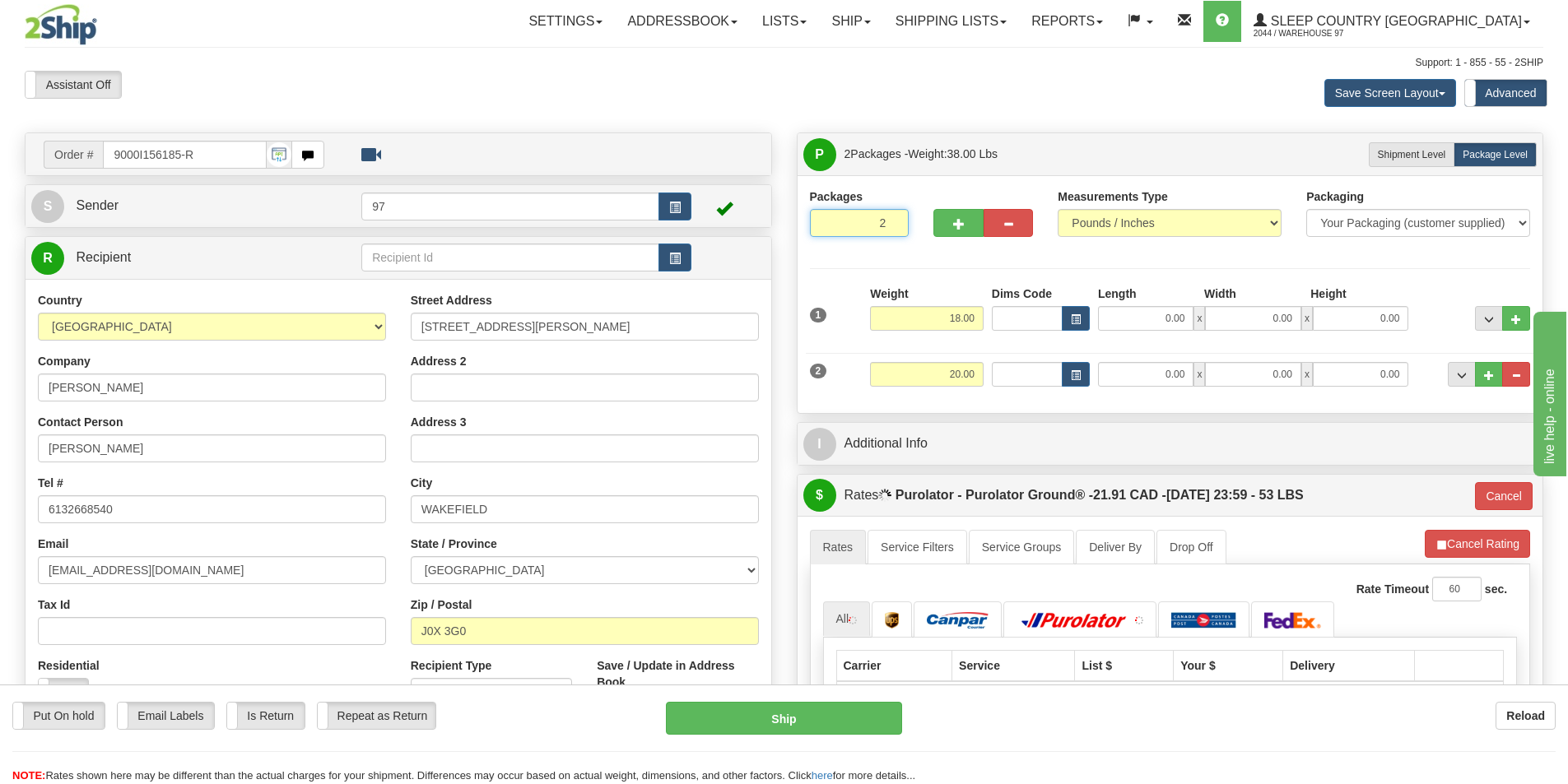
type input "260"
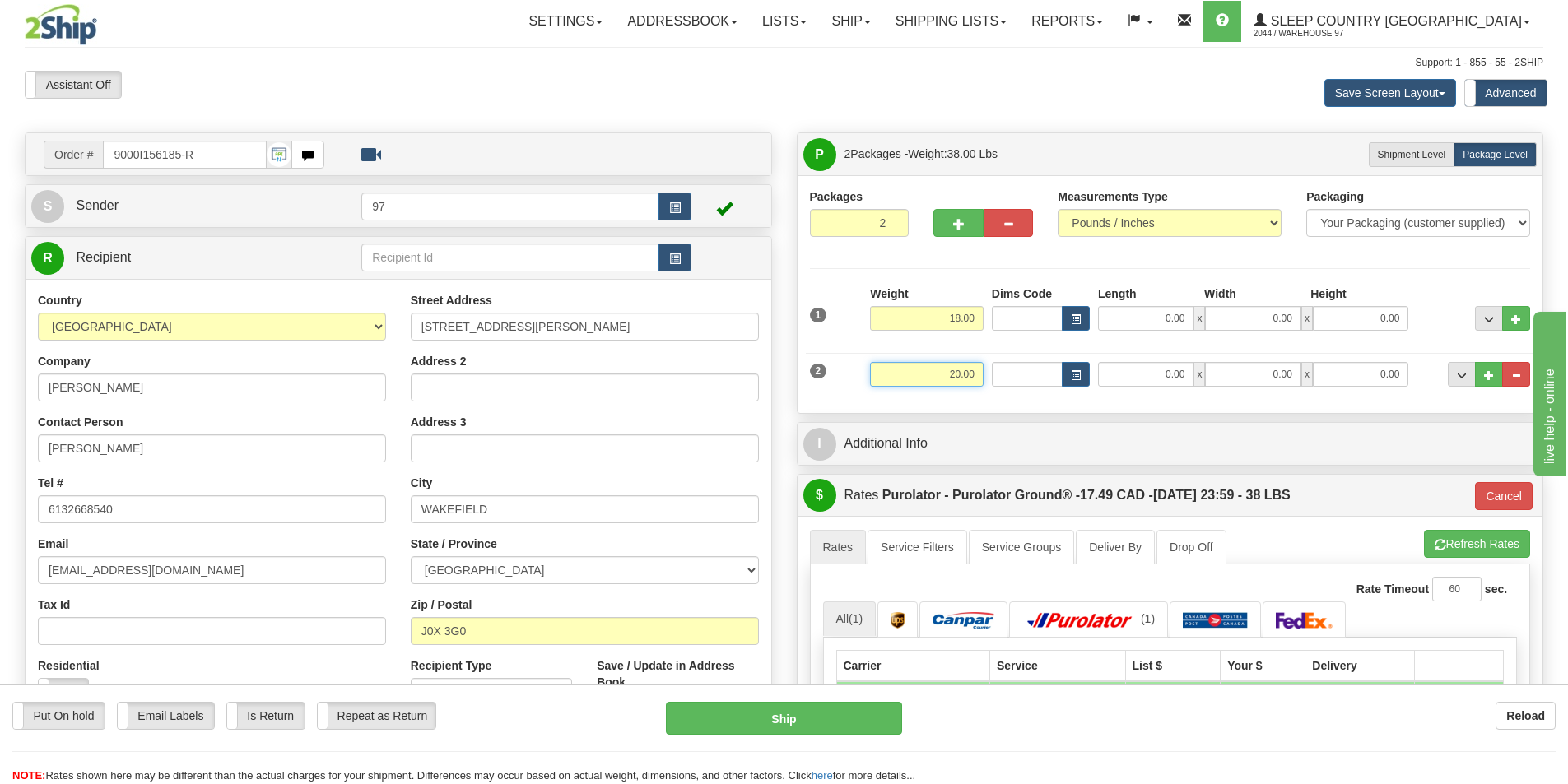
drag, startPoint x: 976, startPoint y: 370, endPoint x: 938, endPoint y: 366, distance: 38.2
click at [938, 366] on input "20.00" at bounding box center [927, 374] width 113 height 24
click at [956, 376] on input "text" at bounding box center [927, 374] width 113 height 24
type input "18.00"
type input "260"
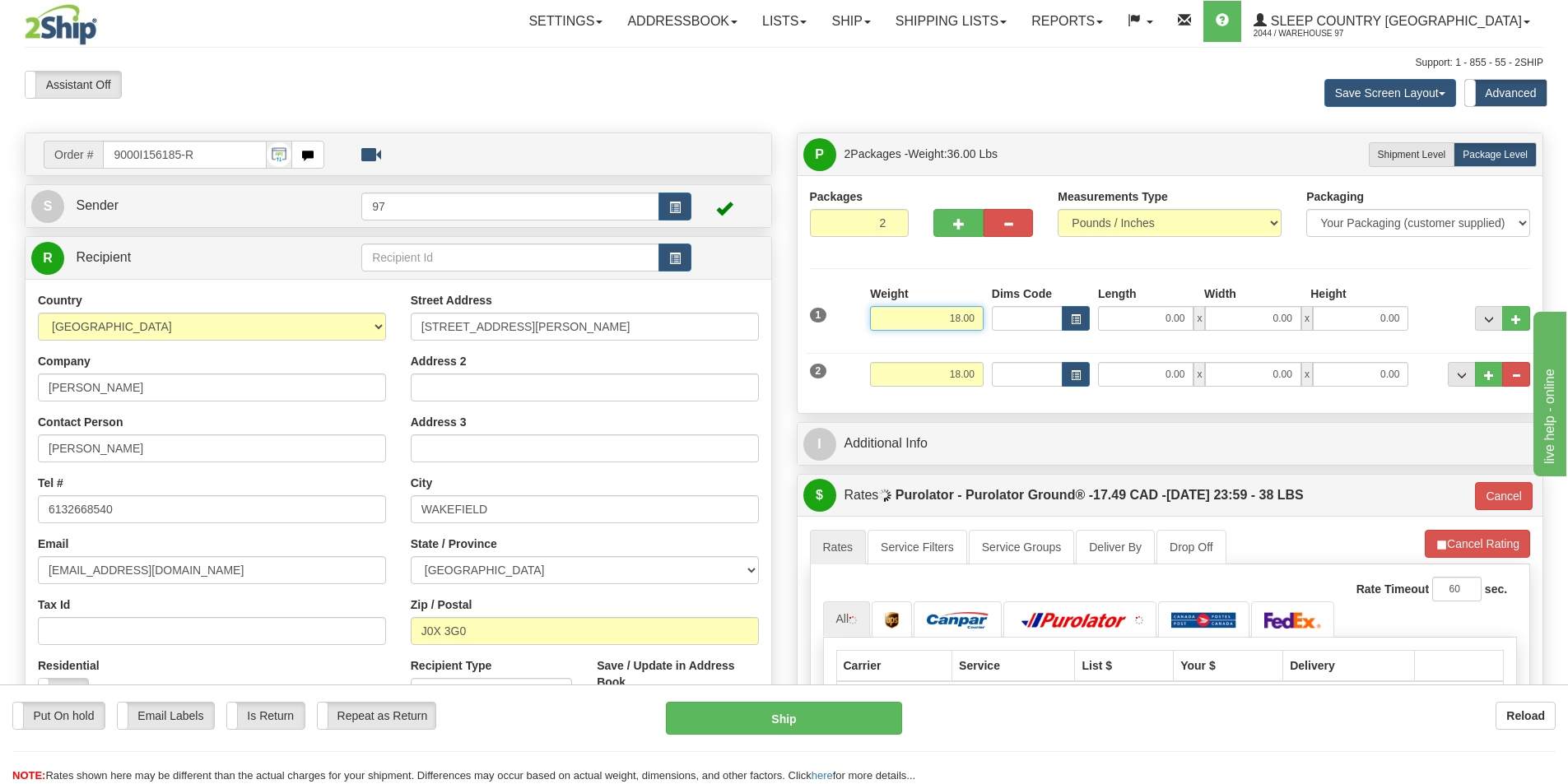
drag, startPoint x: 978, startPoint y: 316, endPoint x: 938, endPoint y: 320, distance: 40.2
click at [938, 320] on input "18.00" at bounding box center [927, 318] width 113 height 24
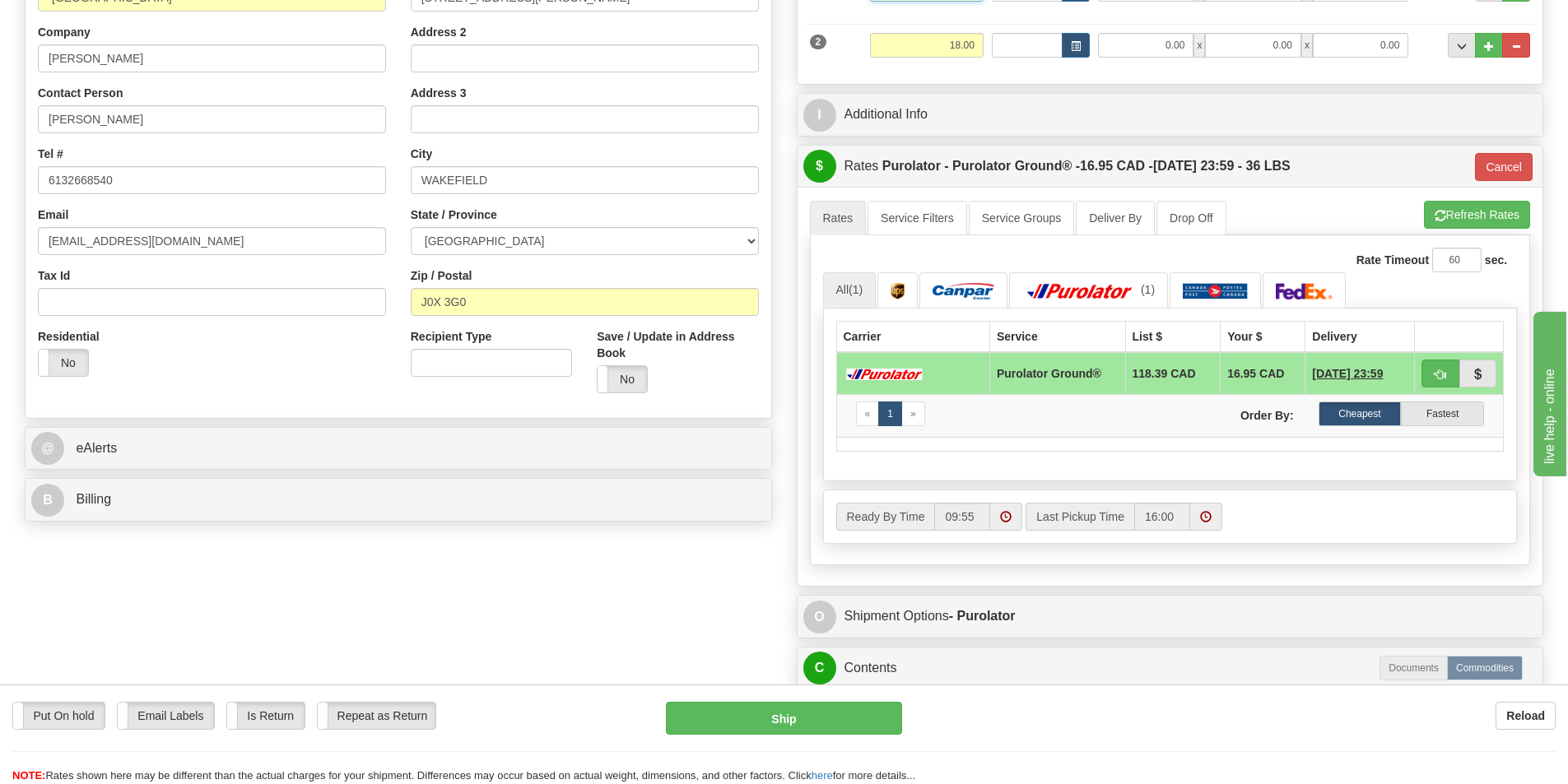
scroll to position [165, 0]
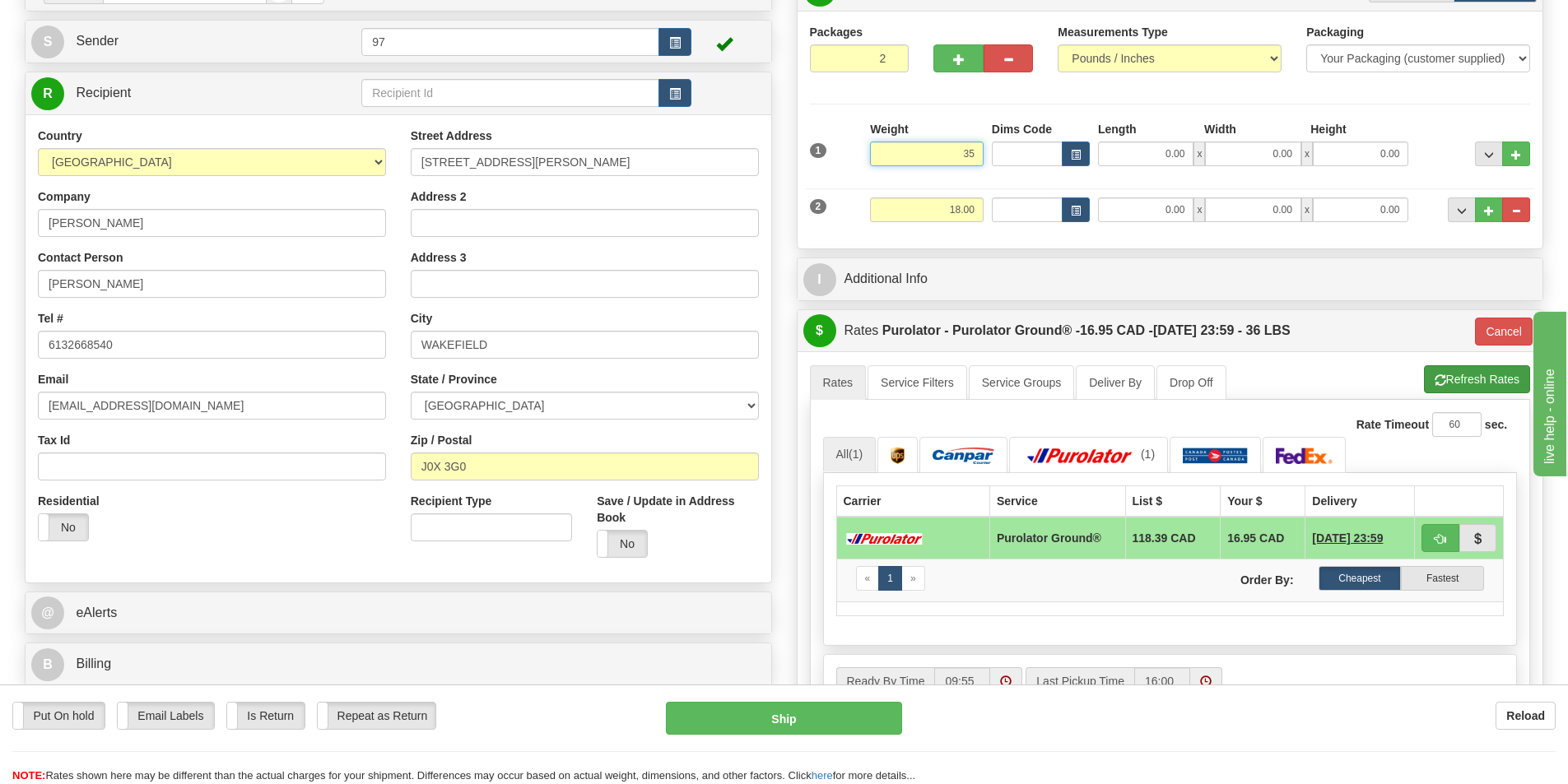
type input "35"
type input "260"
type input "35.00"
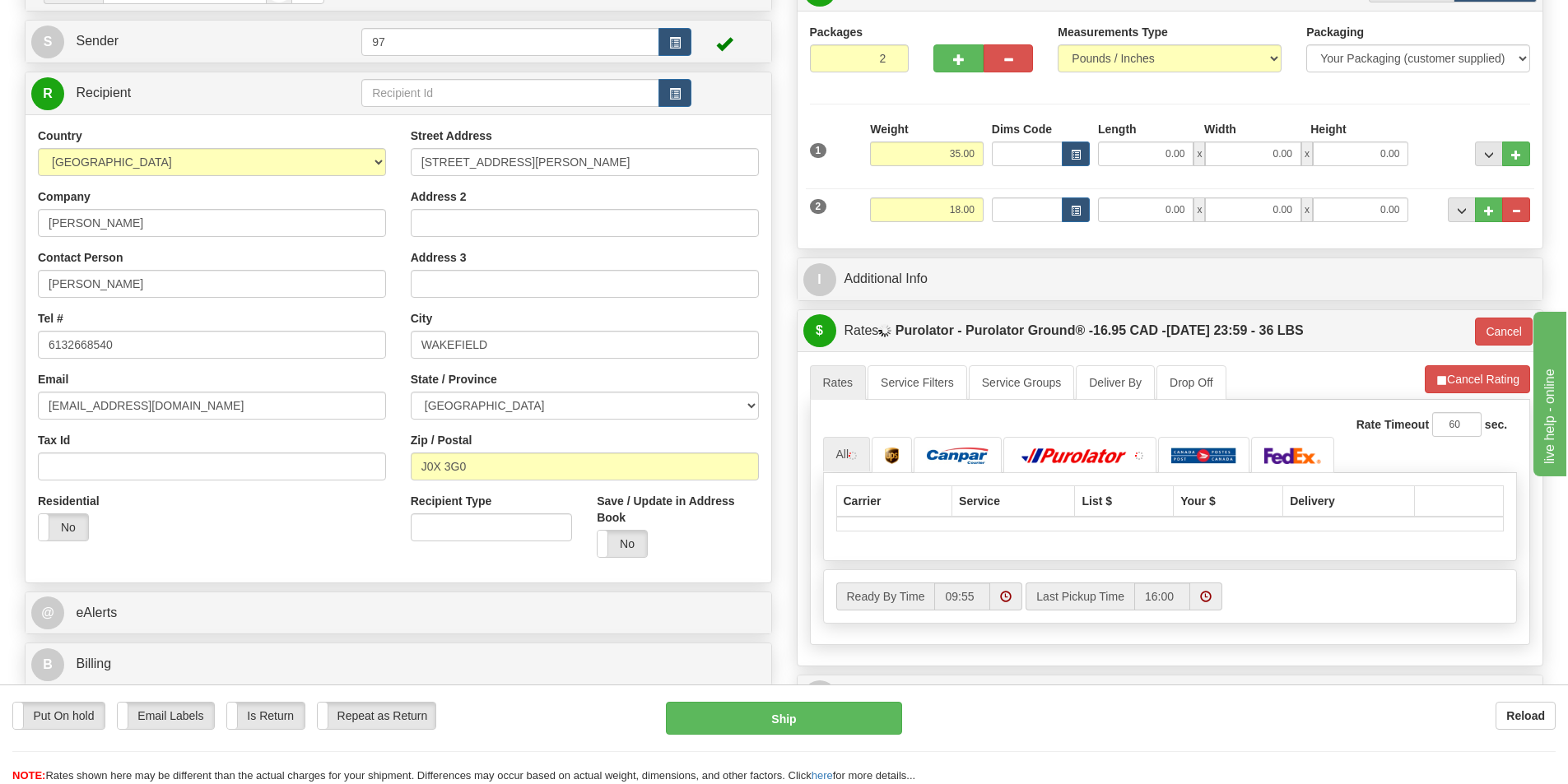
click at [1473, 375] on li "Refresh Rates Cancel Rating" at bounding box center [1476, 379] width 105 height 28
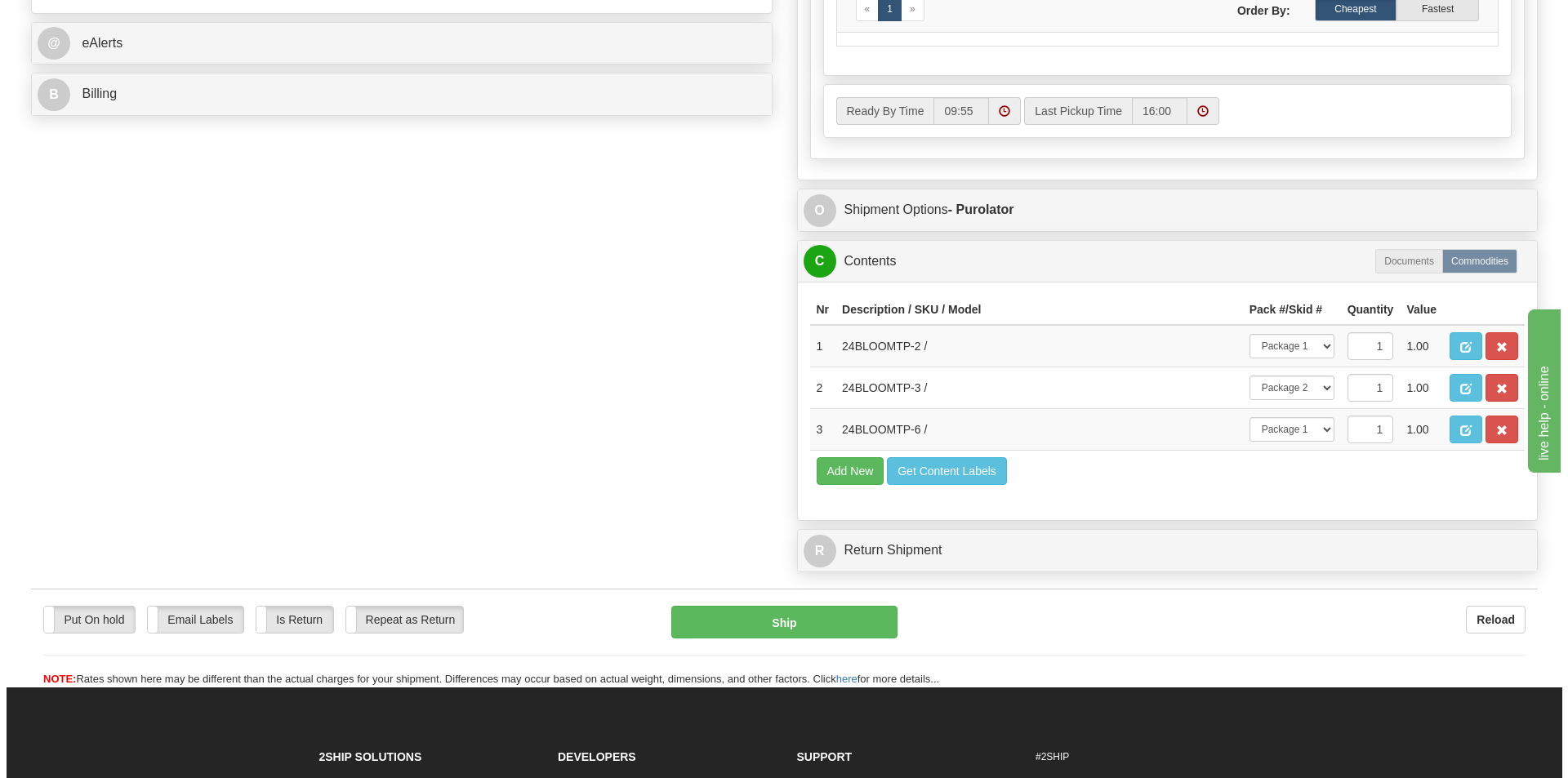
scroll to position [735, 0]
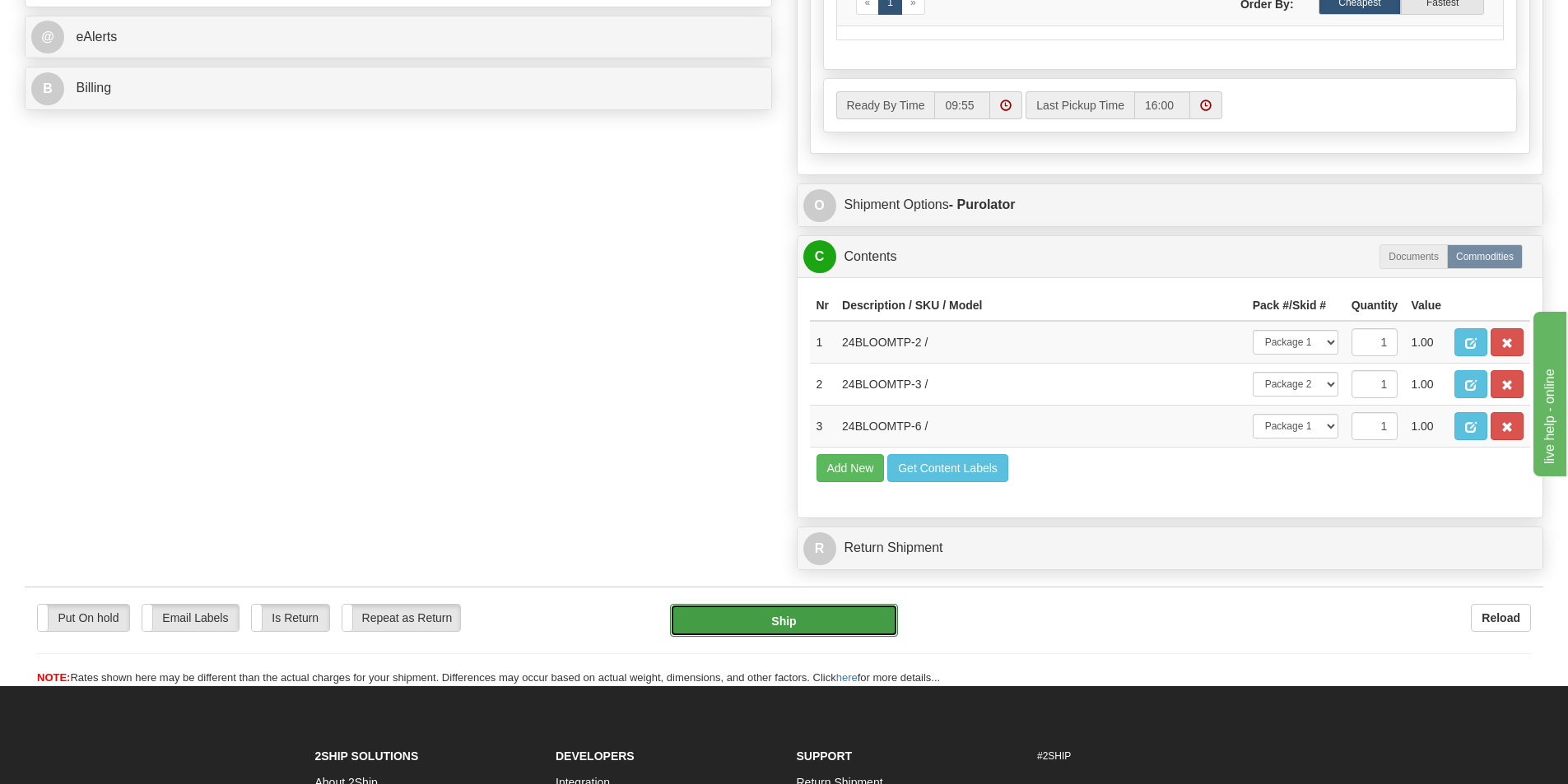
click at [859, 623] on button "Ship" at bounding box center [784, 620] width 228 height 33
